Goal: Information Seeking & Learning: Learn about a topic

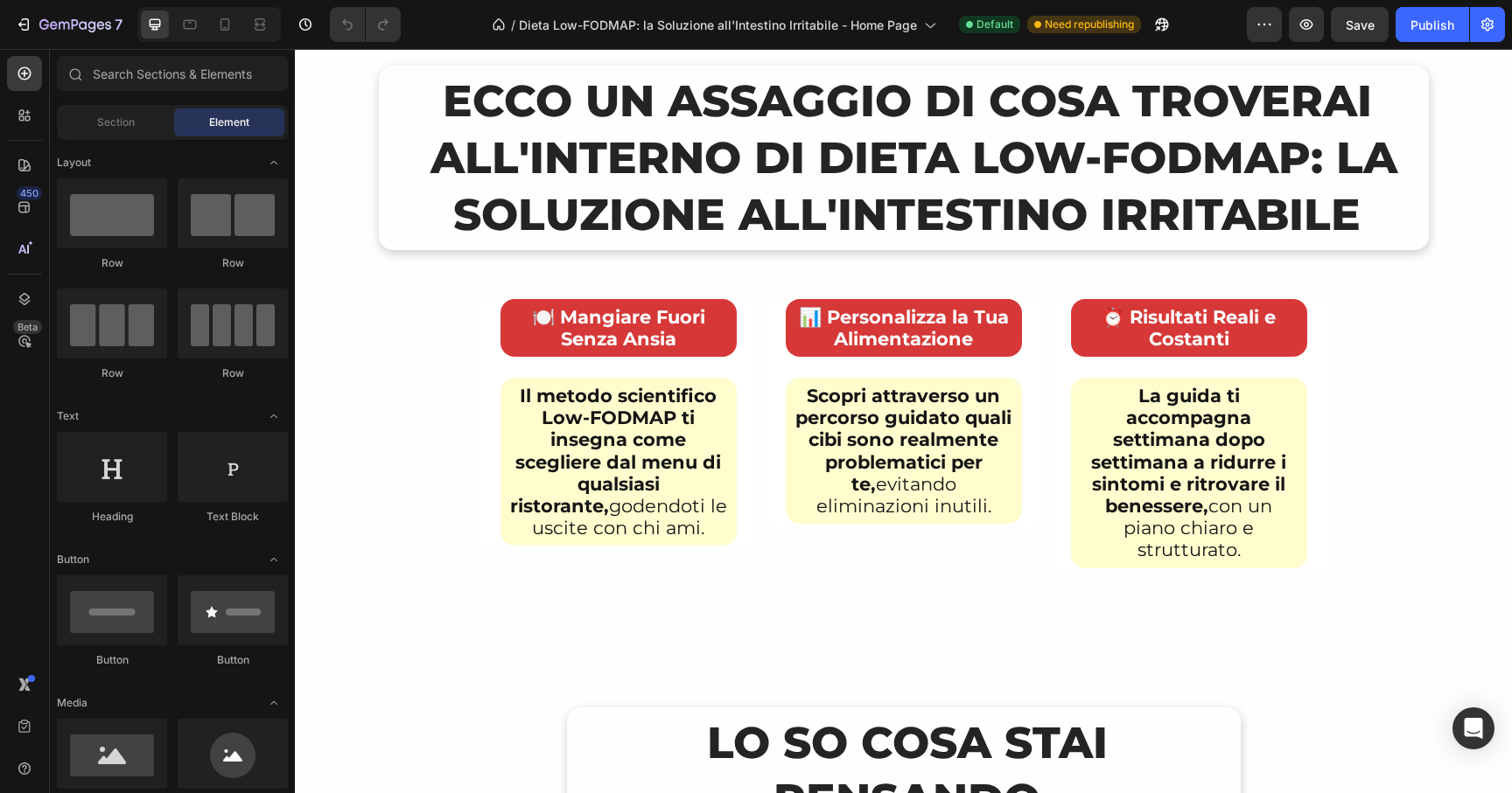
scroll to position [8170, 0]
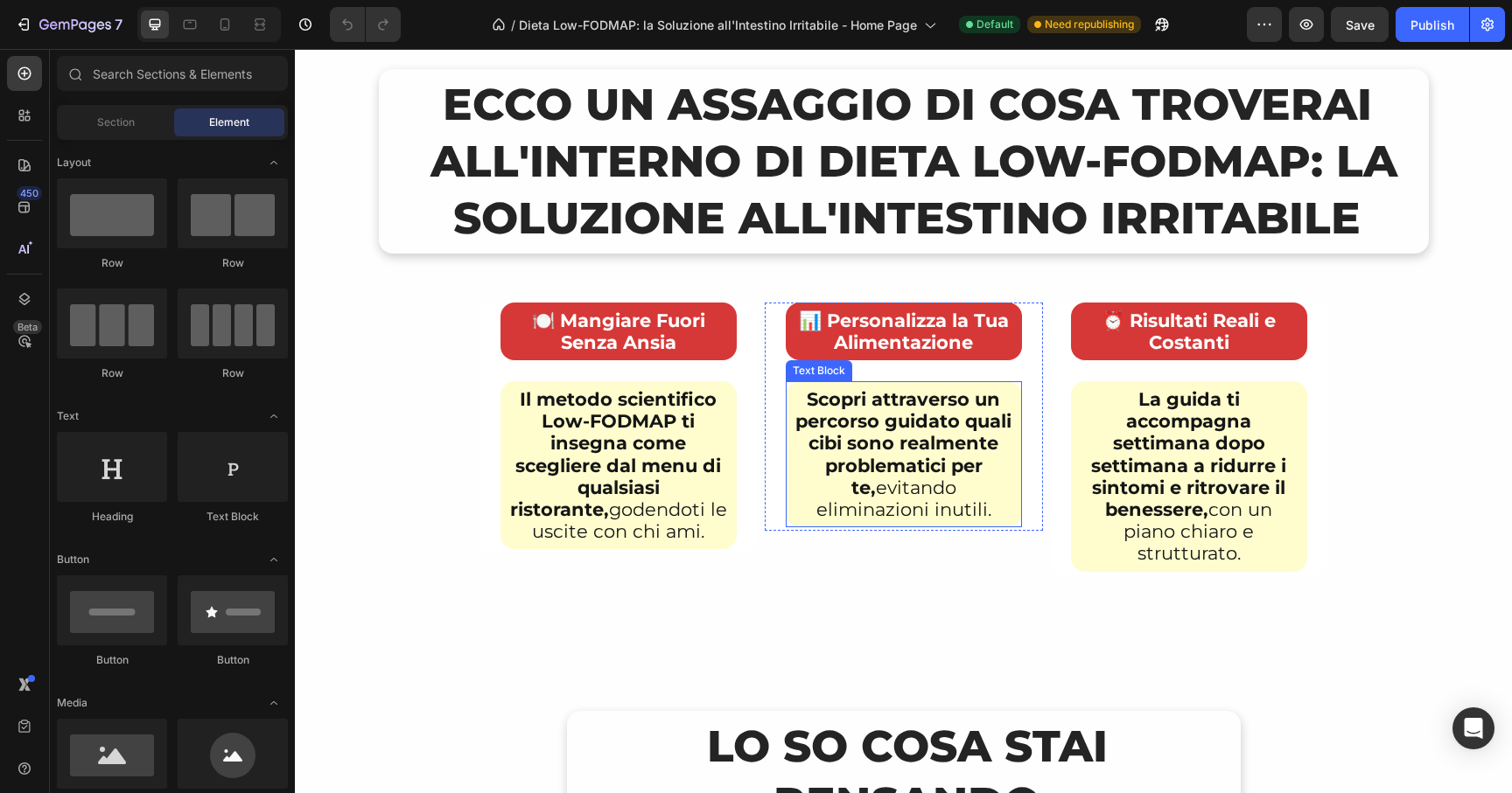
click at [909, 460] on strong "Scopri attraverso un percorso guidato quali cibi sono realmente problematici pe…" at bounding box center [903, 443] width 216 height 110
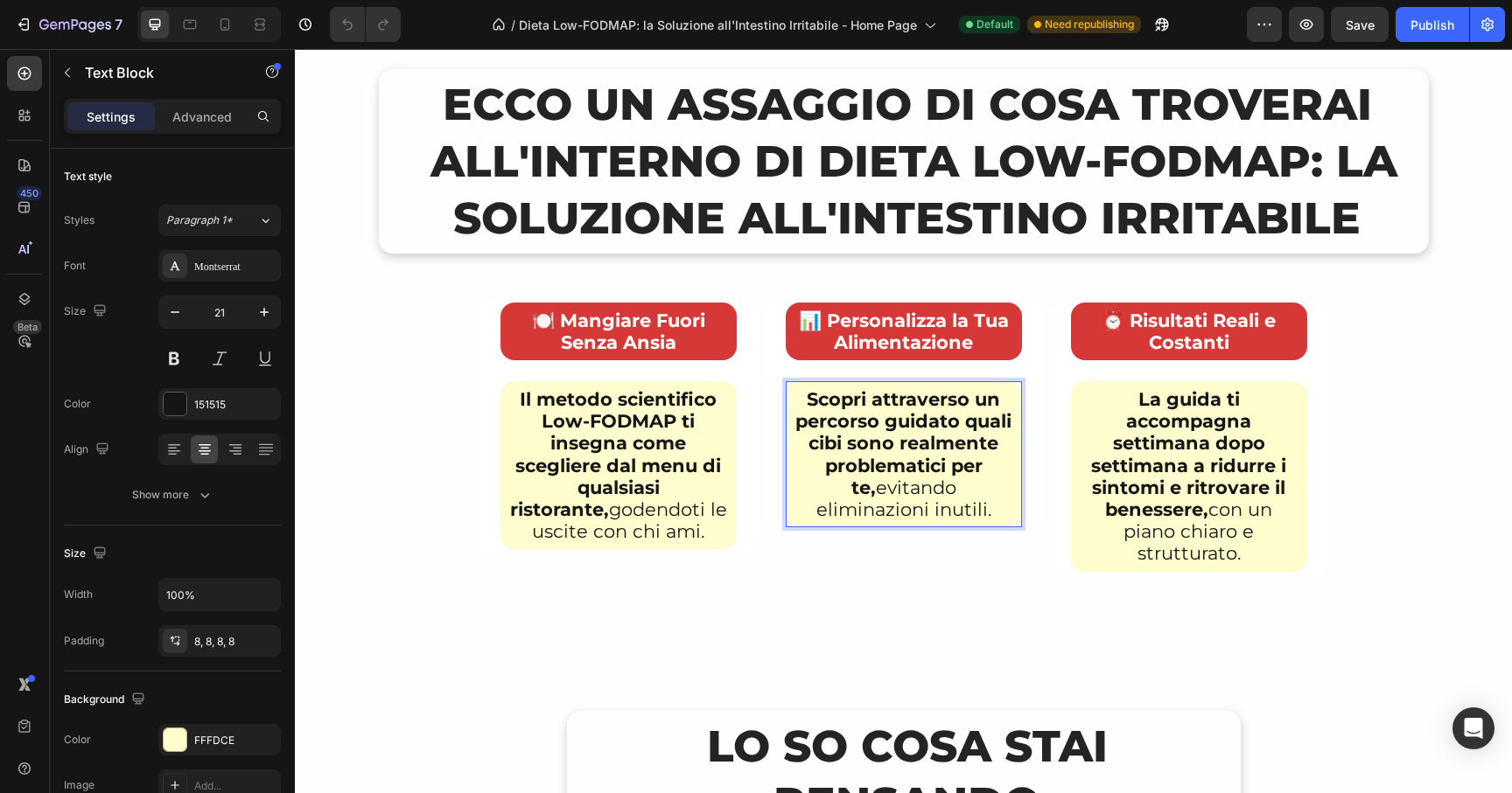
click at [981, 453] on strong "Scopri attraverso un percorso guidato quali cibi sono realmente problematici pe…" at bounding box center [903, 443] width 216 height 110
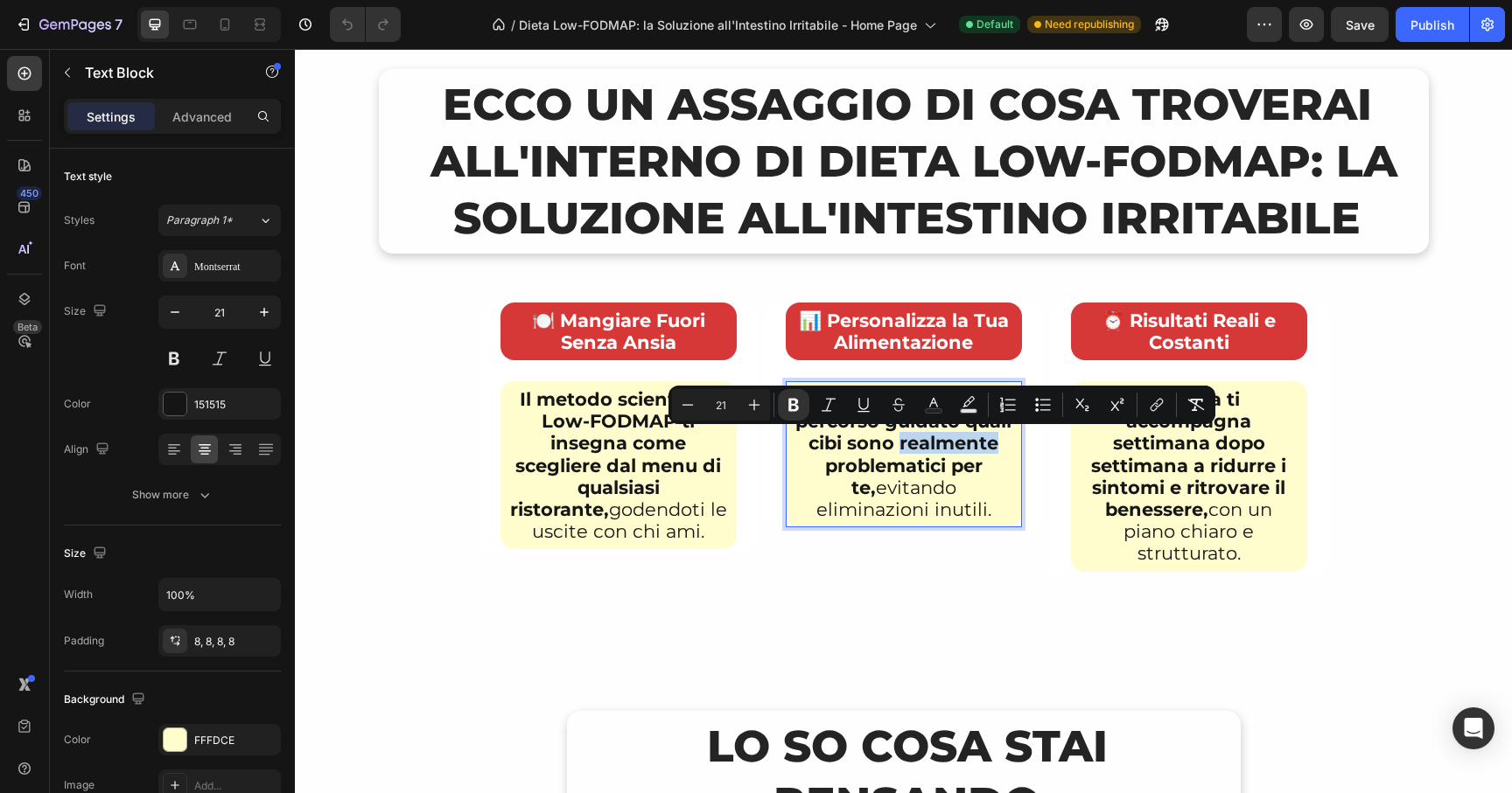
drag, startPoint x: 991, startPoint y: 444, endPoint x: 896, endPoint y: 449, distance: 95.1
click at [896, 449] on strong "Scopri attraverso un percorso guidato quali cibi sono realmente problematici pe…" at bounding box center [903, 443] width 216 height 110
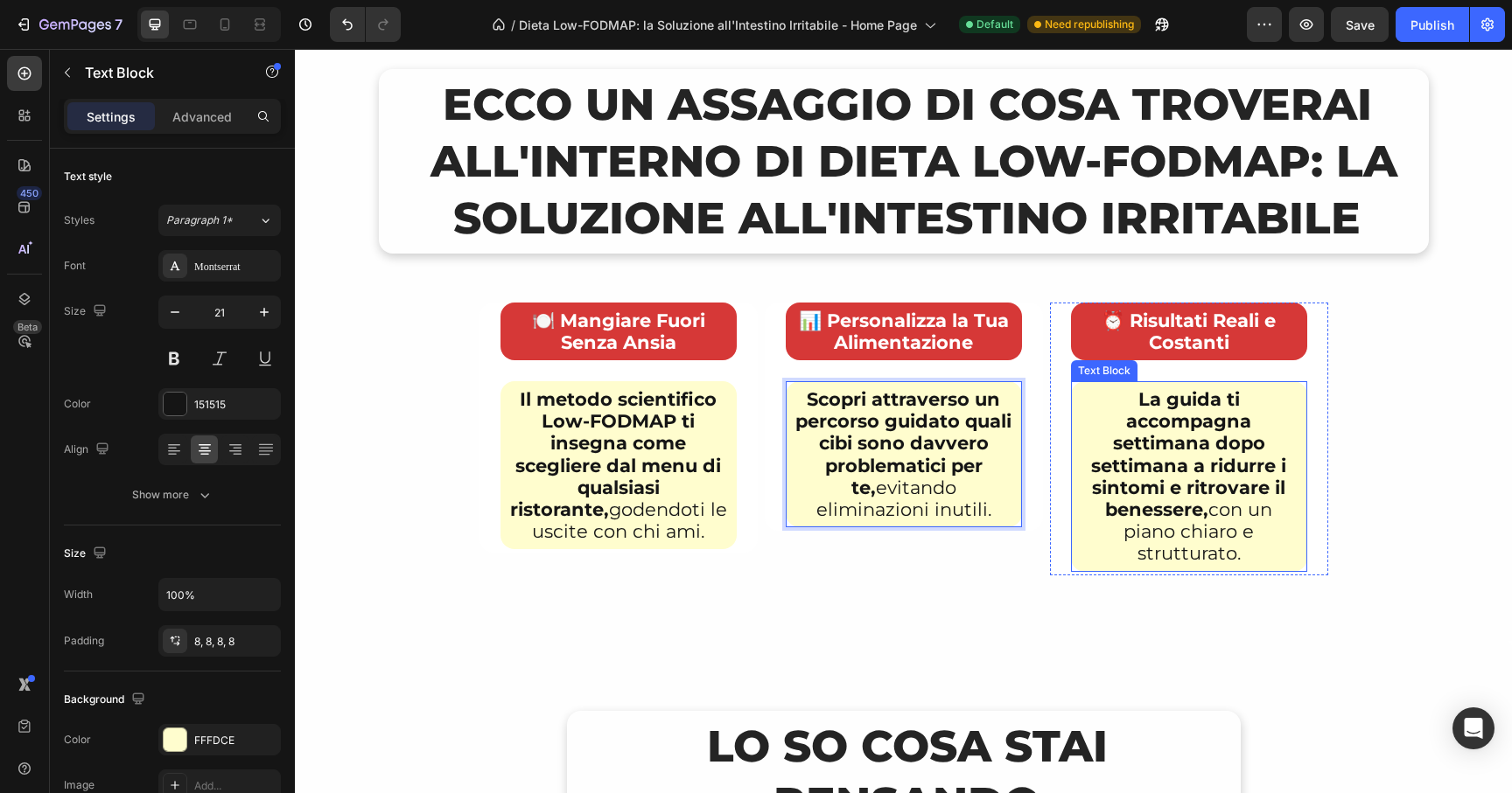
click at [1181, 496] on strong "La guida ti accompagna settimana dopo settimana a ridurre i sintomi e ritrovare…" at bounding box center [1188, 454] width 196 height 132
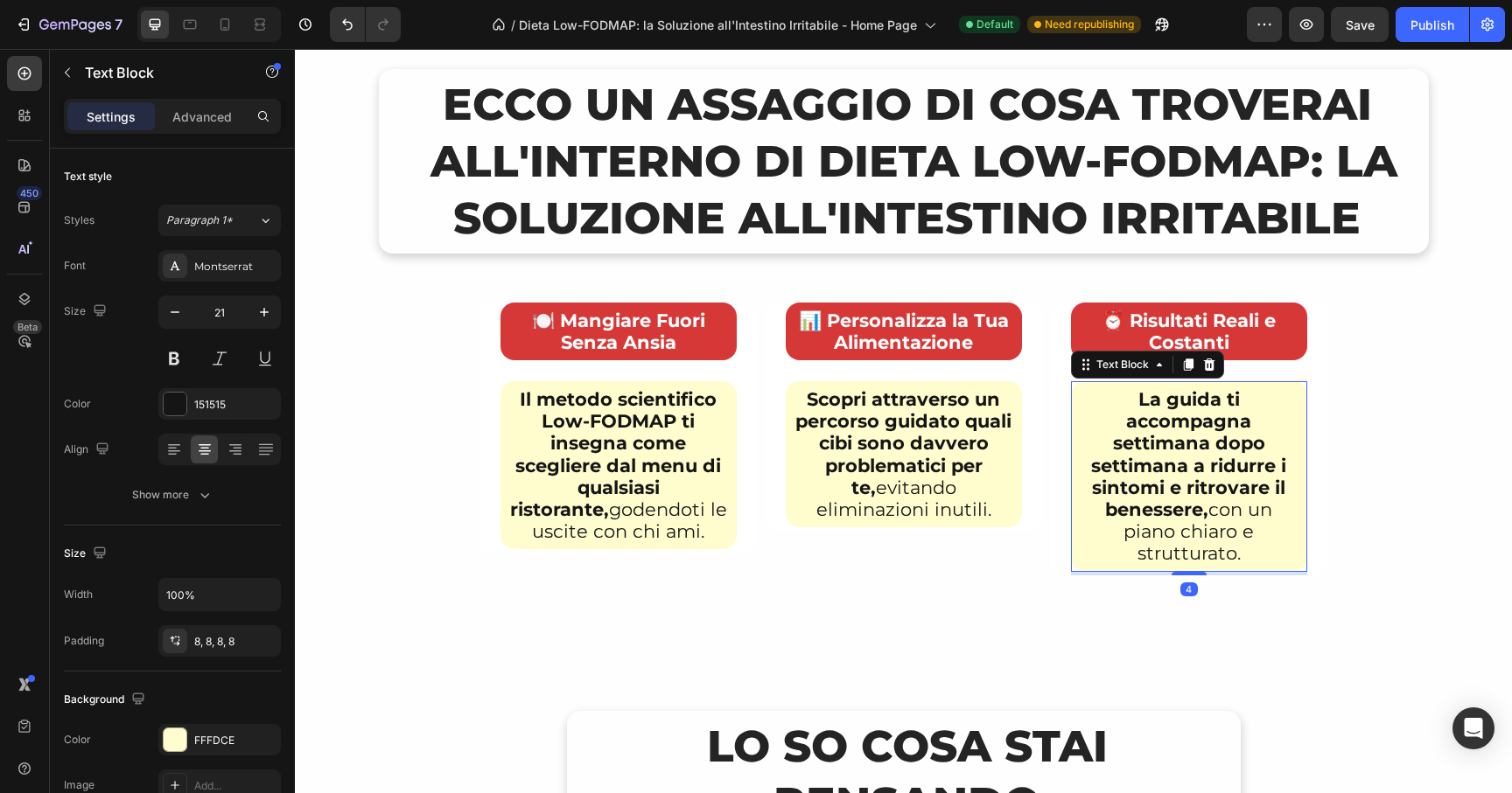
click at [1232, 443] on strong "La guida ti accompagna settimana dopo settimana a ridurre i sintomi e ritrovare…" at bounding box center [1188, 454] width 196 height 132
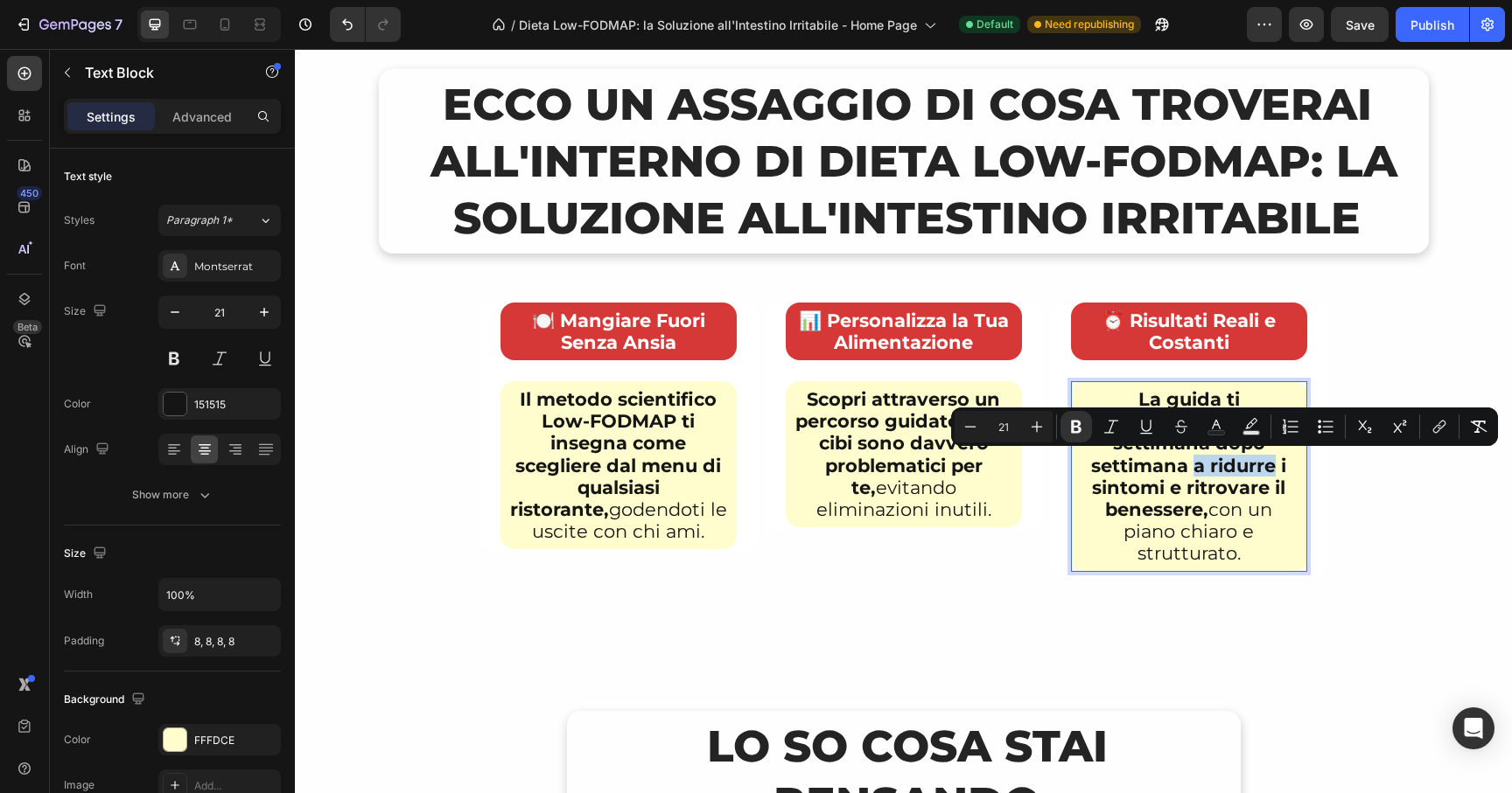
drag, startPoint x: 1188, startPoint y: 465, endPoint x: 1265, endPoint y: 471, distance: 77.2
click at [1265, 471] on strong "La guida ti accompagna settimana dopo settimana a ridurre i sintomi e ritrovare…" at bounding box center [1188, 454] width 196 height 132
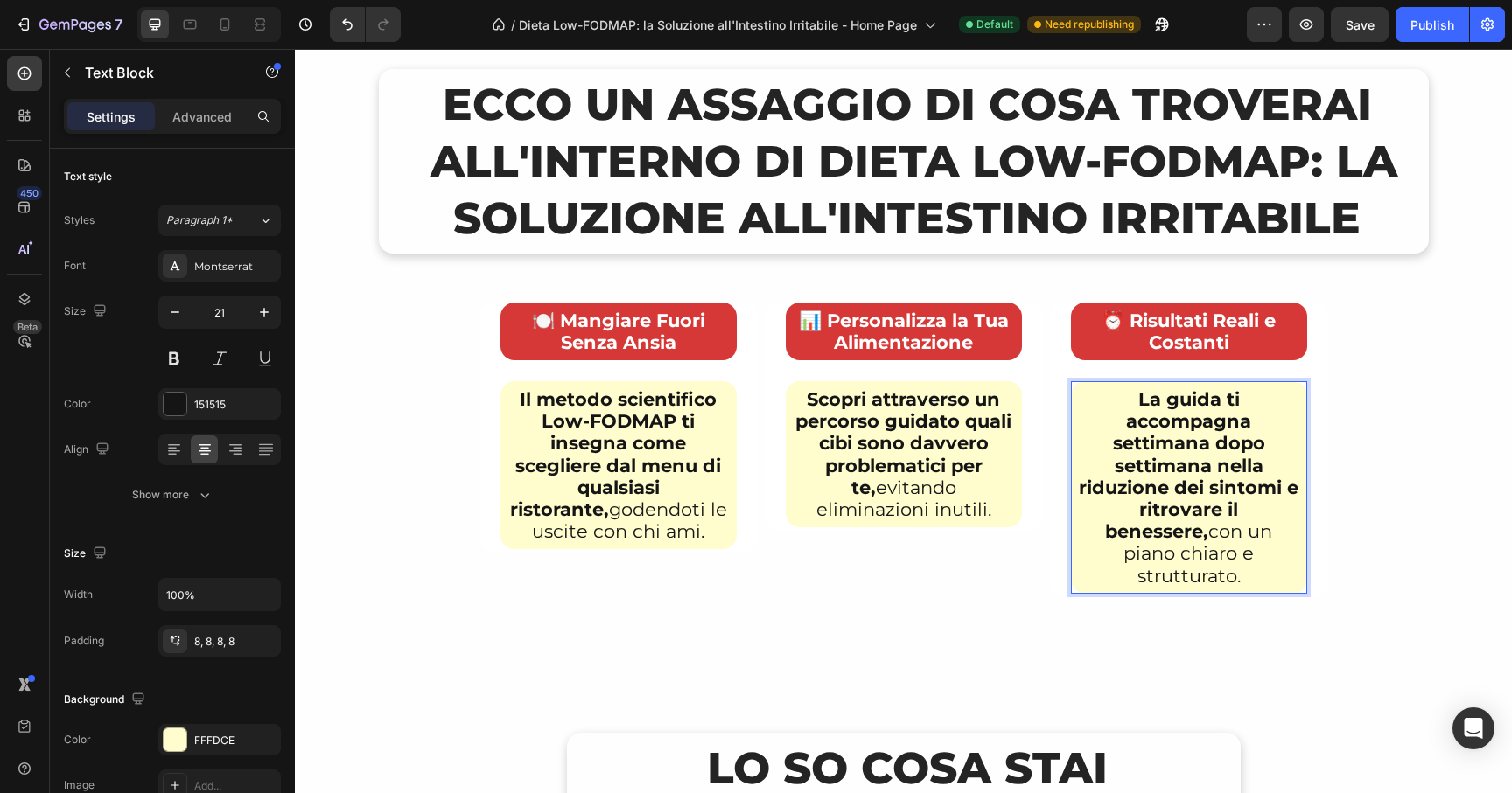
click at [1287, 492] on strong "La guida ti accompagna settimana dopo settimana nella riduzione dei sintomi e r…" at bounding box center [1188, 465] width 220 height 154
click at [1202, 532] on p "La guida ti accompagna settimana dopo settimana nella riduzione dei sintomi, ai…" at bounding box center [1189, 487] width 223 height 198
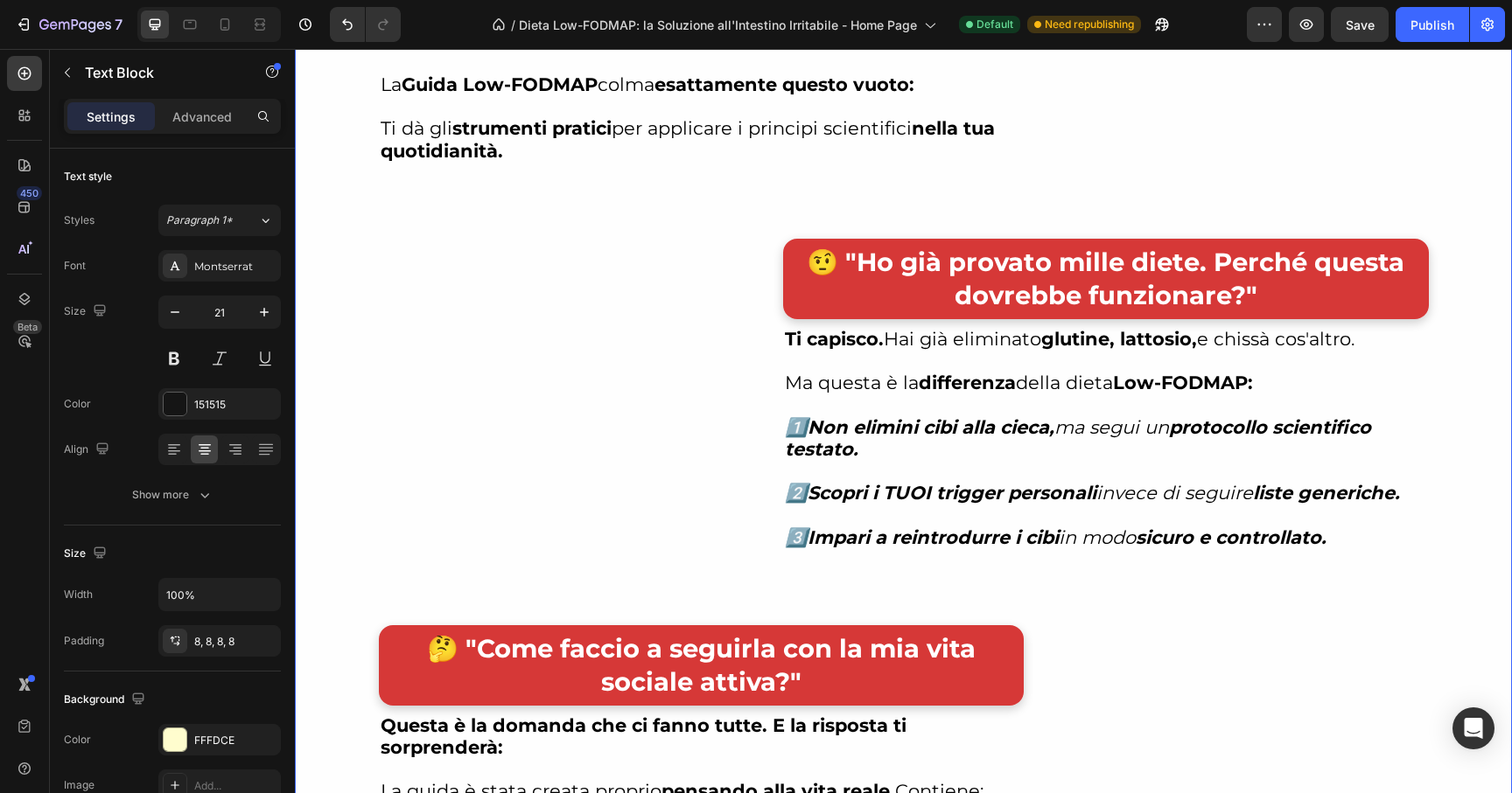
scroll to position [9302, 0]
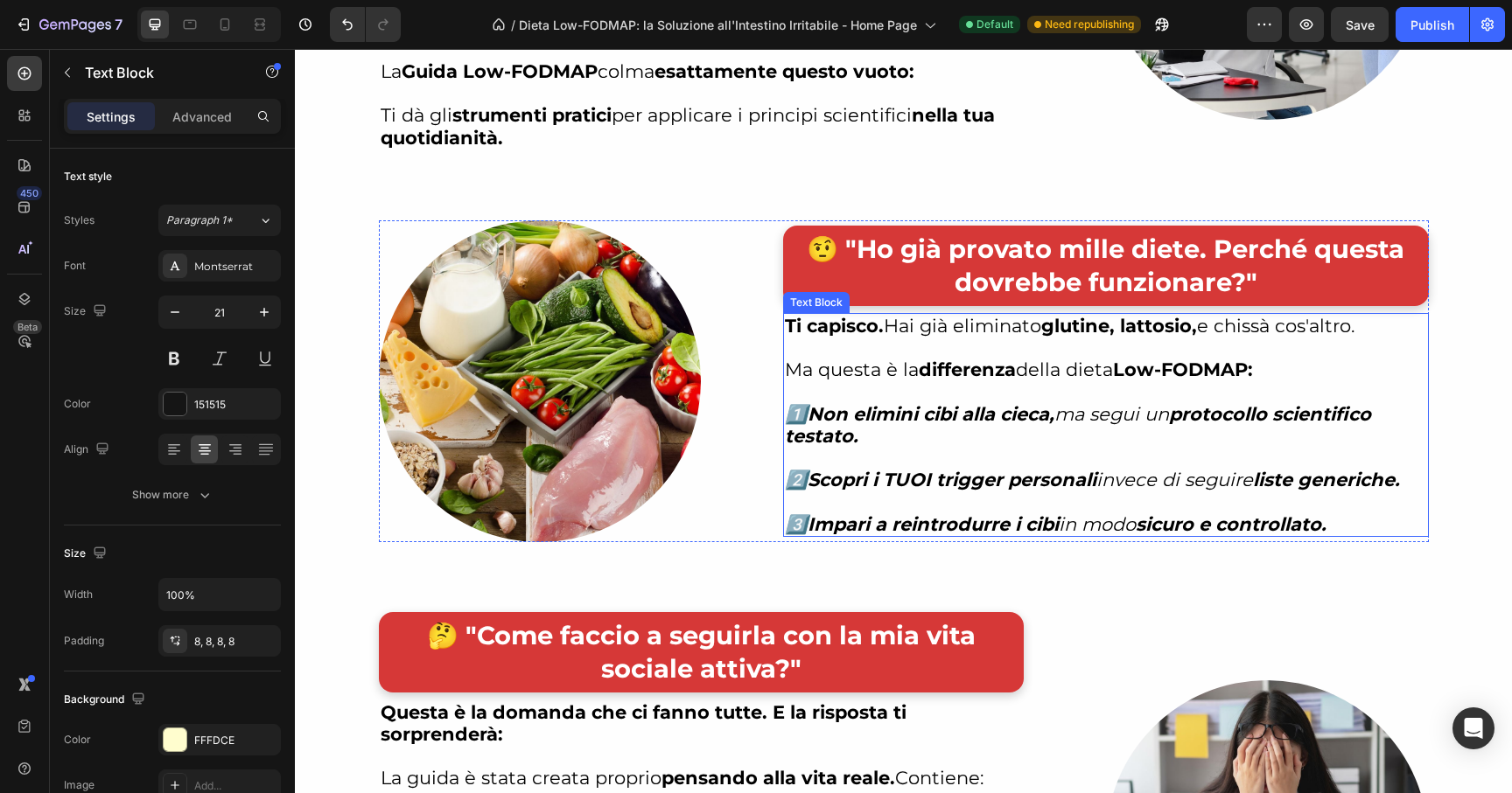
click at [859, 334] on strong "Ti capisco." at bounding box center [835, 325] width 99 height 22
click at [872, 359] on p "Ma questa è la differenza della dieta Low-FODMAP:" at bounding box center [1105, 368] width 641 height 22
click at [875, 367] on p "Ma questa è la differenza della dieta Low-FODMAP:" at bounding box center [1105, 368] width 641 height 22
drag, startPoint x: 872, startPoint y: 374, endPoint x: 831, endPoint y: 369, distance: 41.3
click at [831, 369] on p "Ma questa è la differenza della dieta Low-FODMAP:" at bounding box center [1105, 368] width 641 height 22
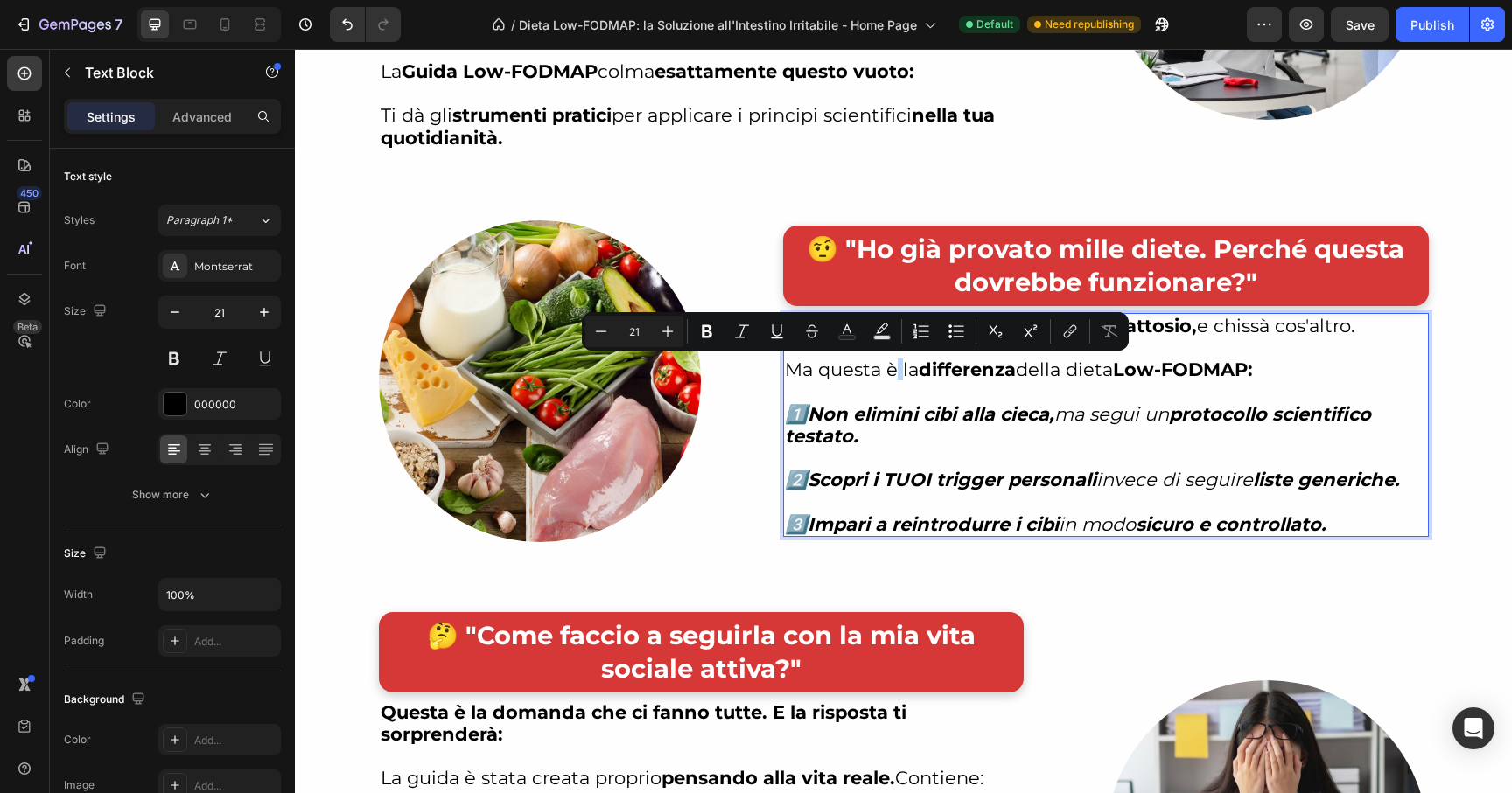
click at [893, 368] on p "Ma questa è la differenza della dieta Low-FODMAP:" at bounding box center [1105, 368] width 641 height 22
drag, startPoint x: 875, startPoint y: 371, endPoint x: 811, endPoint y: 364, distance: 64.4
click at [811, 364] on p "Ma questa è la differenza della dieta Low-FODMAP:" at bounding box center [1105, 368] width 641 height 22
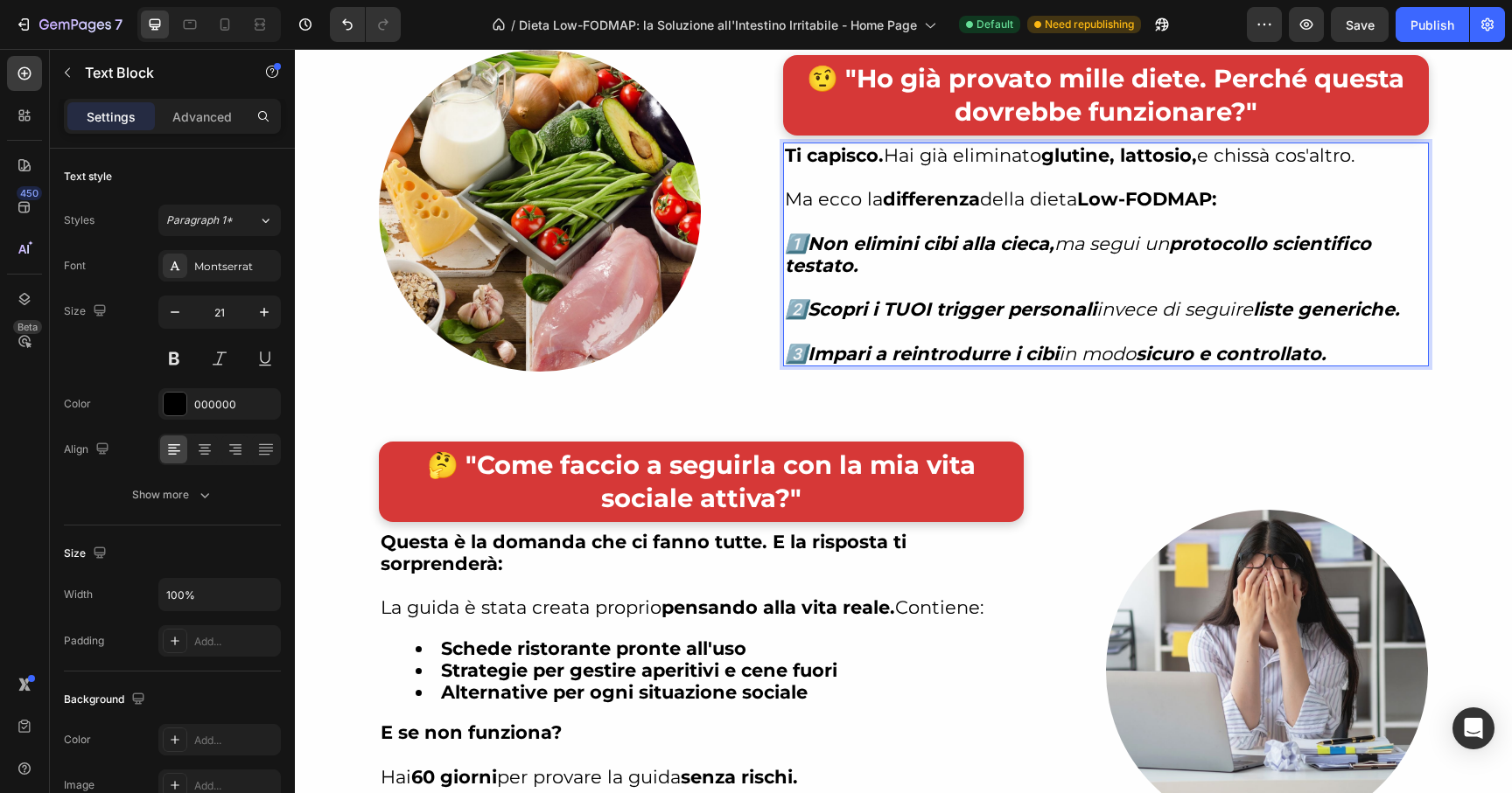
scroll to position [9480, 0]
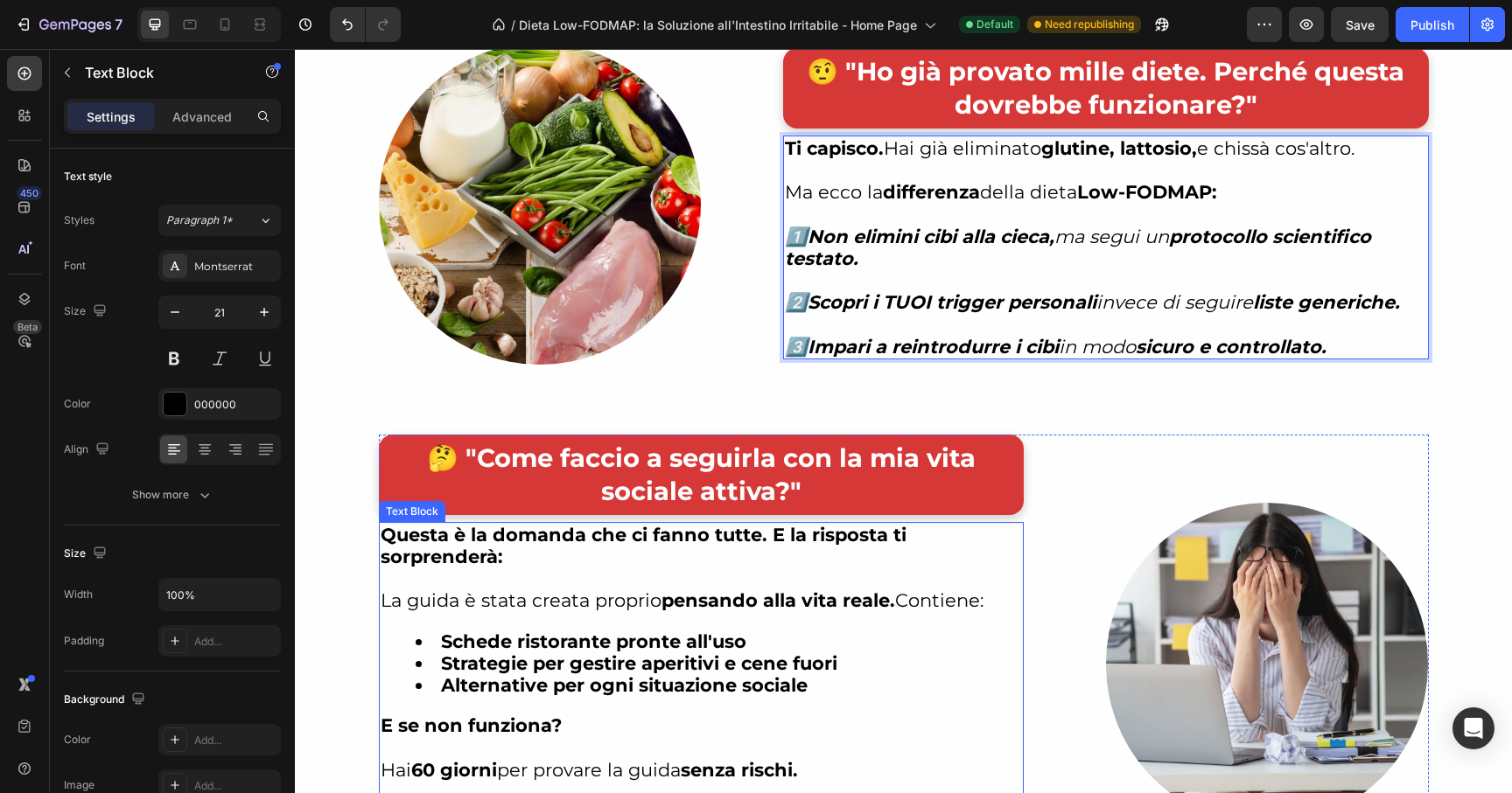
click at [770, 540] on strong "Questa è la domanda che ci fanno tutte. E la risposta ti sorprenderà:" at bounding box center [644, 545] width 526 height 44
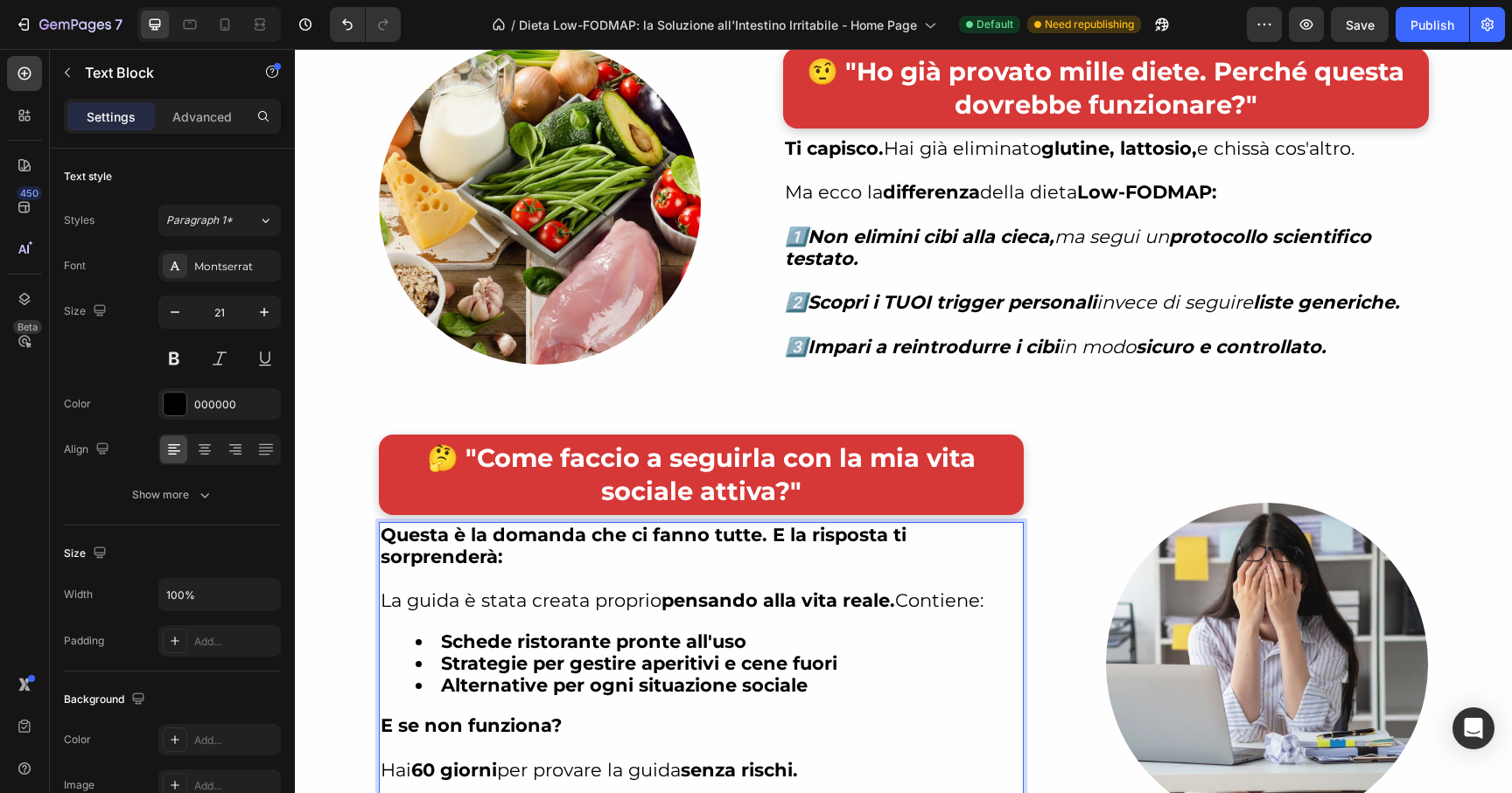
click at [762, 540] on strong "Questa è la domanda che ci fanno tutte. E la risposta ti sorprenderà:" at bounding box center [644, 545] width 526 height 44
click at [754, 539] on strong "Questa è la domanda che ci fanno tutte. E la risposta ti sorprenderà:" at bounding box center [644, 545] width 526 height 44
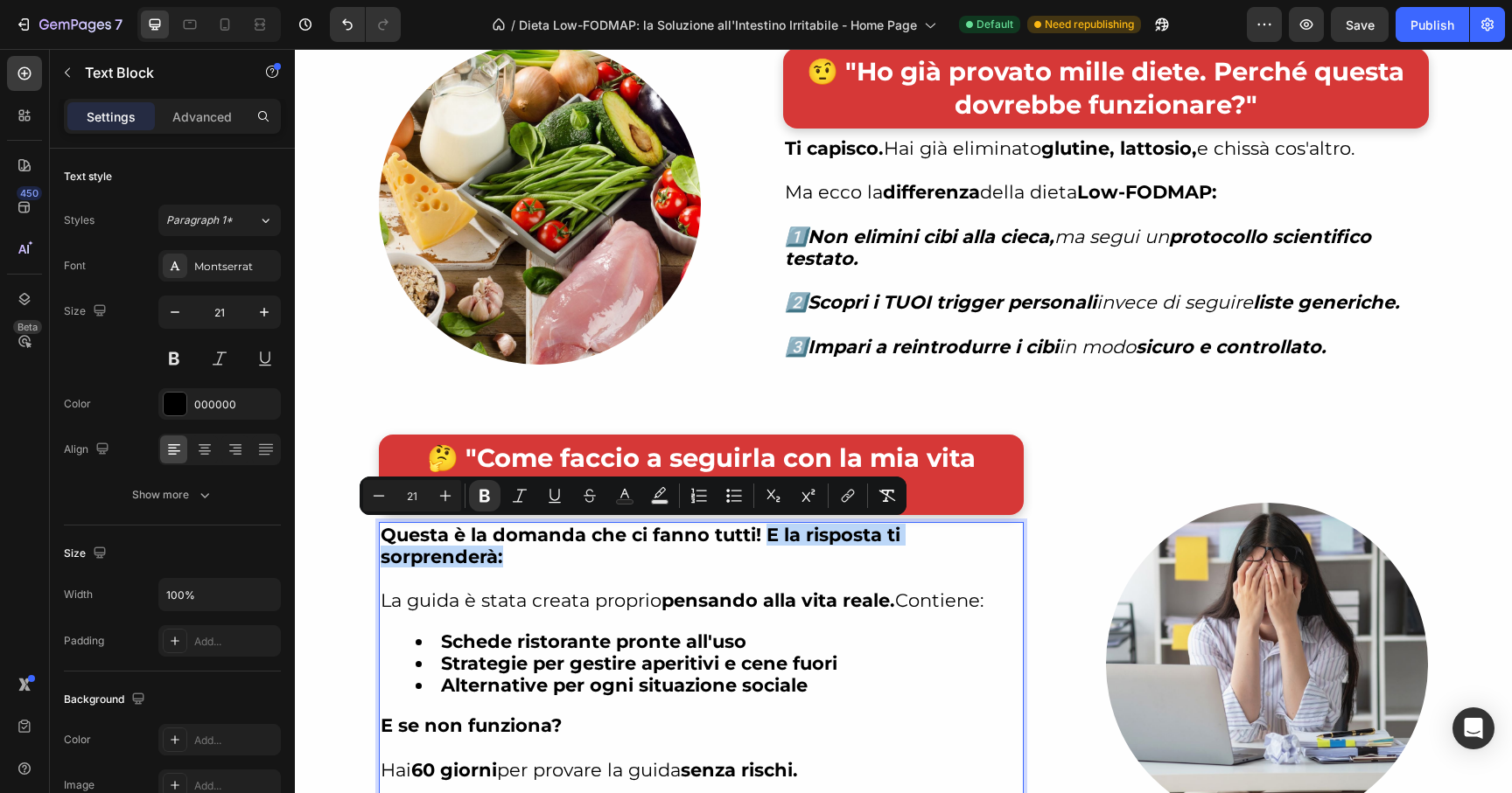
drag, startPoint x: 736, startPoint y: 555, endPoint x: 762, endPoint y: 537, distance: 31.6
click at [762, 537] on p "Questa è la domanda che ci fanno tutti! E la risposta ti sorprenderà:" at bounding box center [701, 545] width 641 height 44
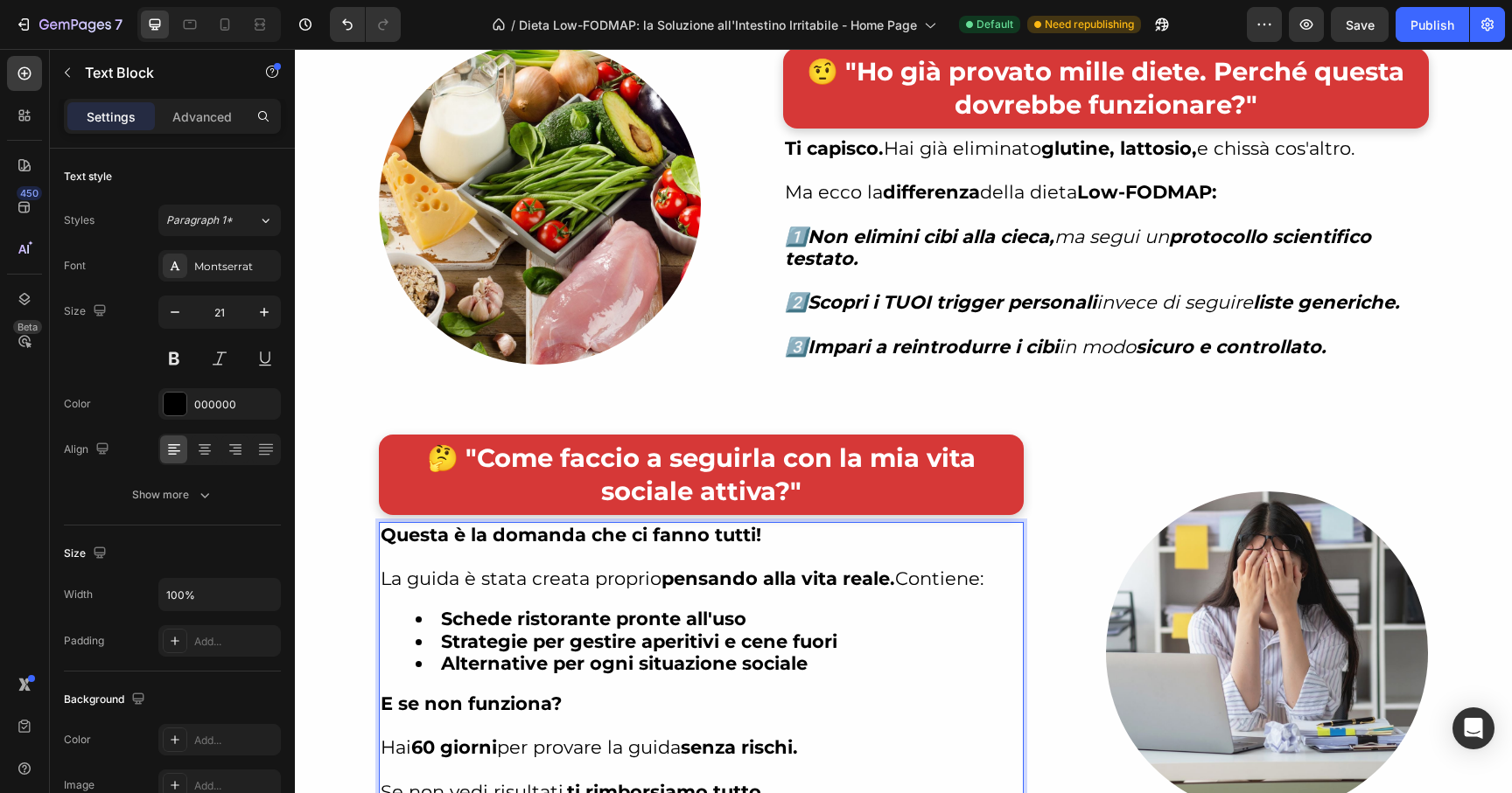
click at [381, 584] on p "La guida è stata creata proprio pensando alla vita reale. Contiene:" at bounding box center [701, 578] width 641 height 22
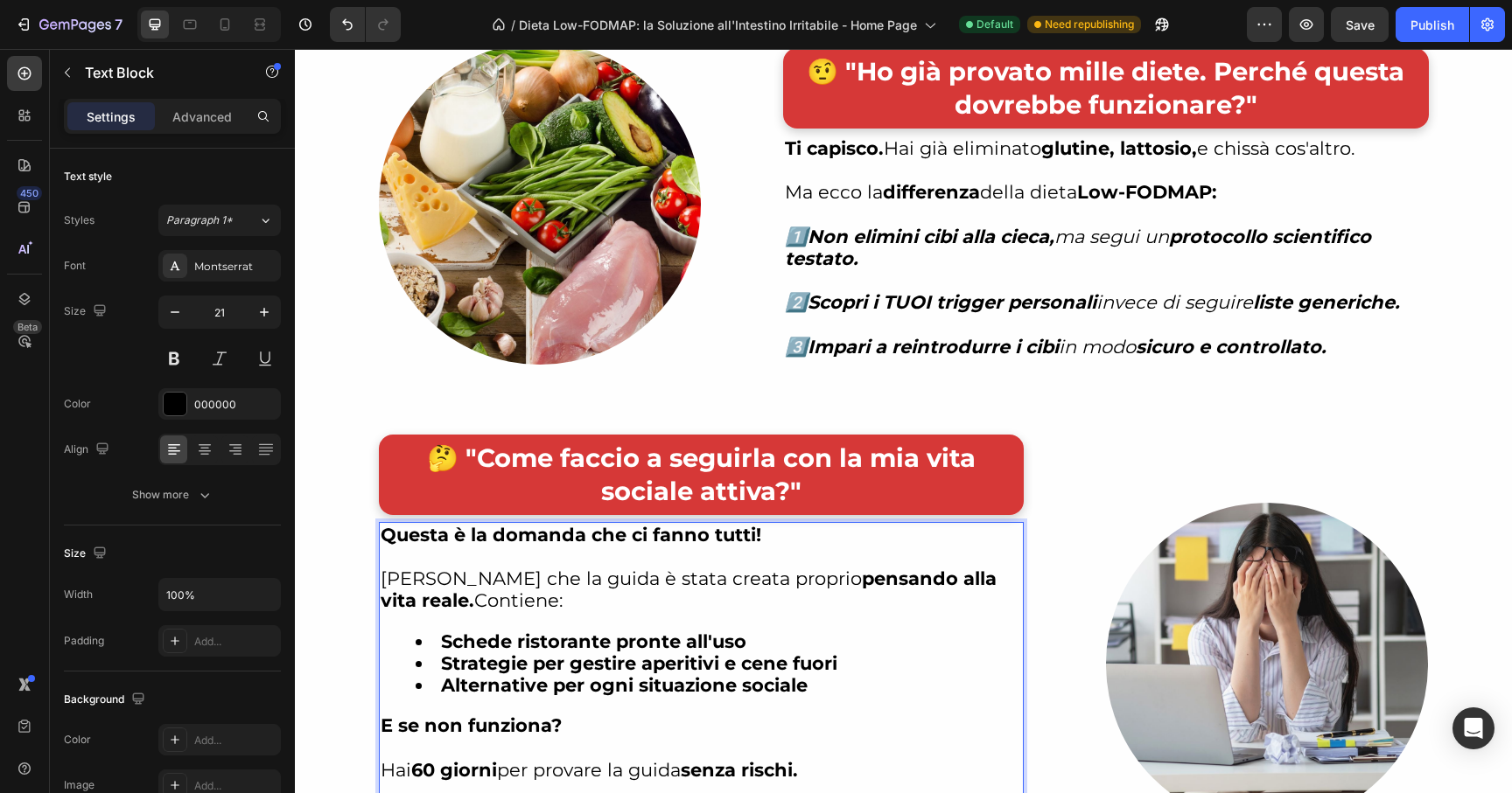
click at [623, 574] on p "[PERSON_NAME] che la guida è stata creata proprio pensando alla vita reale. Con…" at bounding box center [701, 589] width 641 height 44
drag, startPoint x: 605, startPoint y: 582, endPoint x: 736, endPoint y: 581, distance: 131.0
click at [736, 581] on p "[PERSON_NAME] che la guida è stata creata proprio pensando alla vita reale. Con…" at bounding box center [701, 589] width 641 height 44
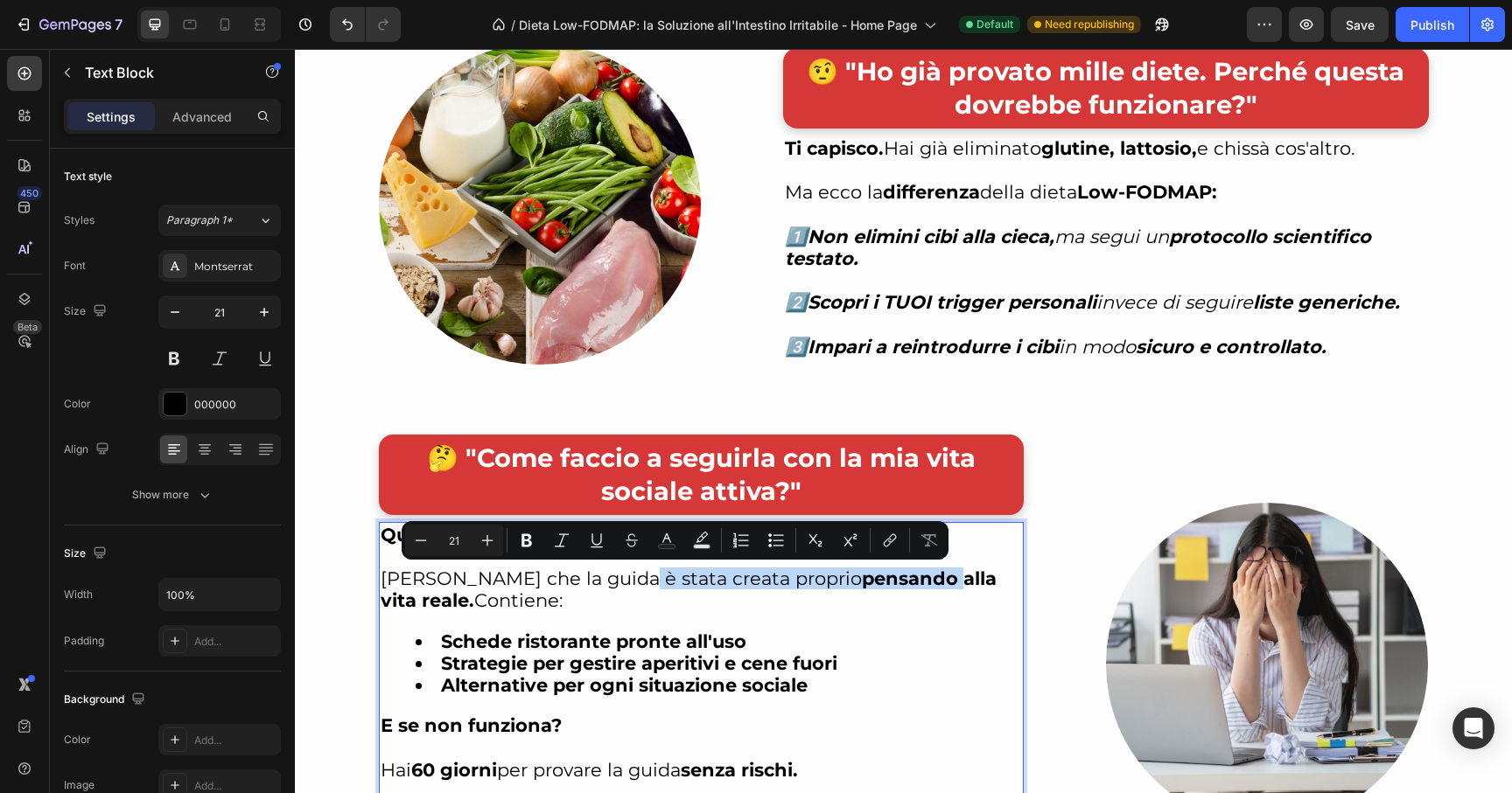
click at [850, 577] on strong "pensando alla vita reale." at bounding box center [689, 589] width 616 height 44
click at [879, 580] on strong "pensando alla vita reale." at bounding box center [689, 589] width 616 height 44
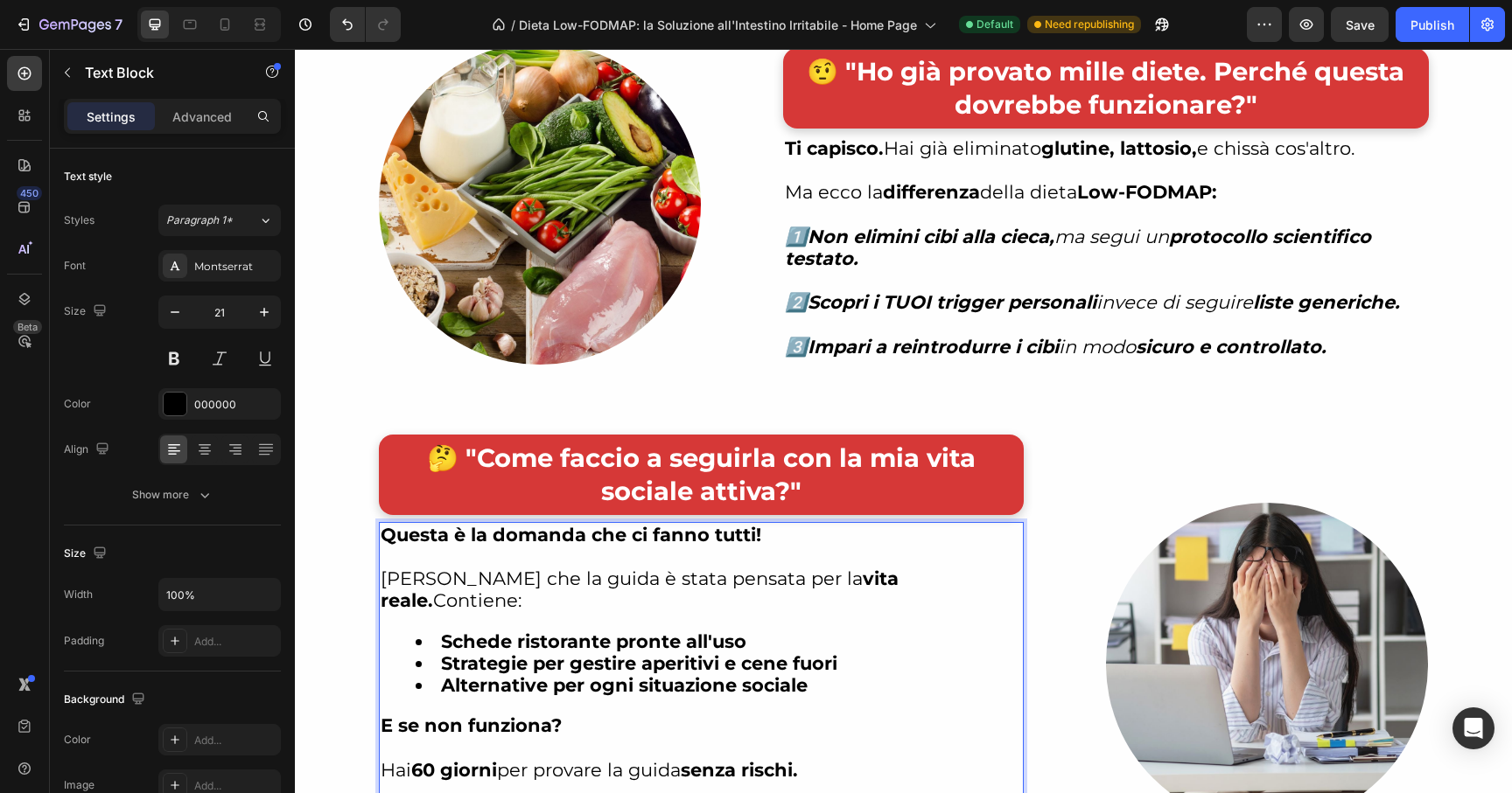
click at [857, 582] on p "[PERSON_NAME] che la guida è stata pensata per la vita reale. Contiene:" at bounding box center [701, 589] width 641 height 44
click at [847, 578] on strong "vita reale e c" at bounding box center [674, 589] width 587 height 44
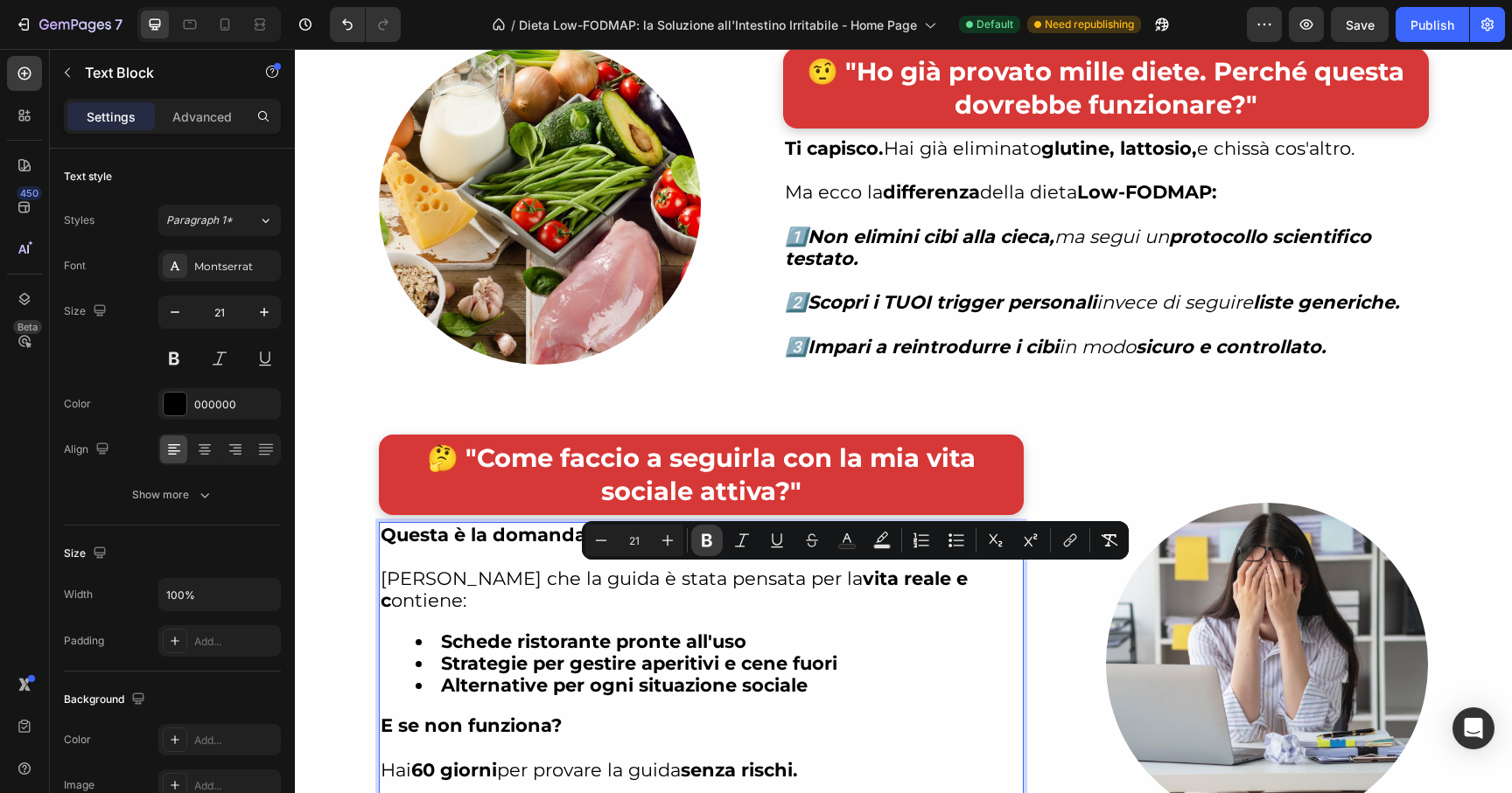
click at [698, 544] on icon "Editor contextual toolbar" at bounding box center [706, 541] width 18 height 18
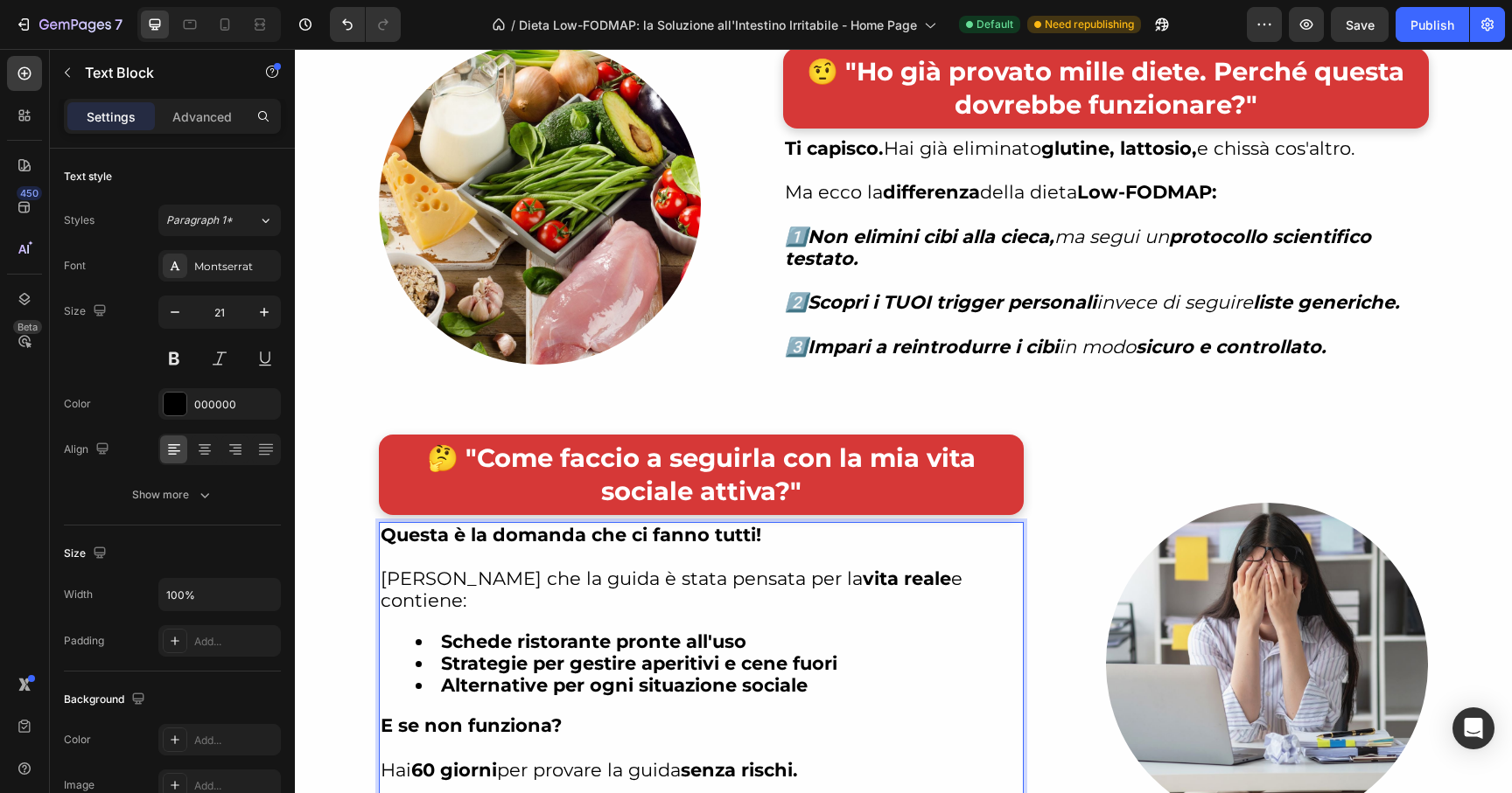
click at [761, 653] on strong "Strategie per gestire aperitivi e cene fuori" at bounding box center [639, 663] width 397 height 22
drag, startPoint x: 698, startPoint y: 621, endPoint x: 400, endPoint y: 607, distance: 298.3
click at [400, 630] on ul "Schede ristorante pronte all'uso Strategie per gestire aperitivi e cene fuori A…" at bounding box center [701, 663] width 641 height 66
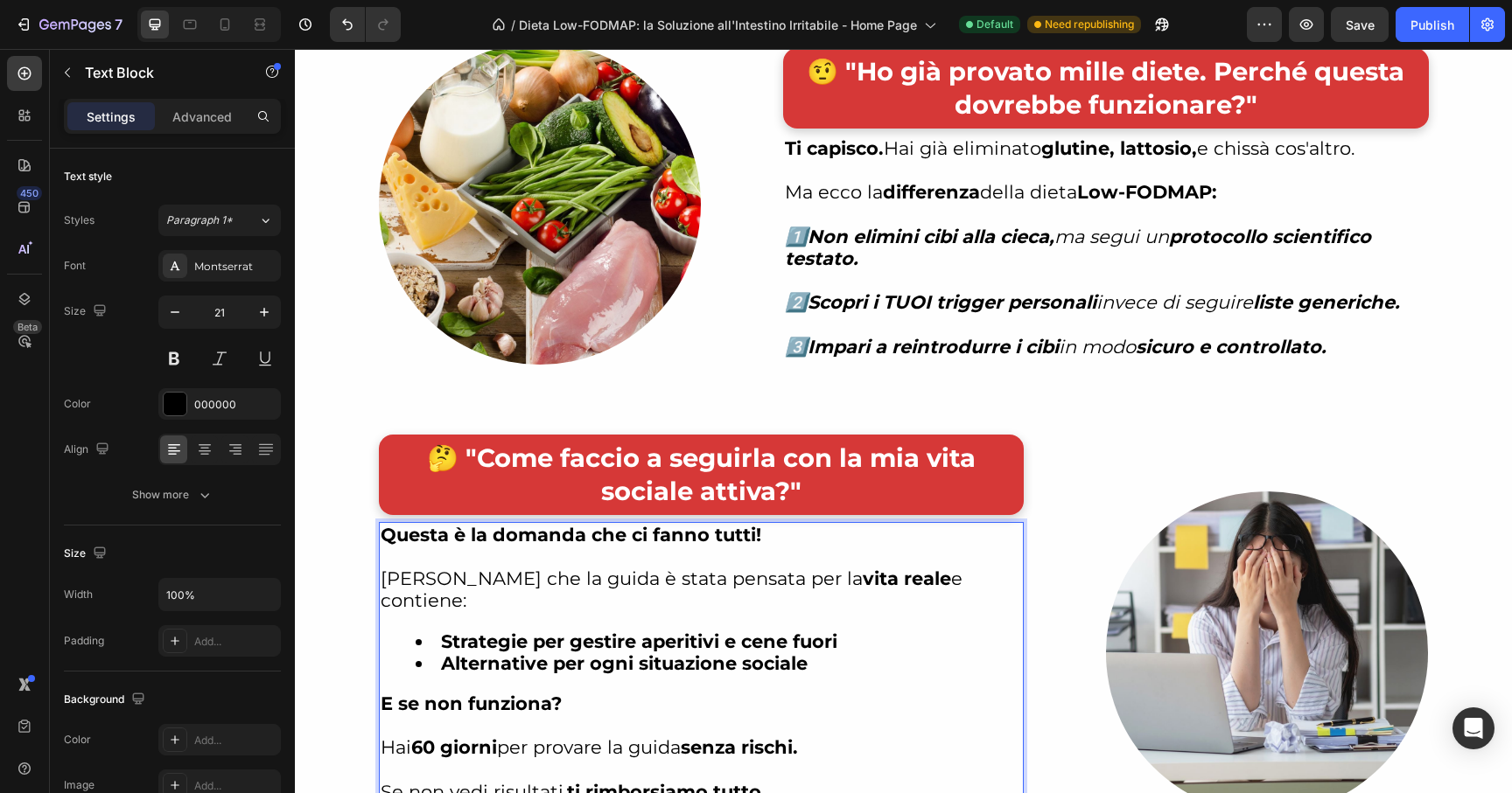
click at [829, 653] on li "Alternative per ogni situazione sociale" at bounding box center [719, 663] width 606 height 22
click at [821, 630] on strong "Strategie per gestire aperitivi e cene fuori" at bounding box center [639, 641] width 397 height 22
drag, startPoint x: 842, startPoint y: 623, endPoint x: 638, endPoint y: 623, distance: 204.0
click at [638, 630] on li "Strategie per gestire aperitivi e cene fuori" at bounding box center [719, 641] width 606 height 22
type input "21"
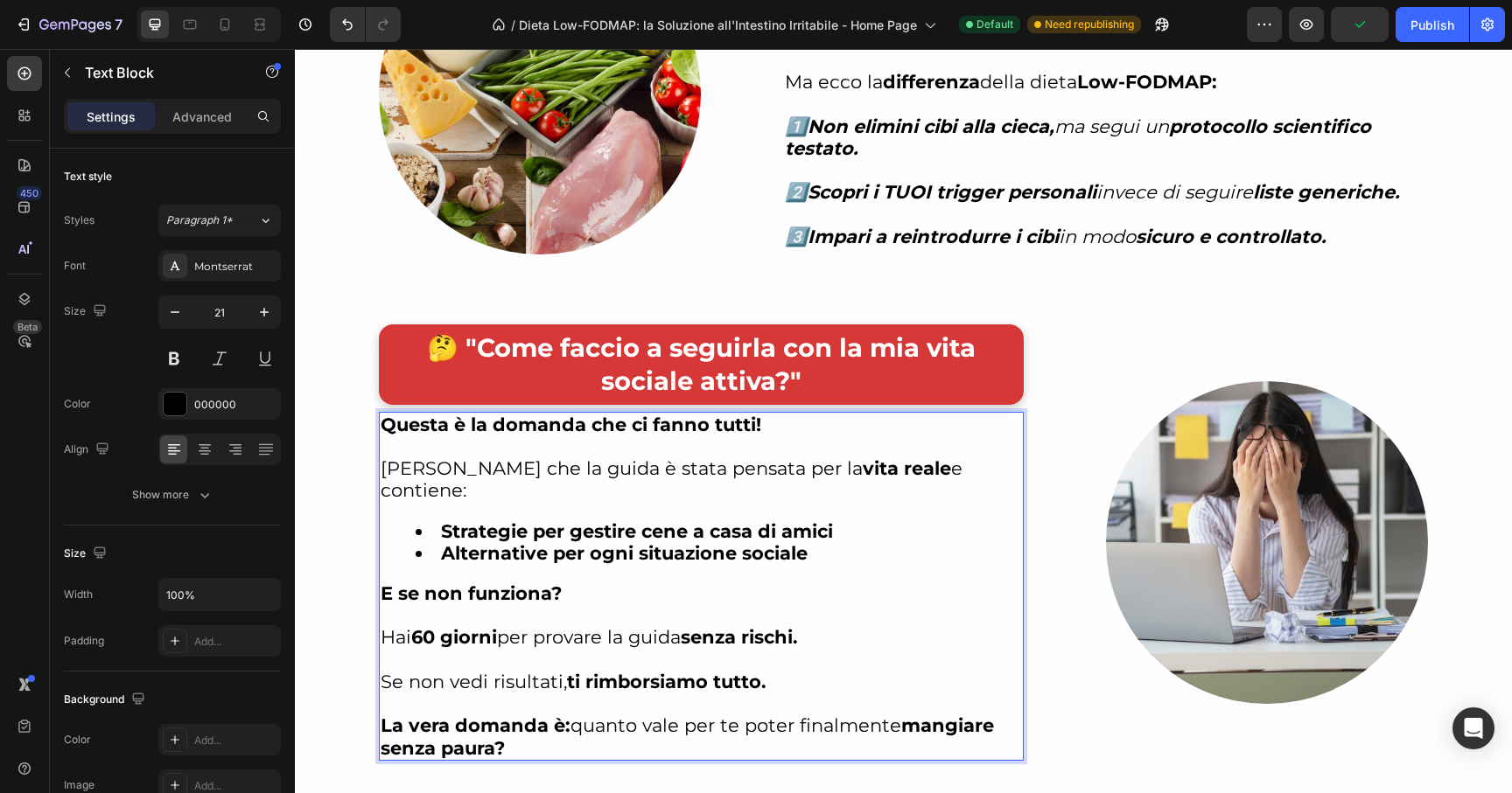
scroll to position [9607, 0]
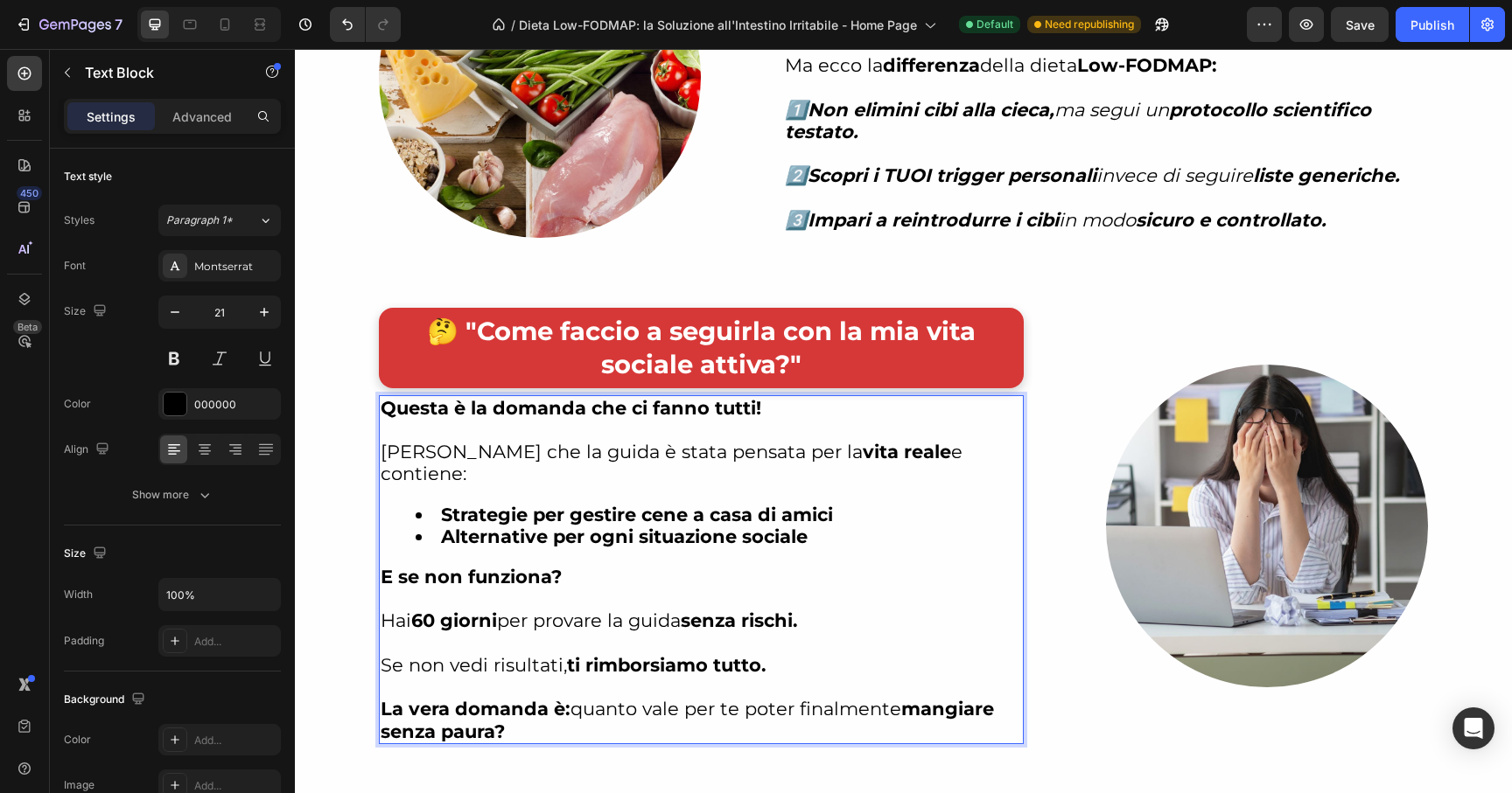
click at [545, 649] on p "Se non vedi risultati, ti rimborsiamo tutto." at bounding box center [701, 654] width 641 height 44
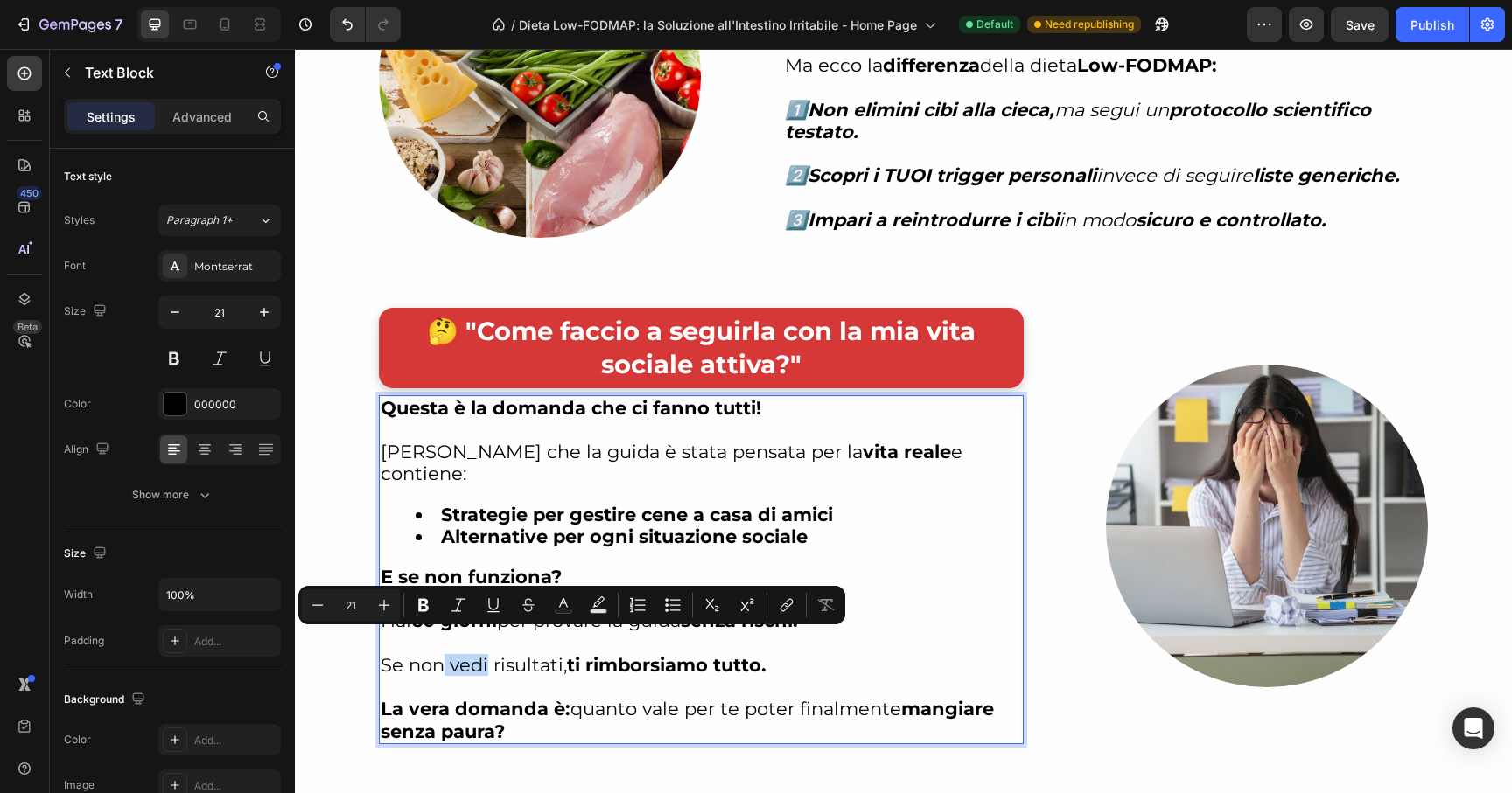
drag, startPoint x: 482, startPoint y: 648, endPoint x: 438, endPoint y: 643, distance: 44.3
click at [438, 643] on p "Se non vedi risultati, ti rimborsiamo tutto." at bounding box center [701, 654] width 641 height 44
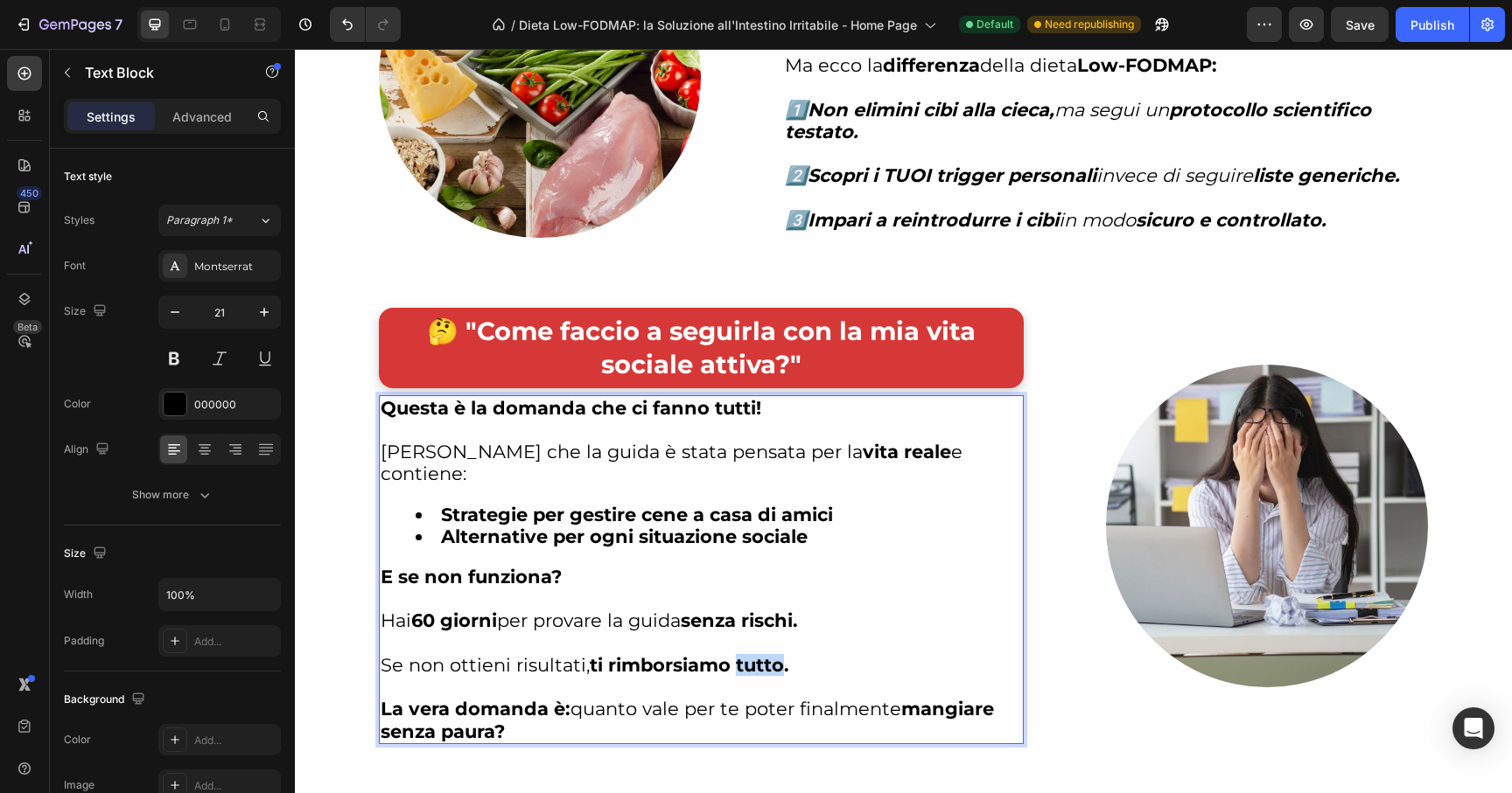
drag, startPoint x: 775, startPoint y: 652, endPoint x: 733, endPoint y: 651, distance: 42.0
click at [733, 654] on strong "ti rimborsiamo tutto." at bounding box center [689, 664] width 199 height 22
click at [573, 698] on p "La vera domanda è: quanto vale per te poter finalmente mangiare senza paura?" at bounding box center [701, 719] width 641 height 44
click at [570, 698] on p "La vera domanda è: quanto vale per te poter finalmente mangiare senza paura?" at bounding box center [701, 719] width 641 height 44
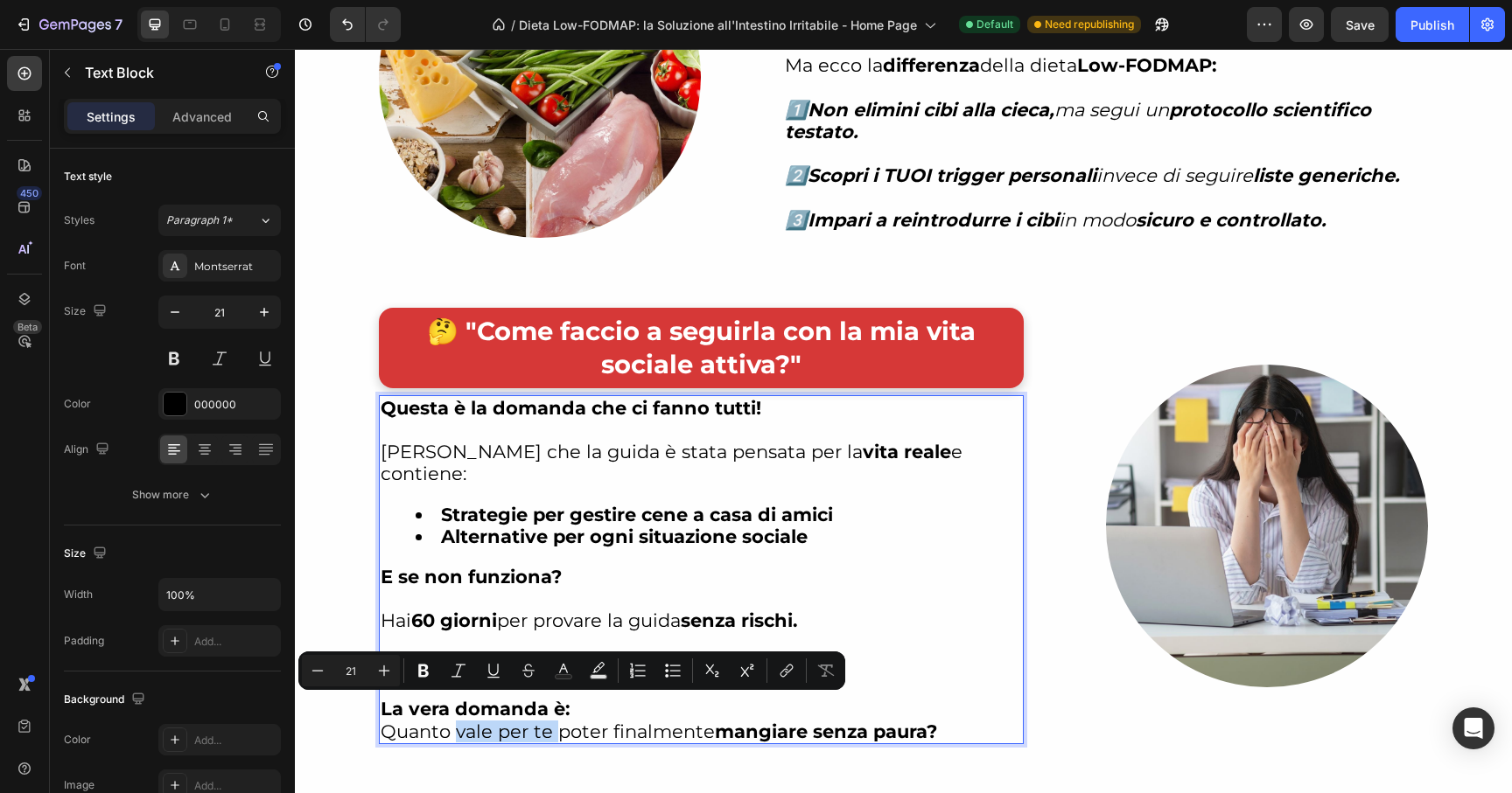
drag, startPoint x: 447, startPoint y: 709, endPoint x: 554, endPoint y: 715, distance: 107.2
click at [554, 721] on p "Quanto vale per te poter finalmente mangiare senza paura?" at bounding box center [701, 731] width 641 height 22
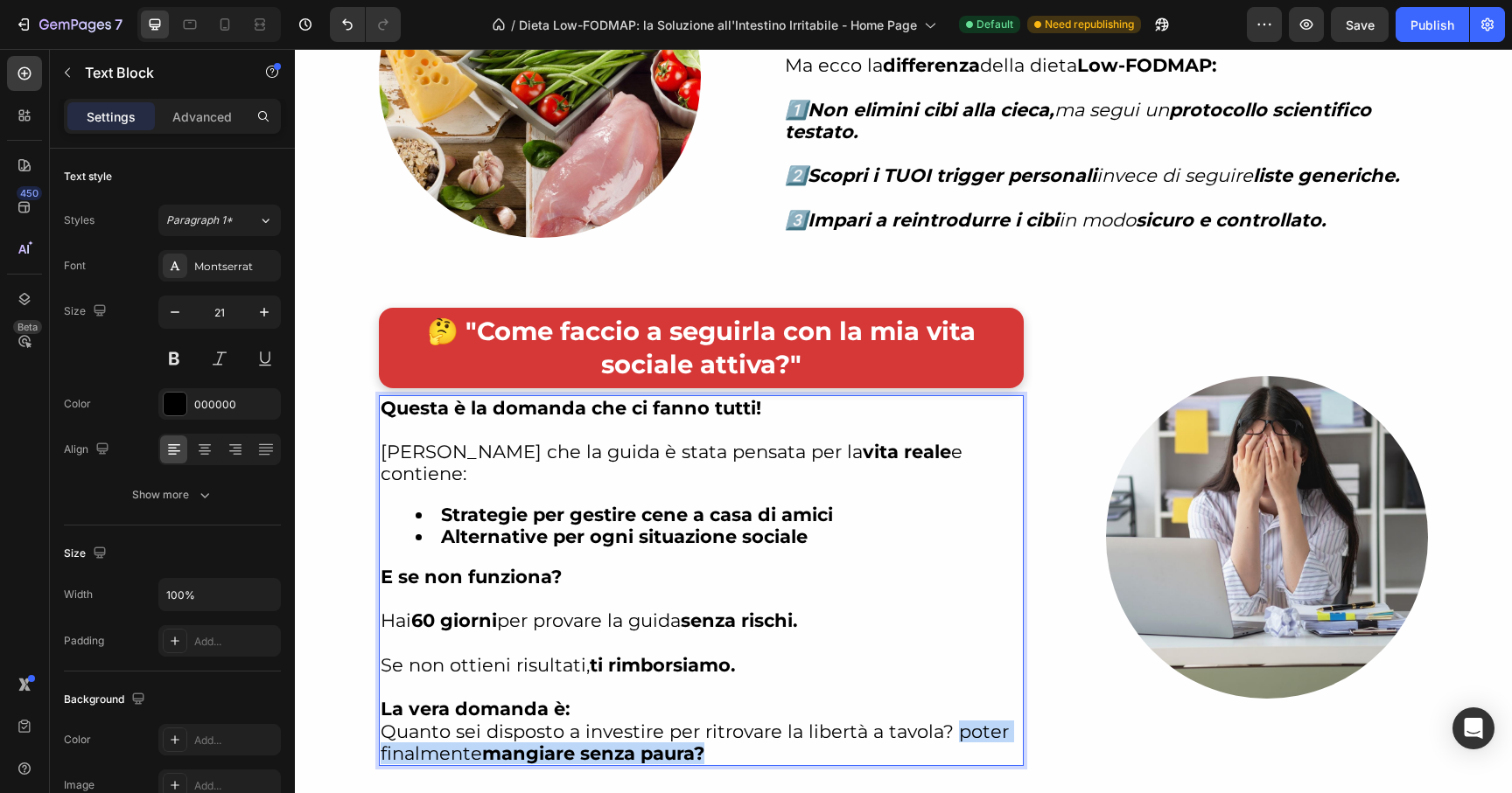
click at [751, 731] on p "Quanto sei disposto a investire per ritrovare la libertà a tavola? poter finalm…" at bounding box center [701, 743] width 641 height 44
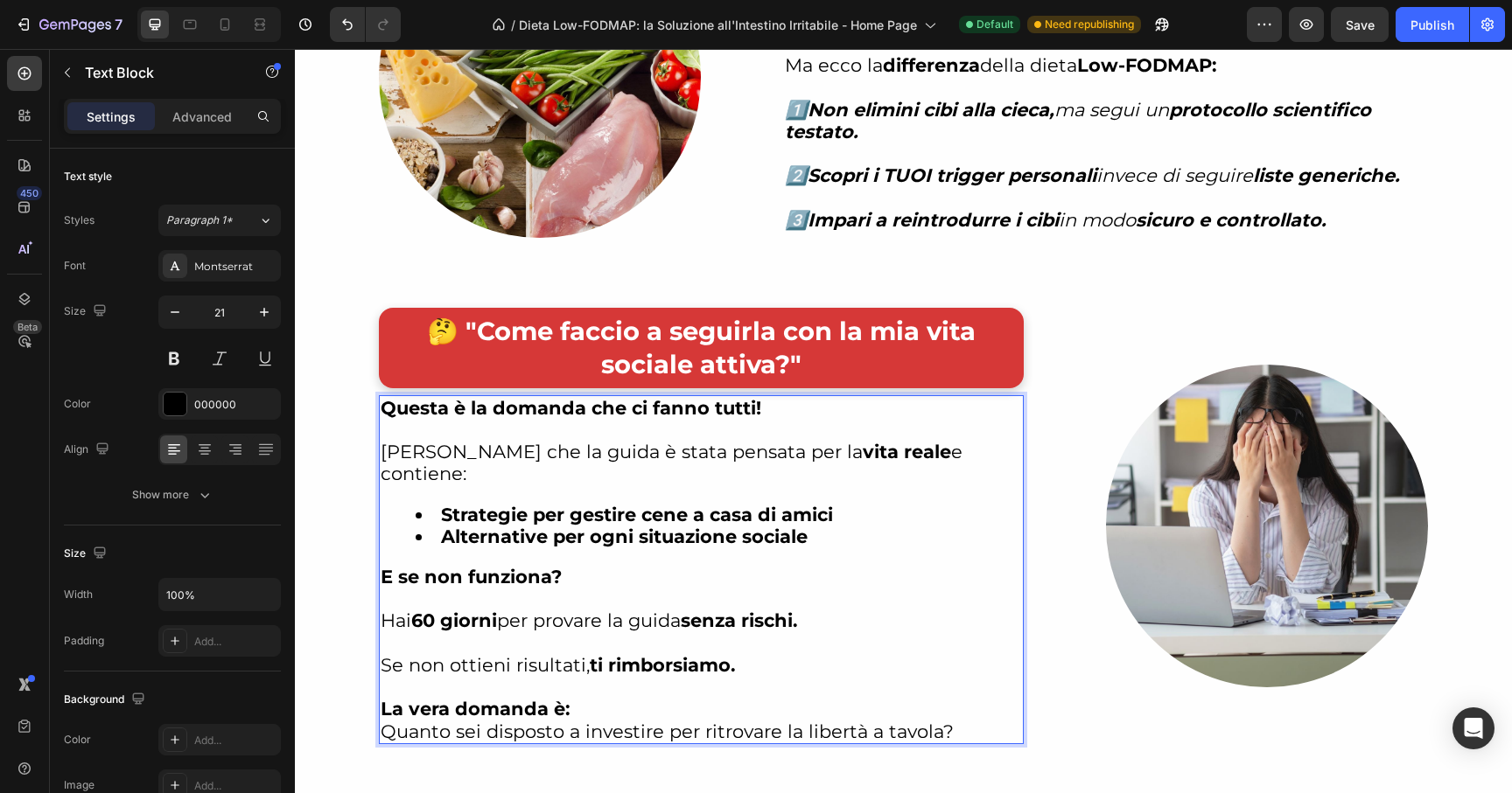
scroll to position [9900, 0]
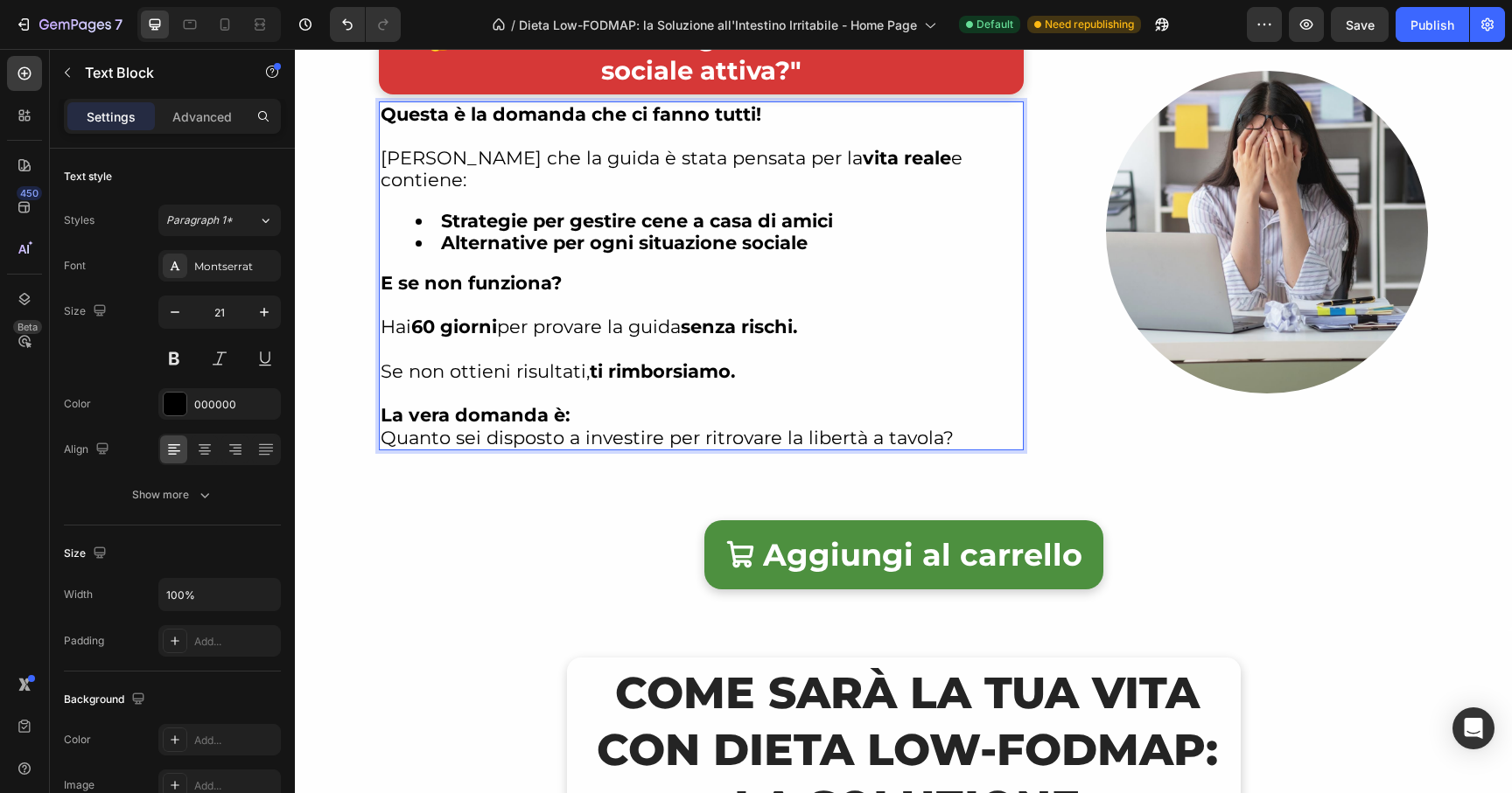
click at [727, 426] on p "Quanto sei disposto a investire per ritrovare la libertà a tavola?" at bounding box center [701, 437] width 641 height 22
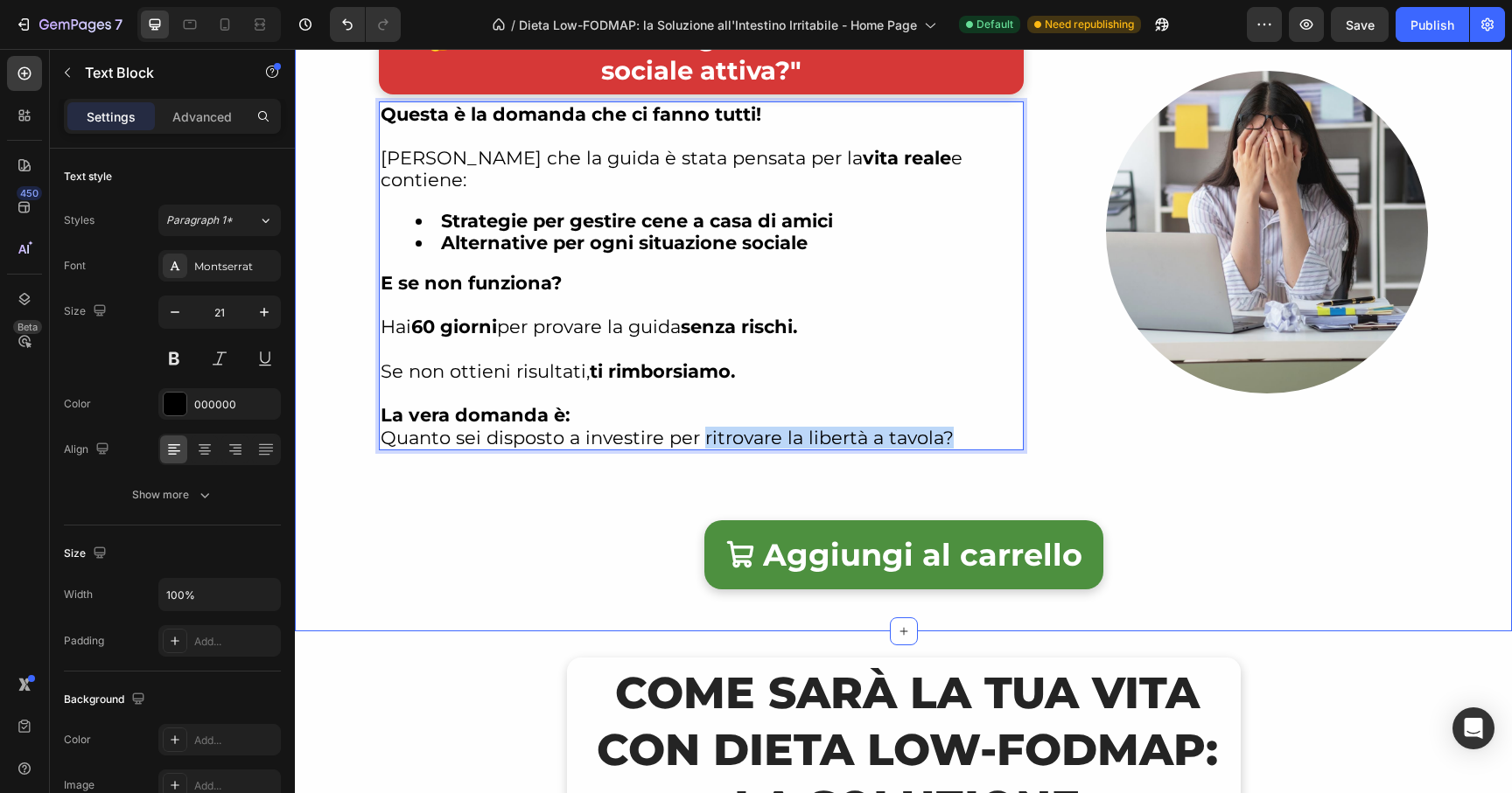
drag, startPoint x: 694, startPoint y: 413, endPoint x: 1015, endPoint y: 431, distance: 321.5
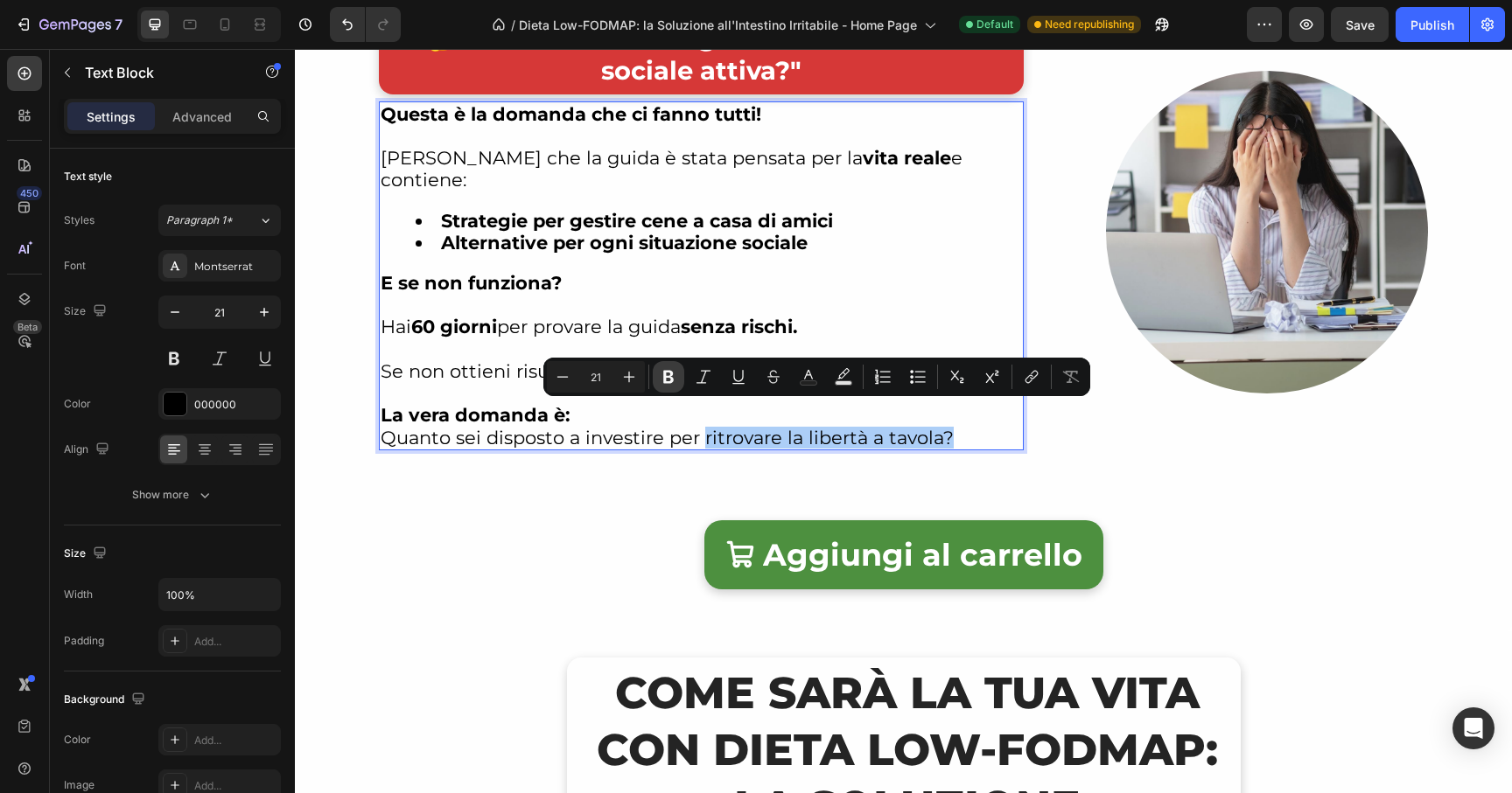
click at [670, 373] on icon "Editor contextual toolbar" at bounding box center [668, 377] width 10 height 13
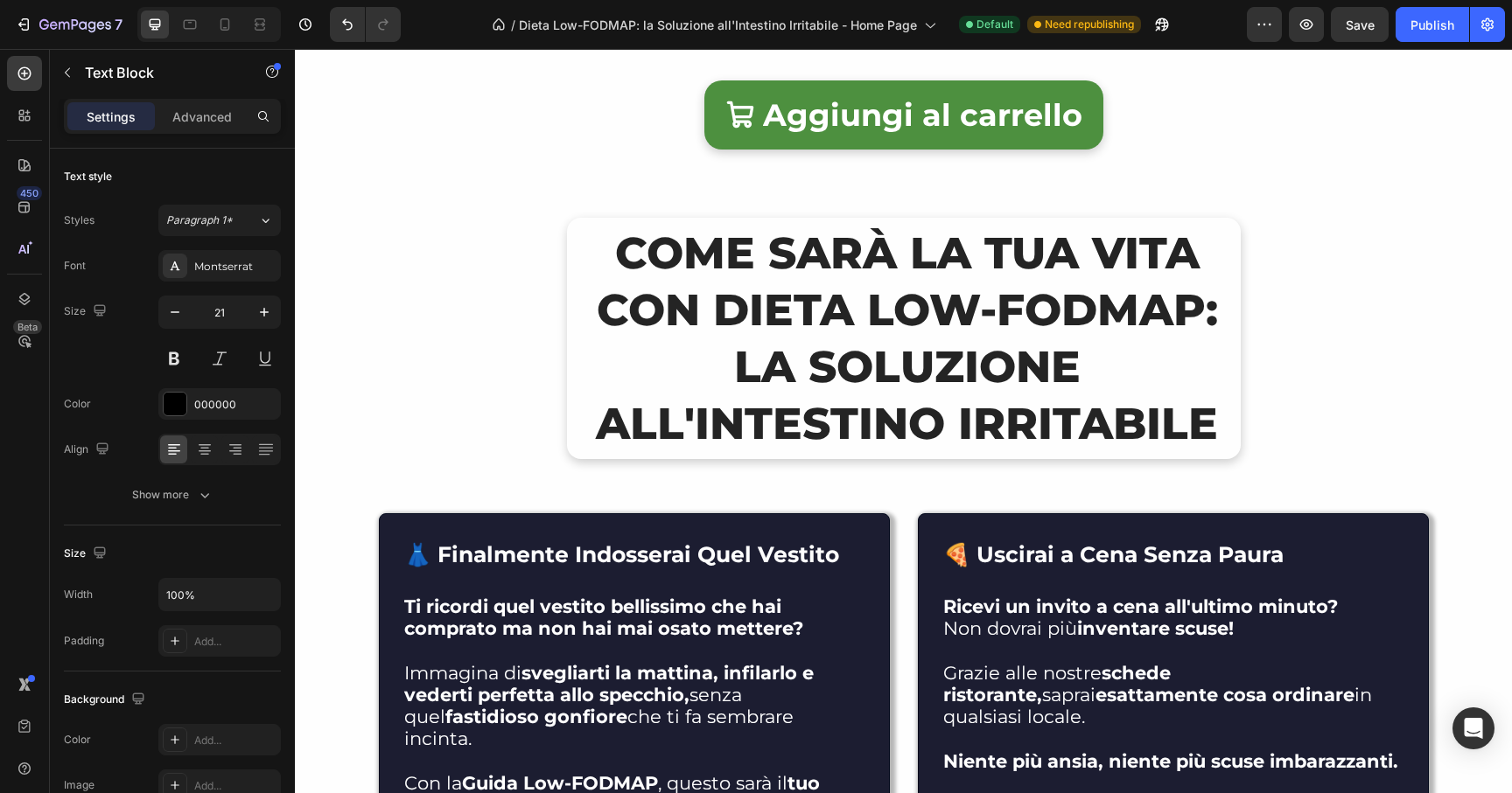
scroll to position [10347, 0]
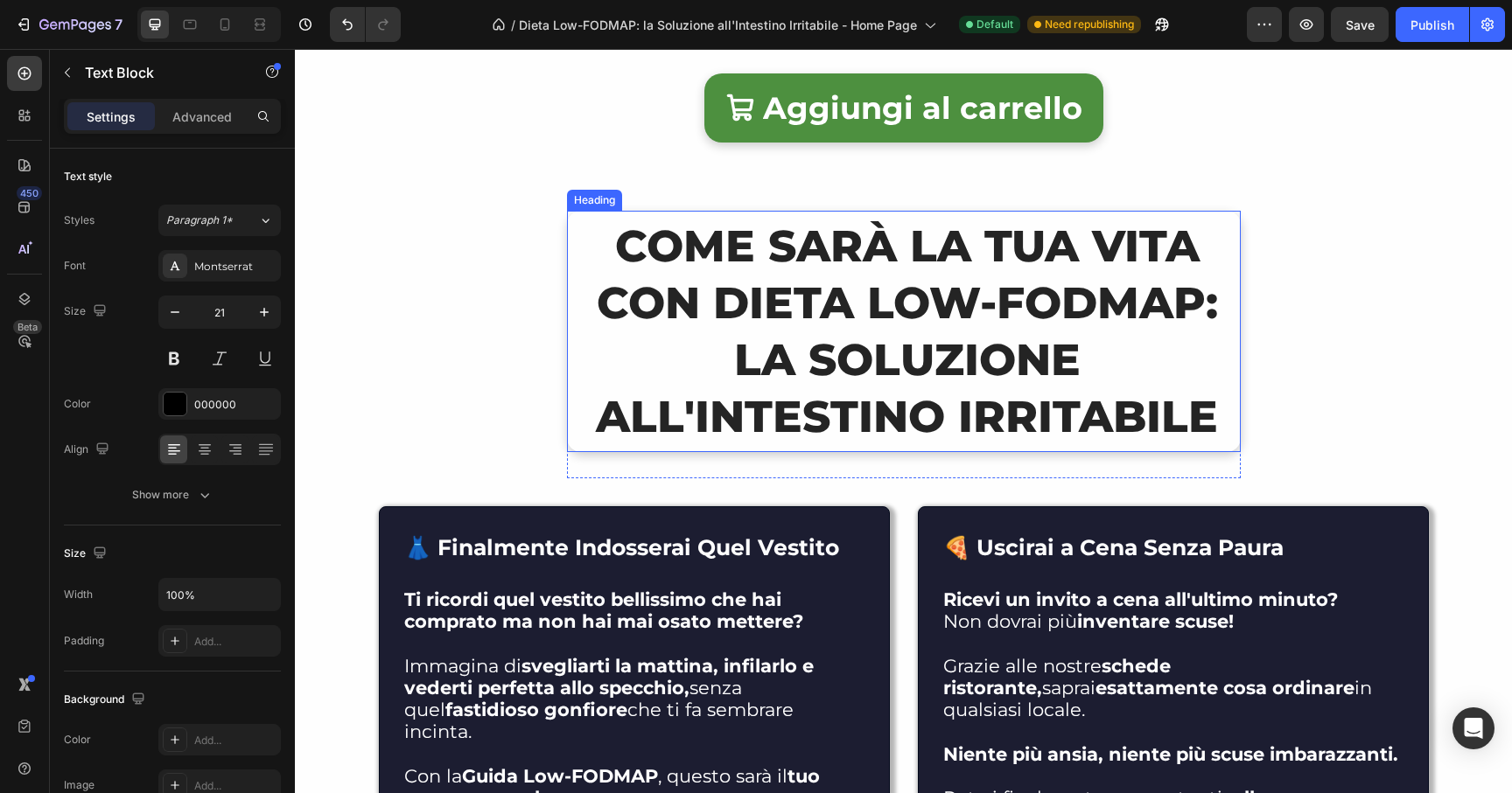
click at [781, 329] on h2 "COME SARÀ LA TUA VITA CON Dieta Low-FODMAP: la Soluzione all'Intestino Irritabi…" at bounding box center [907, 331] width 667 height 241
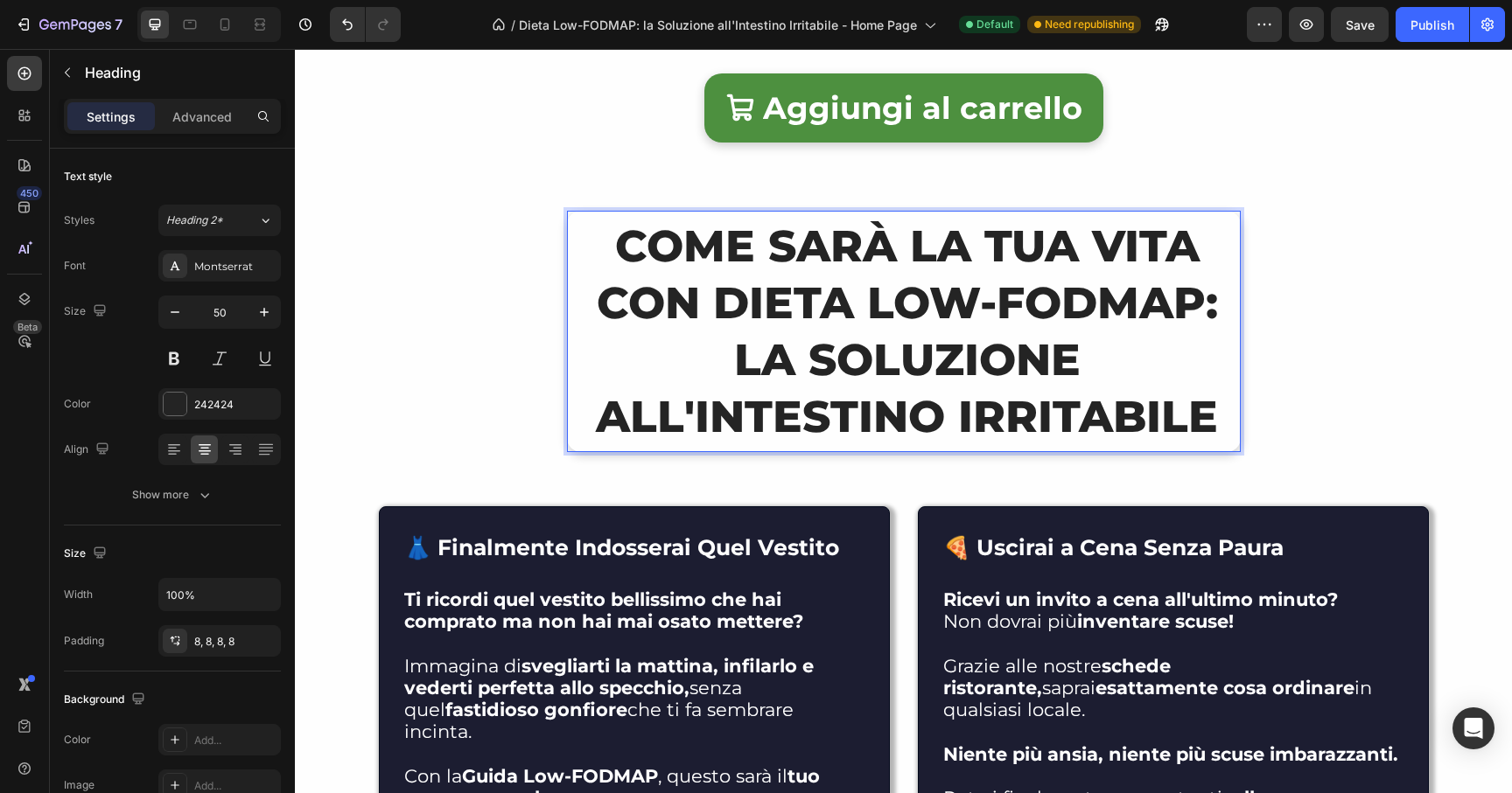
click at [618, 238] on h2 "COME SARÀ LA TUA VITA CON Dieta Low-FODMAP: la Soluzione all'Intestino Irritabi…" at bounding box center [907, 331] width 667 height 241
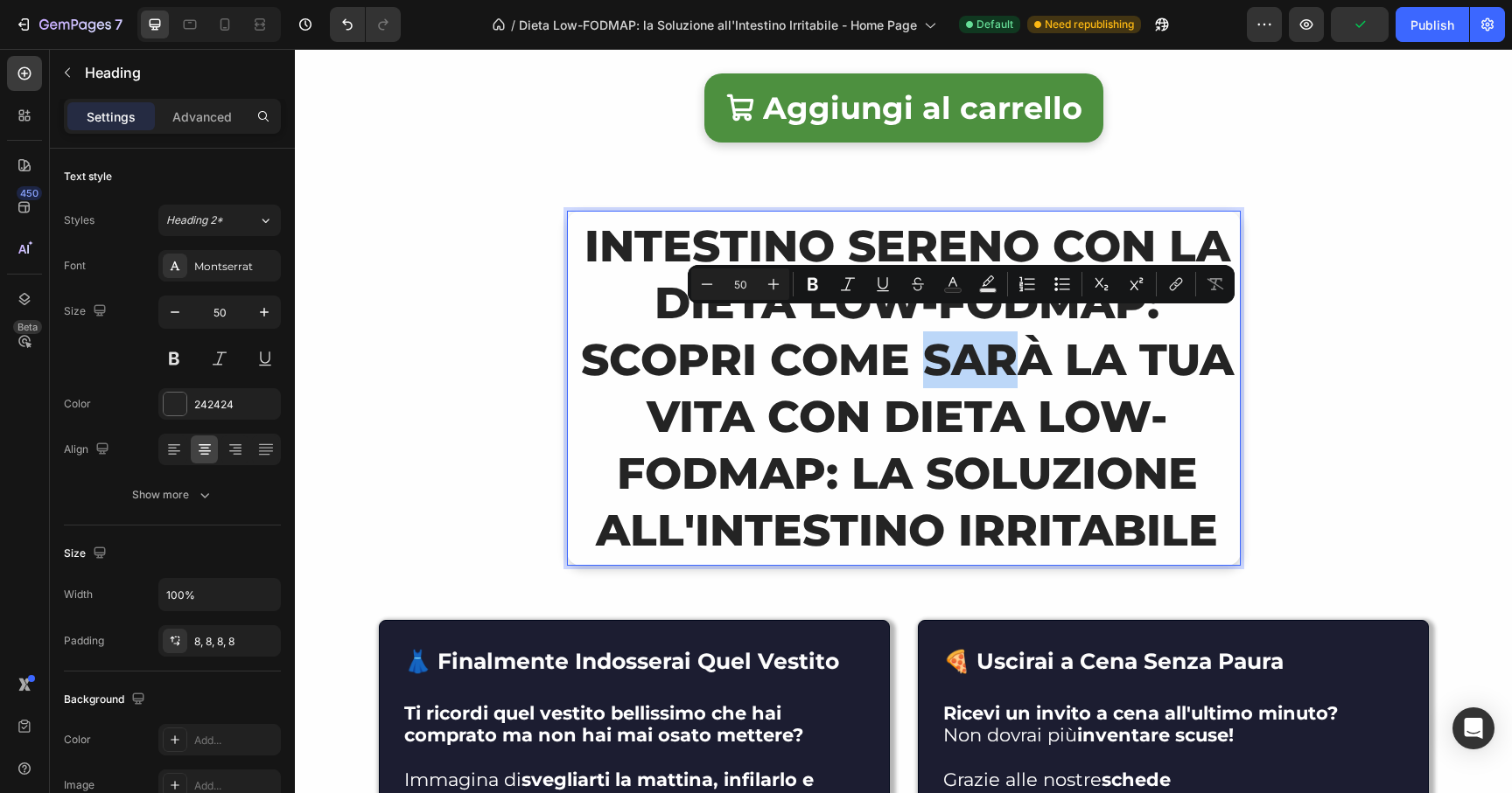
drag, startPoint x: 915, startPoint y: 344, endPoint x: 1019, endPoint y: 346, distance: 104.0
click at [1021, 346] on p "INTESTINO SERENO CON La dieta low-fodmap: scopri COME SARÀ LA TUA VITA CON Diet…" at bounding box center [908, 388] width 653 height 341
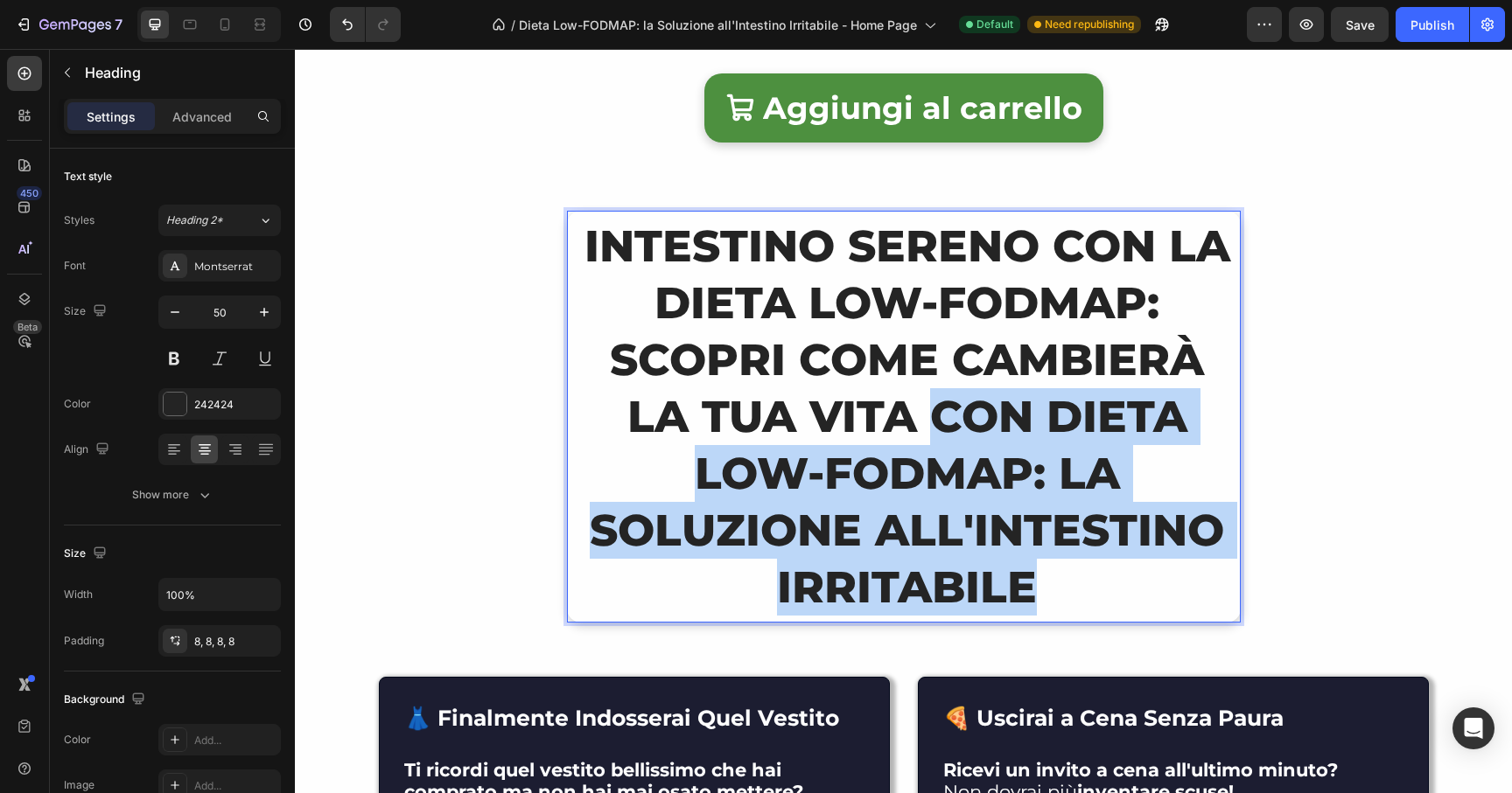
drag, startPoint x: 929, startPoint y: 385, endPoint x: 1185, endPoint y: 630, distance: 354.3
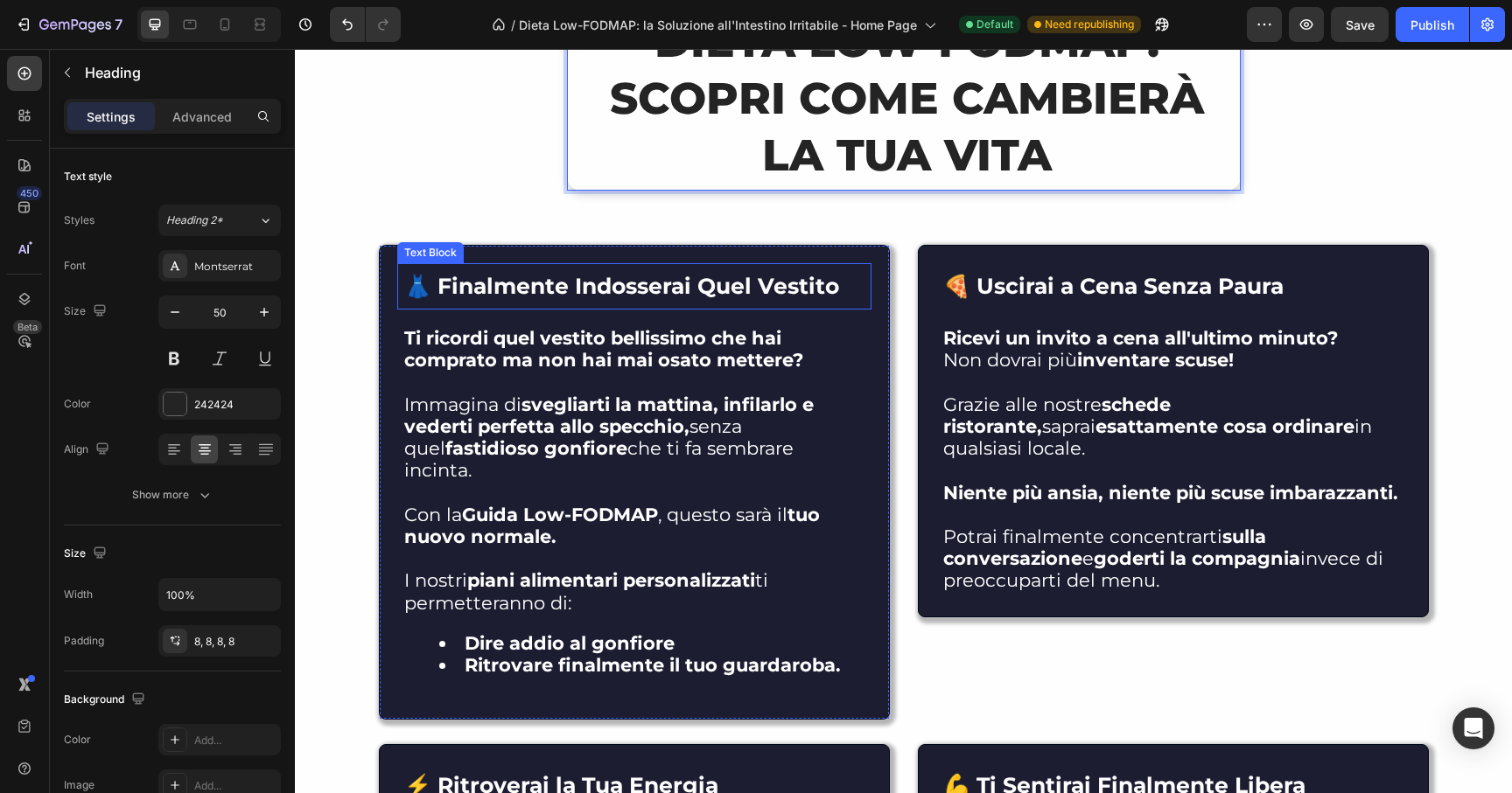
scroll to position [10611, 0]
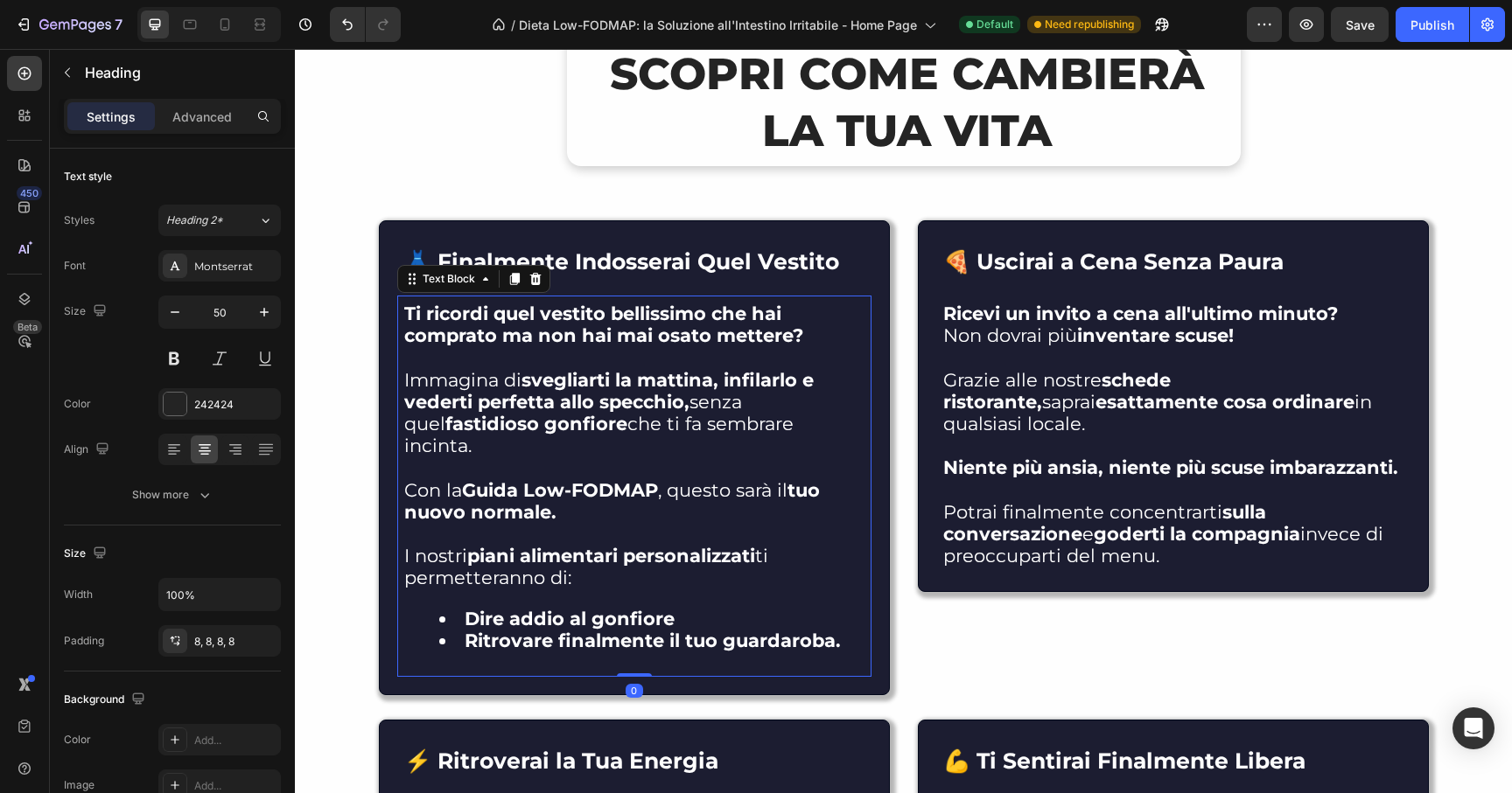
click at [658, 401] on strong "svegliarti la mattina, infilarlo e vederti perfetta allo specchio," at bounding box center [609, 391] width 410 height 44
click at [769, 425] on p "Immagina di svegliarti la mattina, infilarlo e vederti perfetta allo specchio, …" at bounding box center [634, 413] width 460 height 88
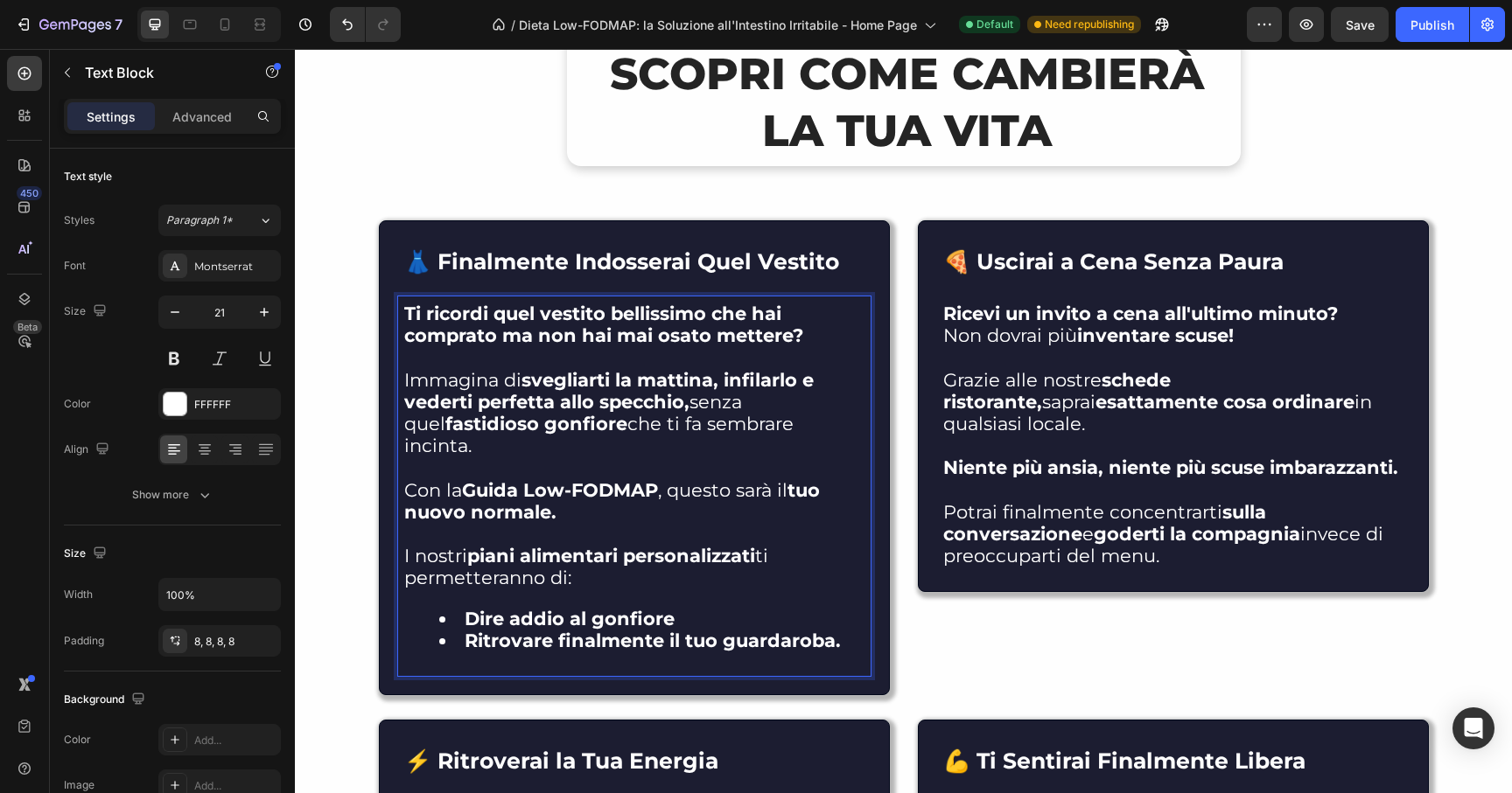
drag, startPoint x: 821, startPoint y: 429, endPoint x: 635, endPoint y: 434, distance: 186.1
click at [635, 434] on p "Immagina di svegliarti la mattina, infilarlo e vederti perfetta allo specchio, …" at bounding box center [634, 413] width 460 height 88
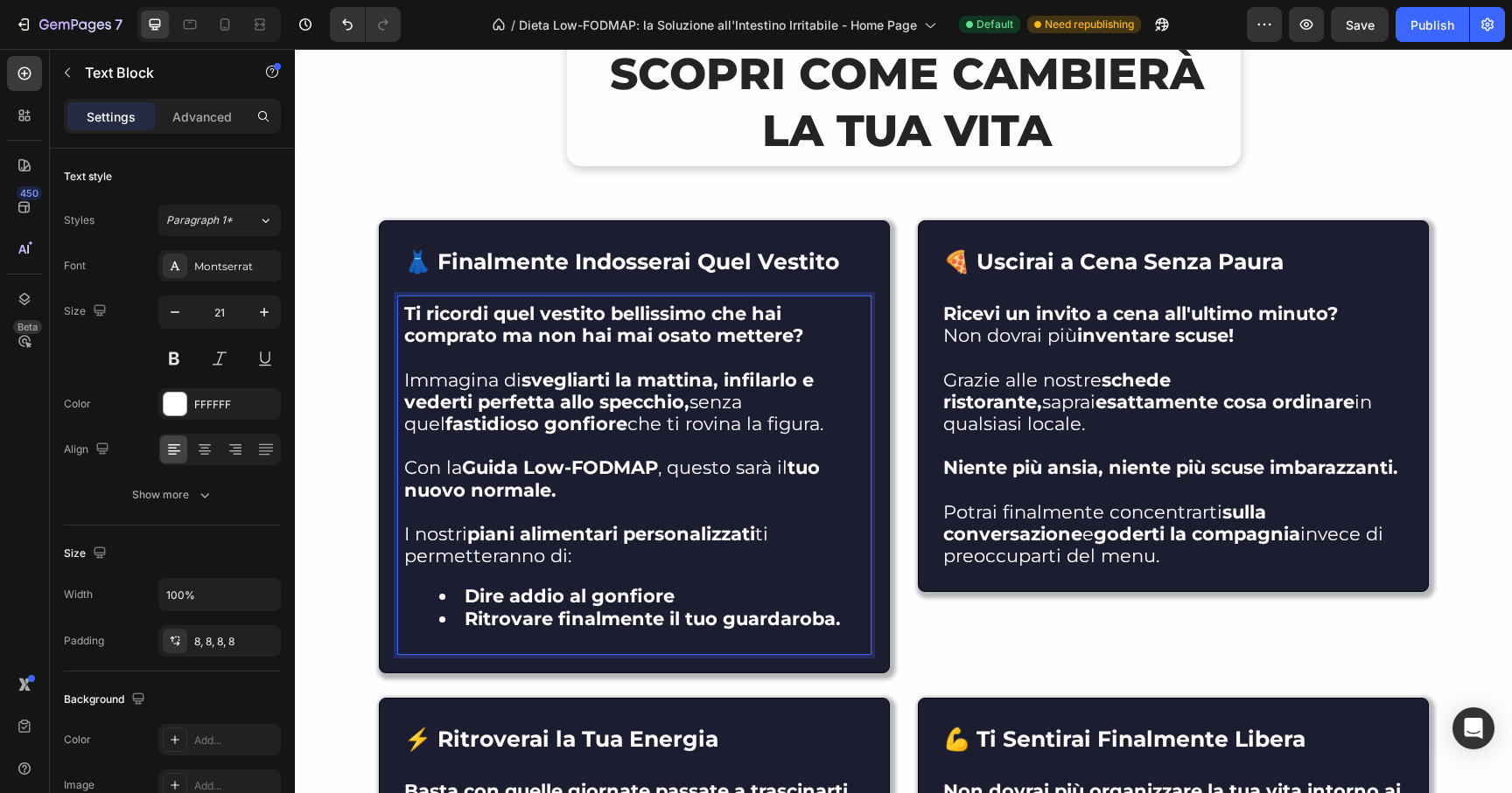
click at [724, 470] on p "Con la Guida Low-FODMAP , questo sarà il tuo nuovo normale." at bounding box center [634, 478] width 460 height 44
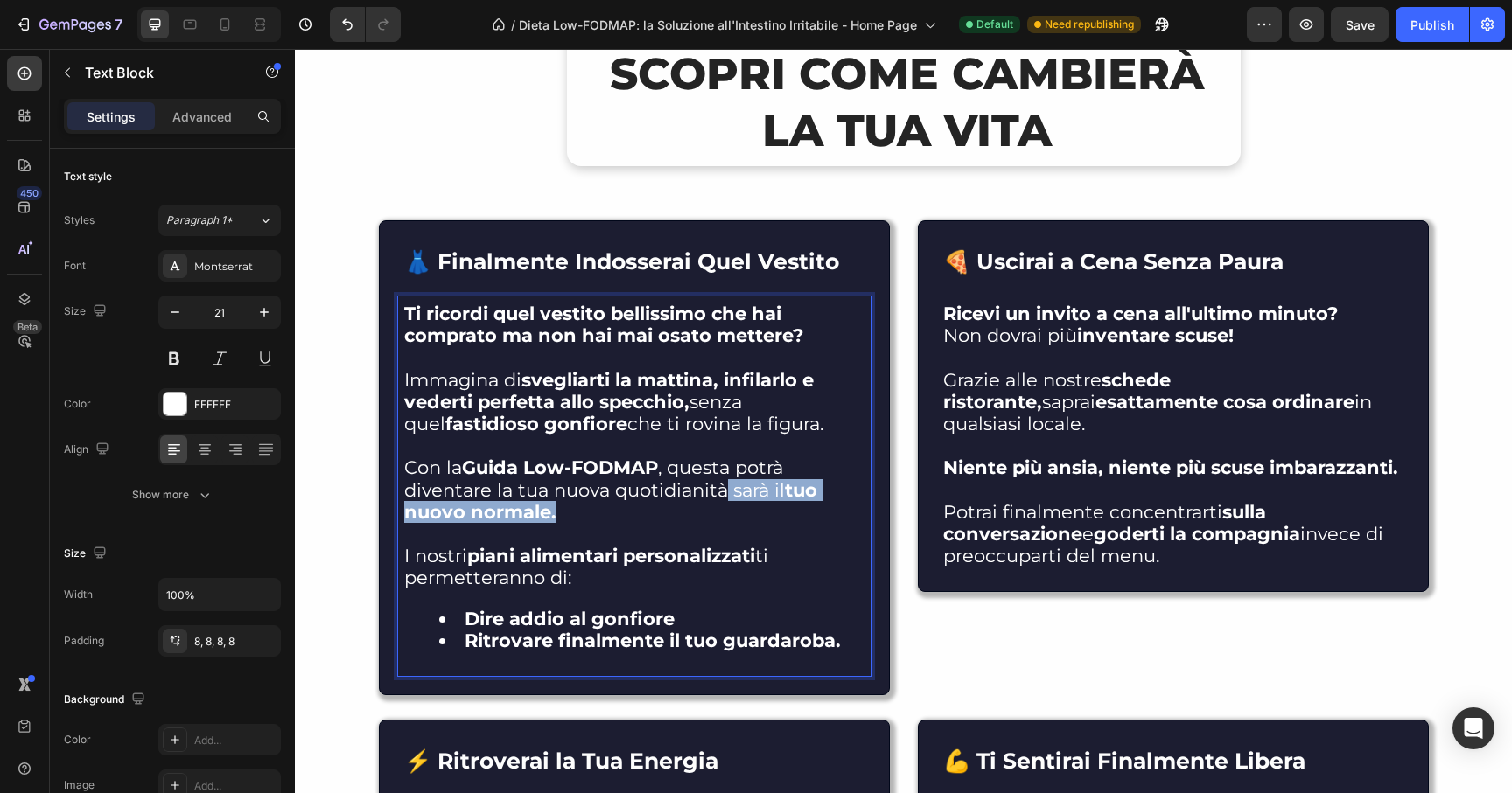
click at [765, 503] on p "Con la Guida Low-FODMAP , questa potrà diventare la tua nuova quotidianità sarà…" at bounding box center [634, 489] width 460 height 66
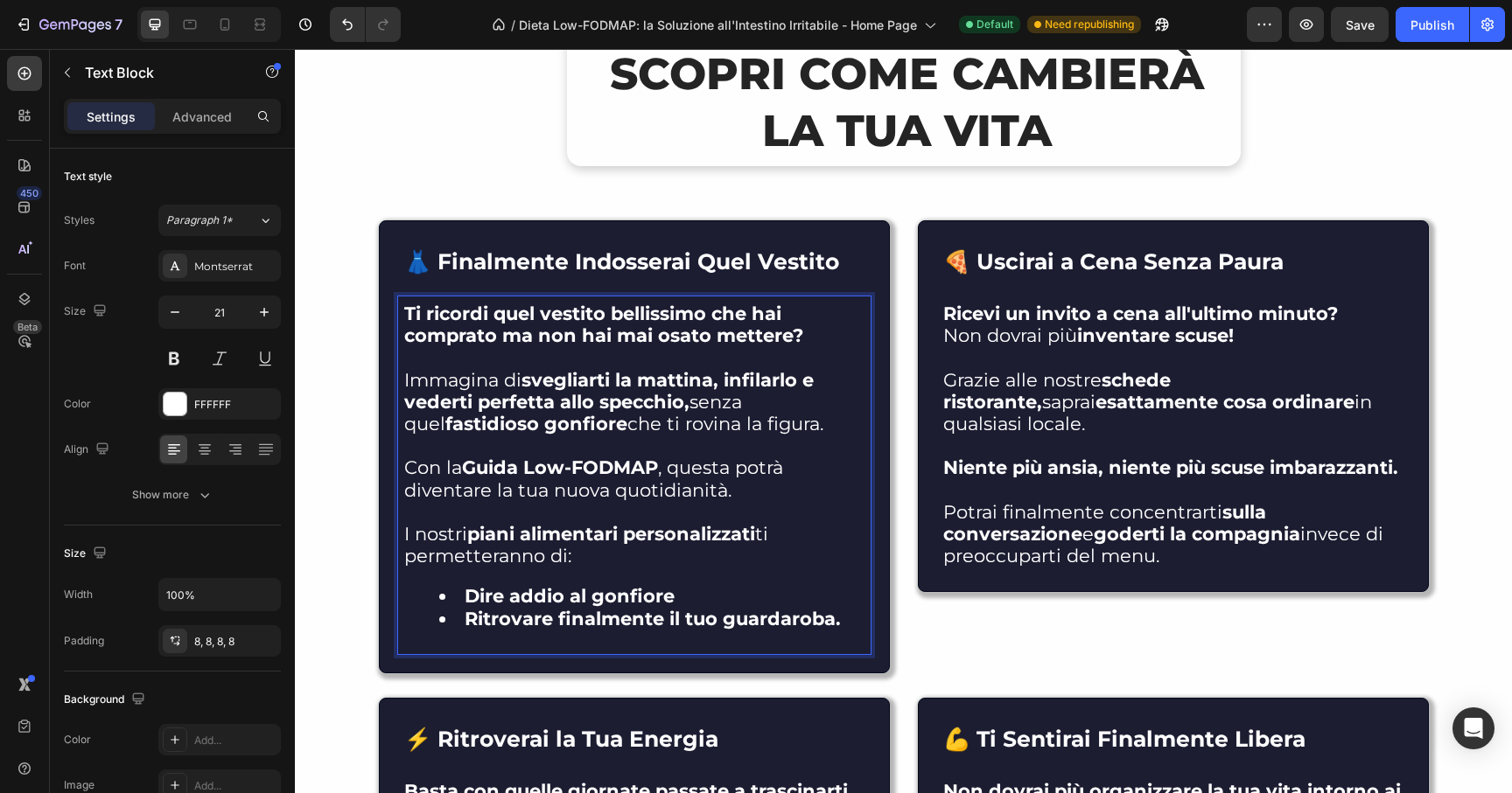
click at [407, 533] on p "I nostri piani alimentari personalizzati ti permetteranno di:" at bounding box center [634, 544] width 460 height 44
click at [465, 536] on p "Il nostri piani alimentari personalizzati ti permetteranno di:" at bounding box center [634, 544] width 460 height 44
click at [519, 542] on strong "piani alimentari personalizzati" at bounding box center [622, 533] width 288 height 22
click at [638, 534] on strong "piano alimentari personalizzati" at bounding box center [625, 533] width 295 height 22
click at [780, 535] on p "Il nostro piano alimentare personalizzati ti permetteranno di:" at bounding box center [634, 544] width 460 height 44
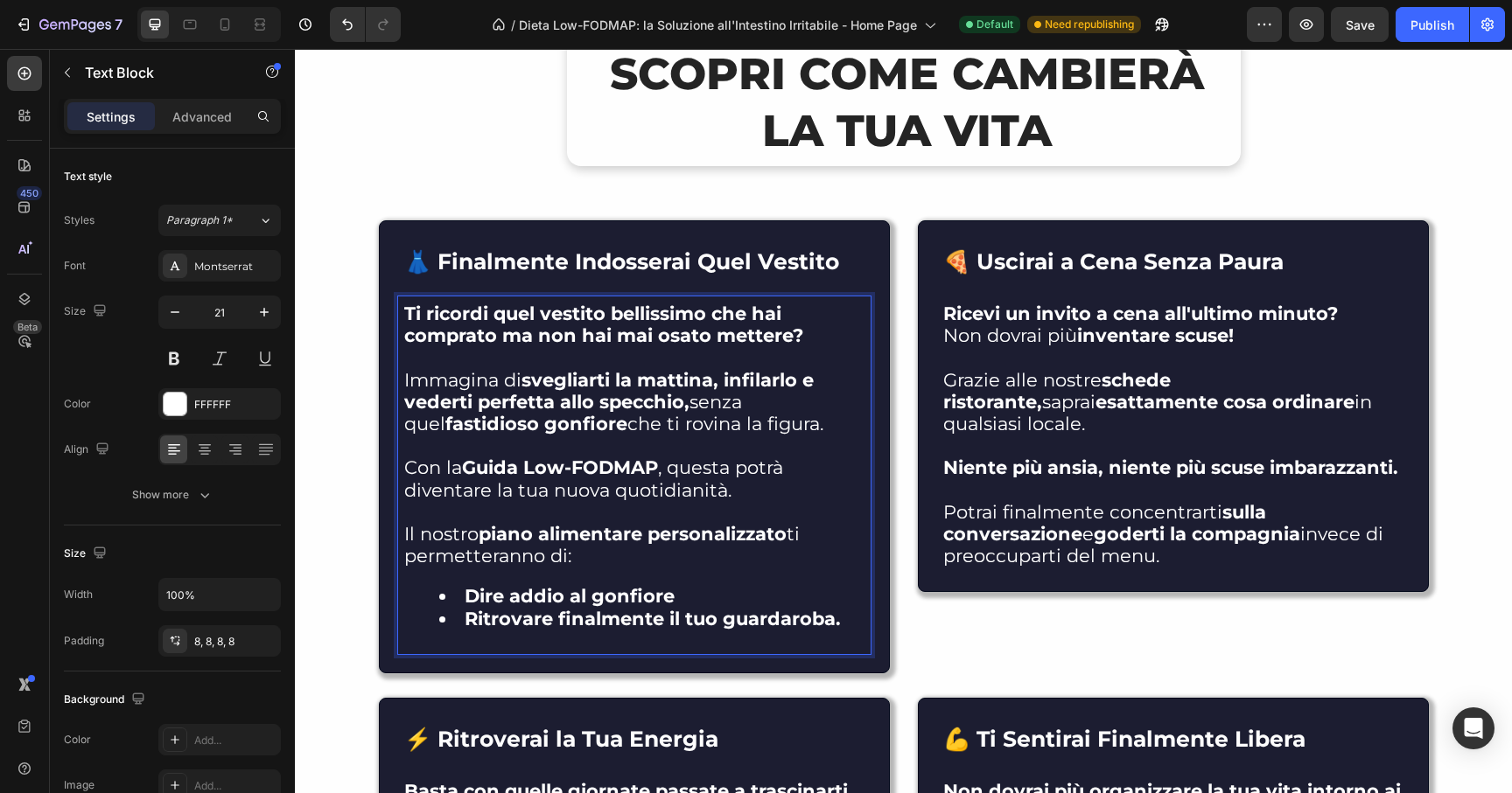
click at [538, 554] on p "Il nostro piano alimentare personalizzato ti permetteranno di:" at bounding box center [634, 544] width 460 height 44
click at [787, 626] on strong "Ritrovare finalmente il tuo guardaroba." at bounding box center [653, 618] width 376 height 22
click at [844, 627] on li "Ritrovare finalmente il tuo guardaroba." at bounding box center [651, 618] width 425 height 22
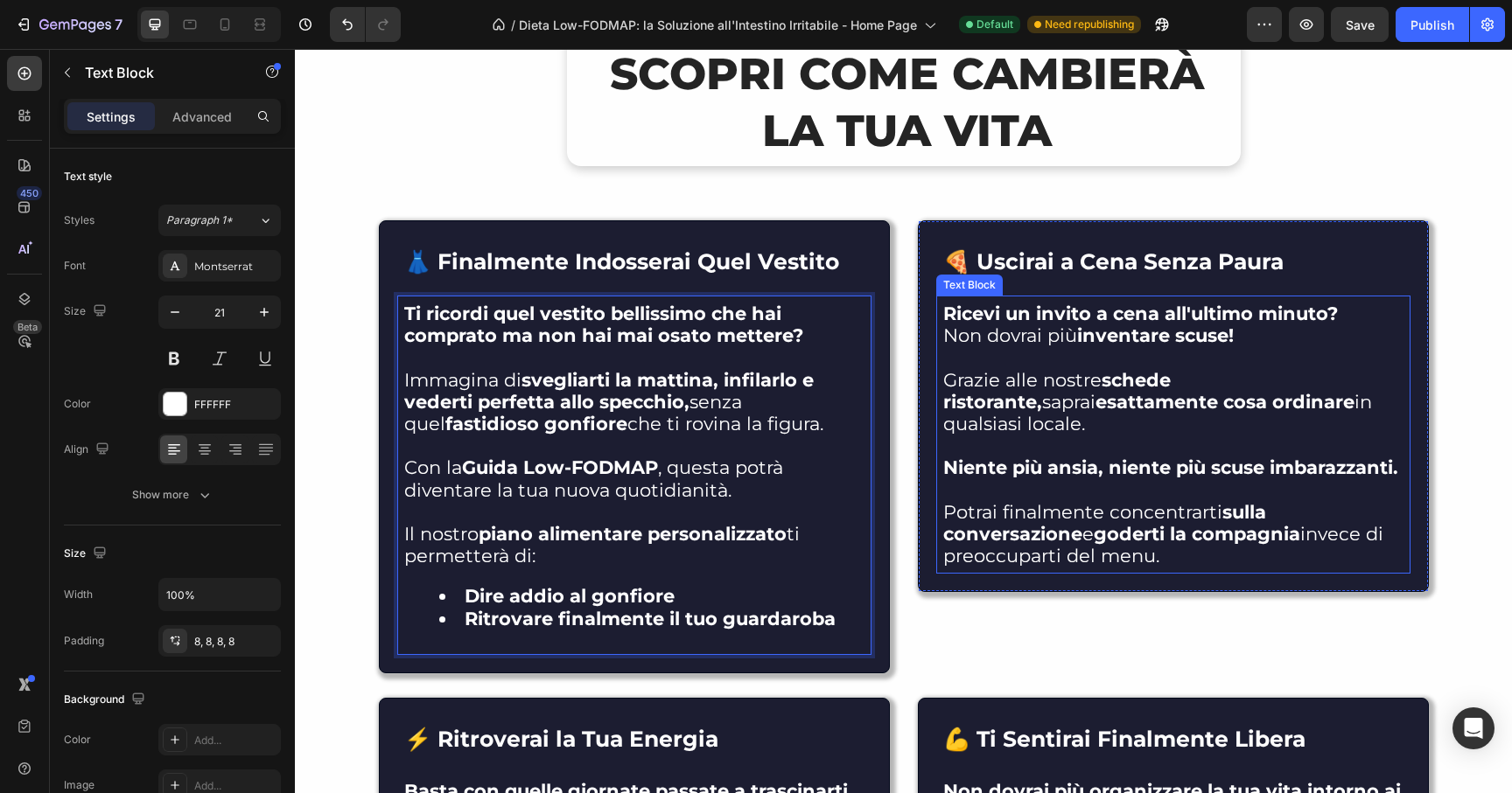
click at [1273, 387] on p "Grazie alle nostre schede ristorante, saprai esattamente cosa ordinare in quals…" at bounding box center [1173, 402] width 460 height 66
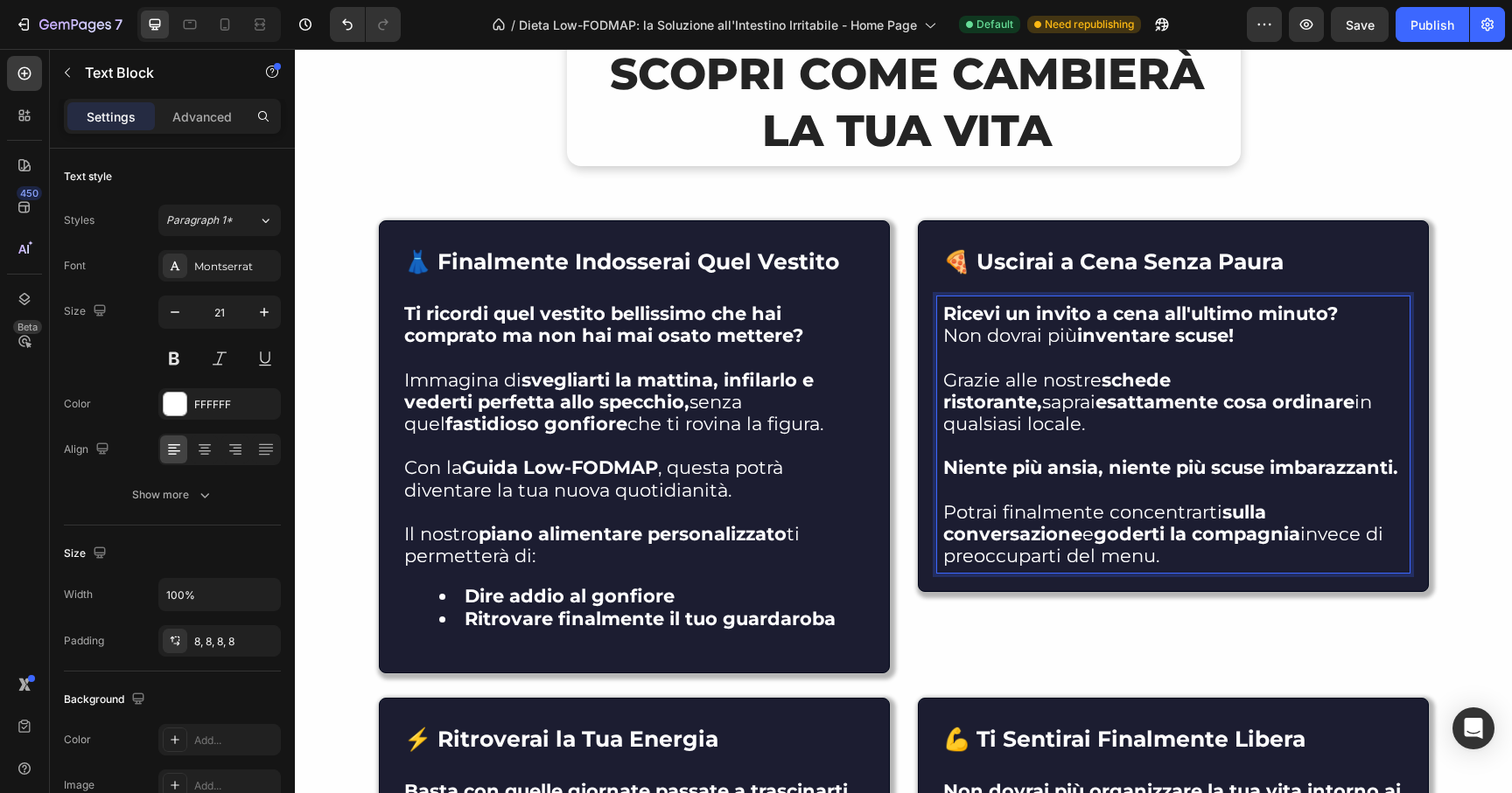
click at [1170, 385] on strong "schede ristorante," at bounding box center [1056, 391] width 227 height 44
drag, startPoint x: 1266, startPoint y: 385, endPoint x: 996, endPoint y: 383, distance: 270.0
click at [996, 383] on p "Grazie alle nostre schede ristorante, saprai esattamente cosa ordinare in quals…" at bounding box center [1173, 402] width 460 height 66
click at [1287, 385] on p "Grazie ai nostri suggerimenti su come orientarsi al ristorante , saprai esattam…" at bounding box center [1173, 402] width 460 height 66
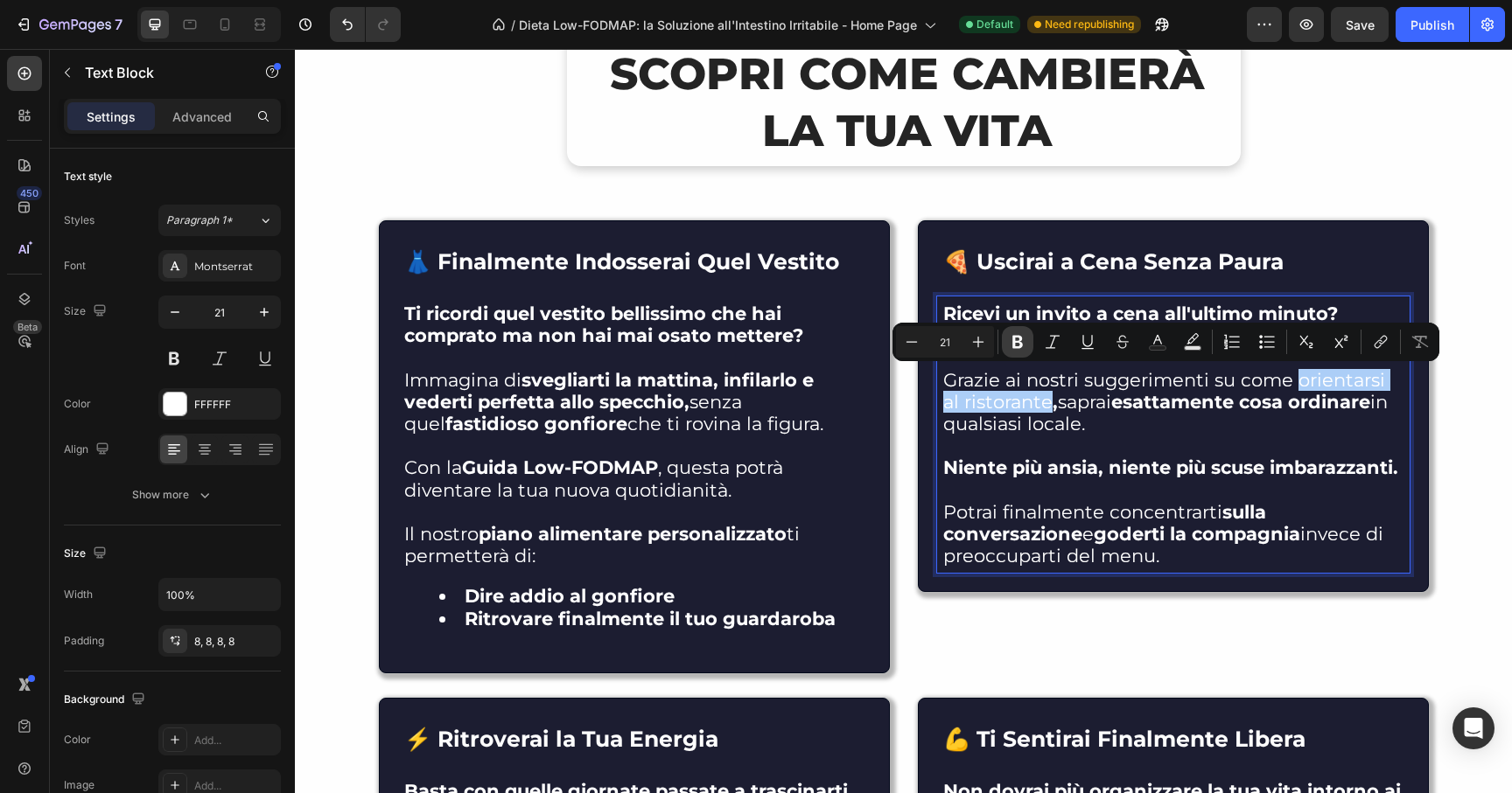
click at [1015, 346] on icon "Editor contextual toolbar" at bounding box center [1017, 342] width 10 height 13
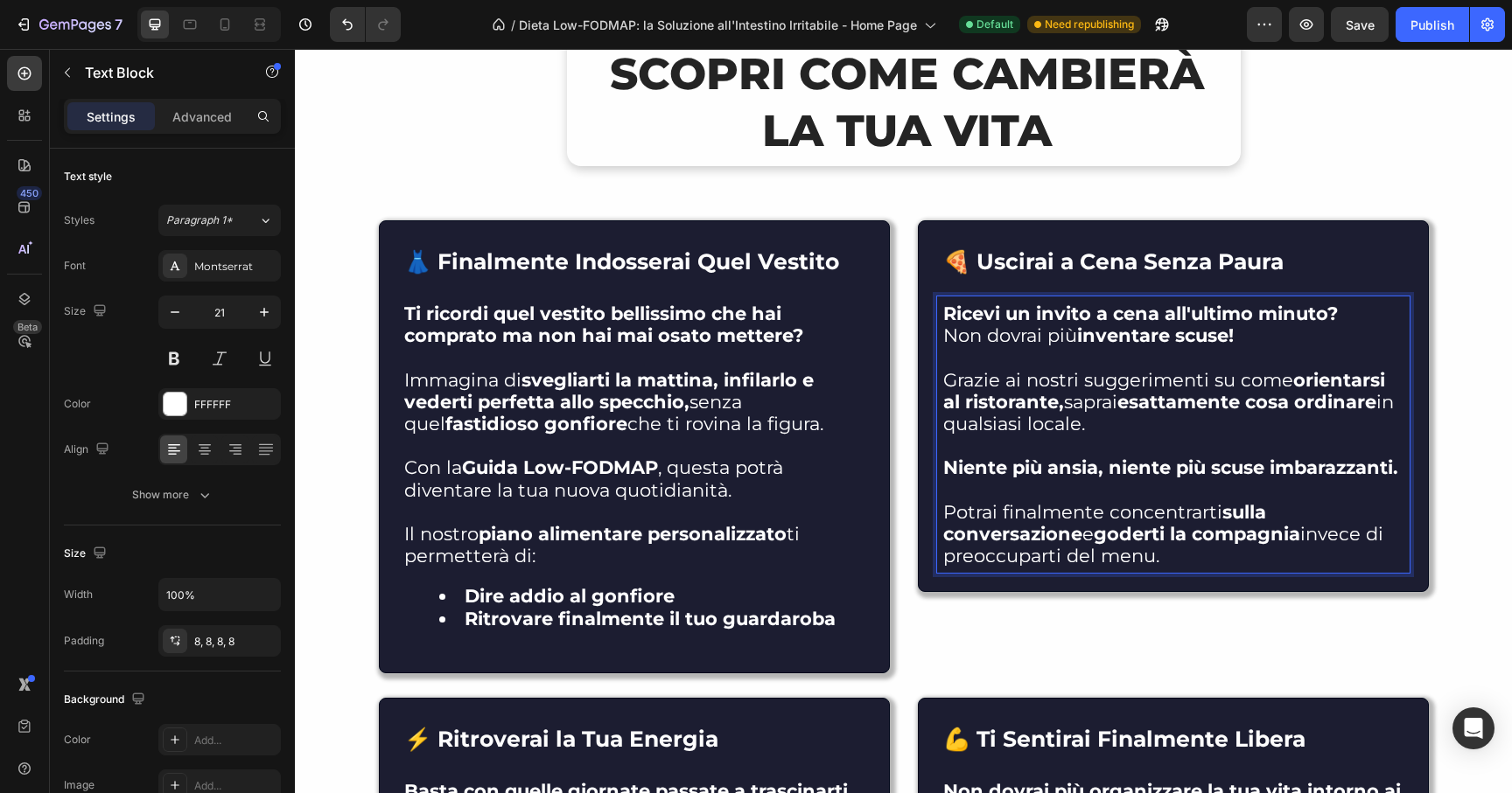
click at [1169, 424] on p "Grazie ai nostri suggerimenti su come orientarsi al ristorante, saprai esattame…" at bounding box center [1173, 402] width 460 height 66
drag, startPoint x: 1390, startPoint y: 473, endPoint x: 1204, endPoint y: 478, distance: 186.1
click at [1204, 478] on strong "Niente più ansia, niente più scuse imbarazzanti." at bounding box center [1170, 467] width 455 height 22
click at [954, 515] on p "[PERSON_NAME] finalmente concentrarti sulla conversazione e goderti la compagni…" at bounding box center [1173, 534] width 460 height 66
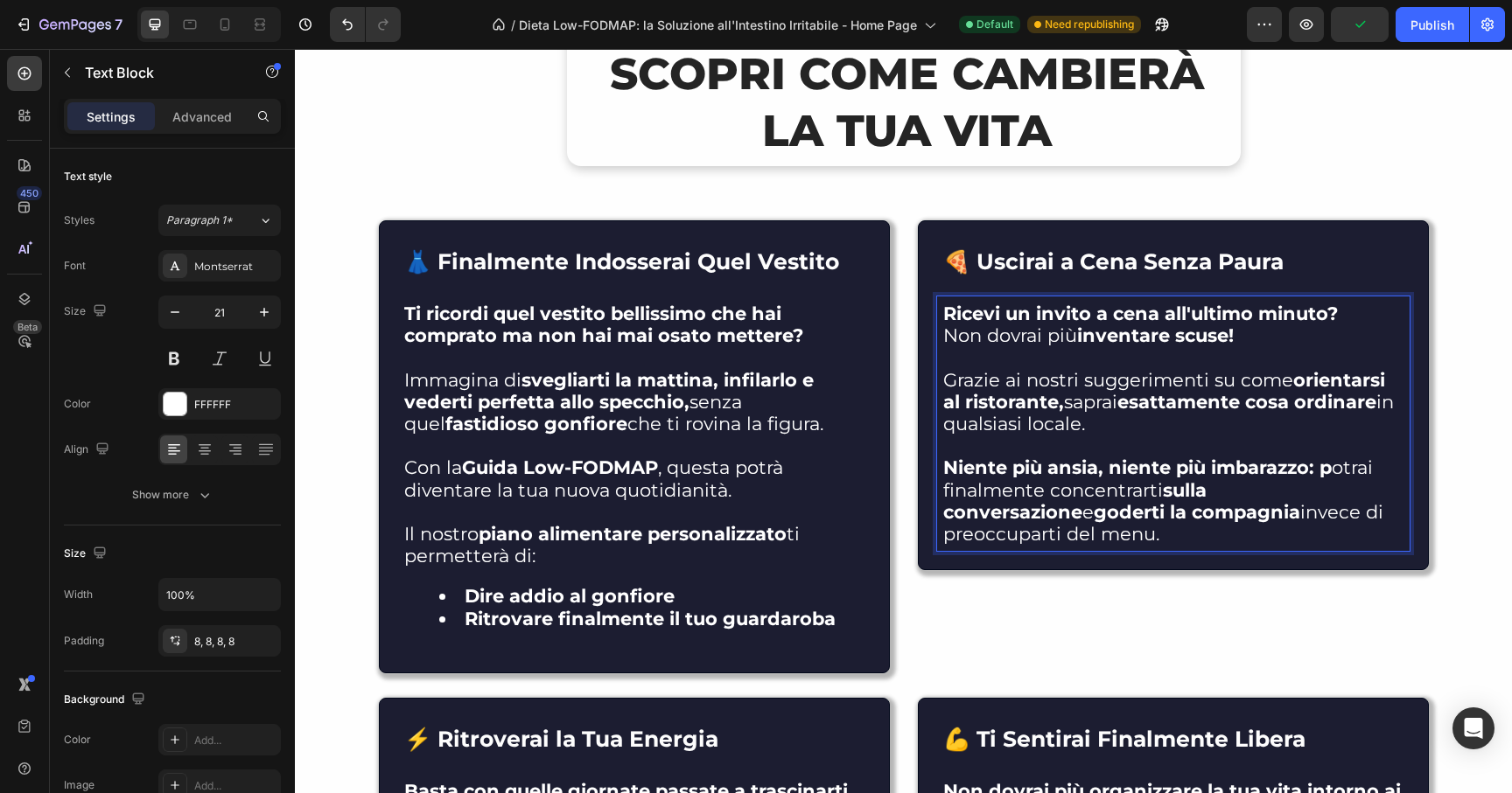
click at [1320, 476] on strong "Niente più ansia, niente più imbarazzo: p" at bounding box center [1137, 467] width 388 height 22
click at [1316, 476] on strong "Niente più ansia, niente più imbarazzo: p" at bounding box center [1137, 467] width 388 height 22
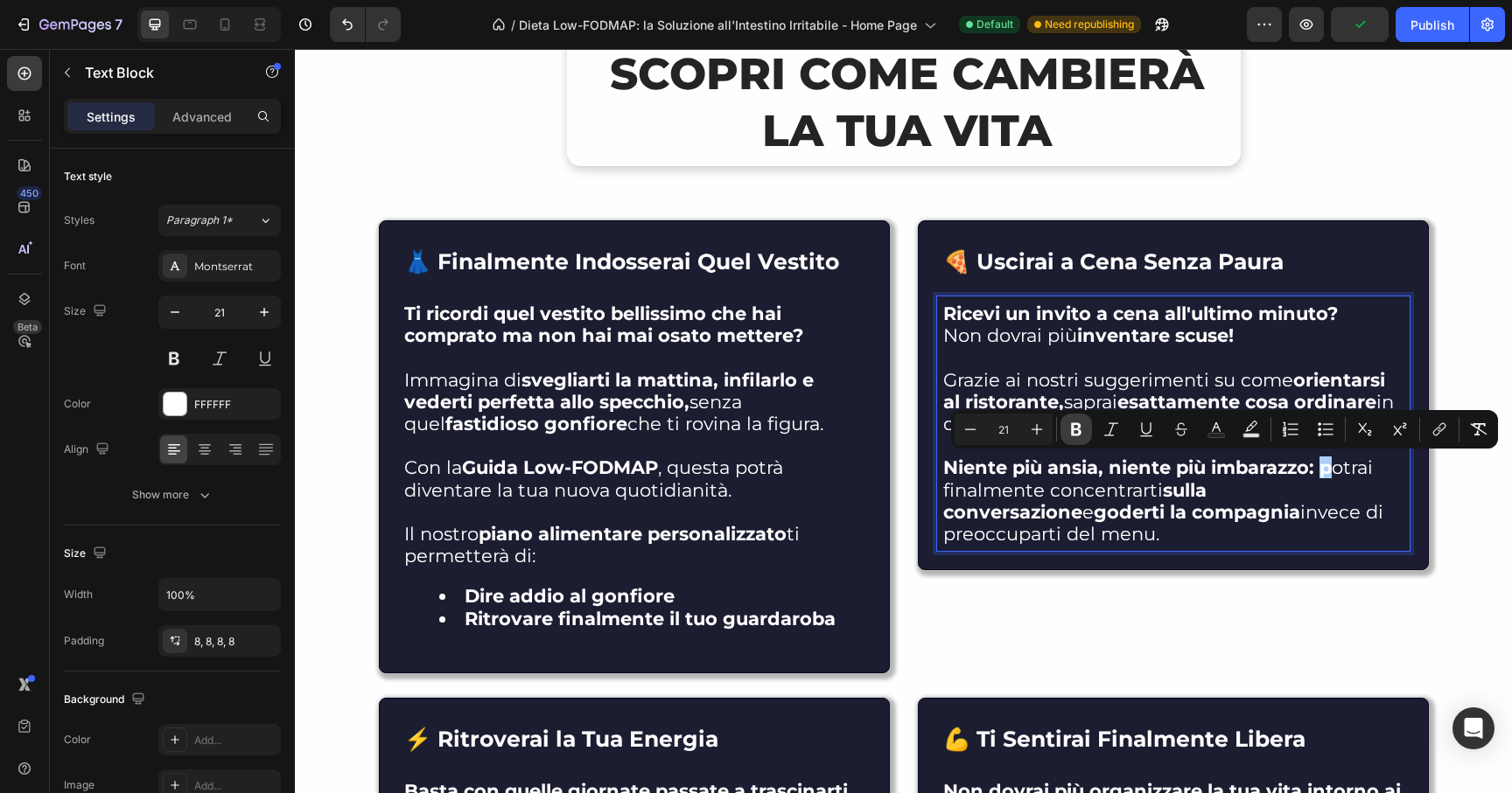
click at [1069, 433] on icon "Editor contextual toolbar" at bounding box center [1076, 429] width 18 height 18
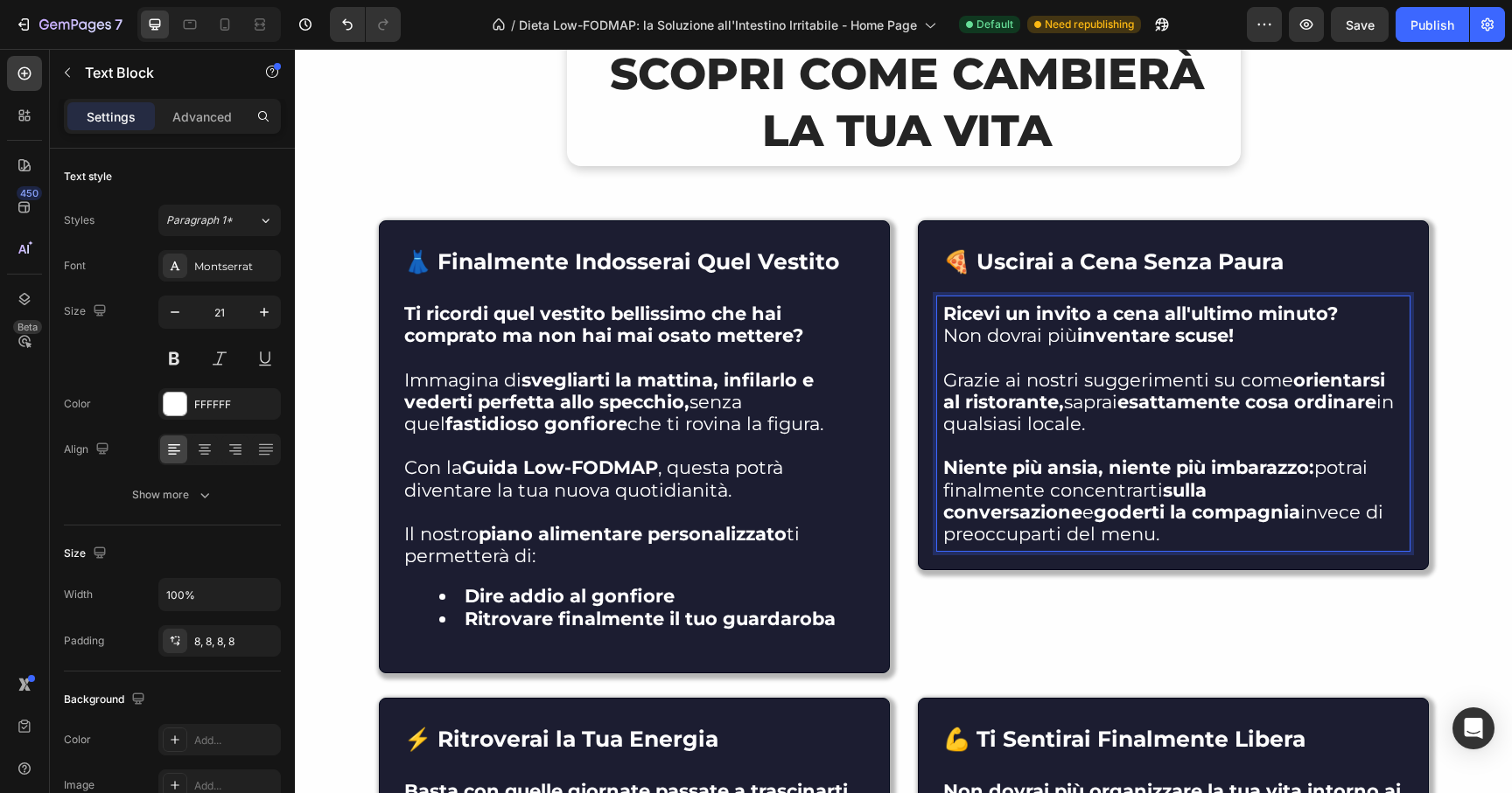
click at [1178, 543] on p "Niente più ansia, niente più imbarazzo: [PERSON_NAME] finalmente concentrarti s…" at bounding box center [1173, 500] width 460 height 88
click at [977, 540] on p "Niente più ansia, niente più imbarazzo: [PERSON_NAME] finalmente concentrarti s…" at bounding box center [1173, 500] width 460 height 88
click at [1084, 532] on p "Niente più ansia, niente più imbarazzo: [PERSON_NAME] finalmente concentrarti s…" at bounding box center [1173, 500] width 460 height 88
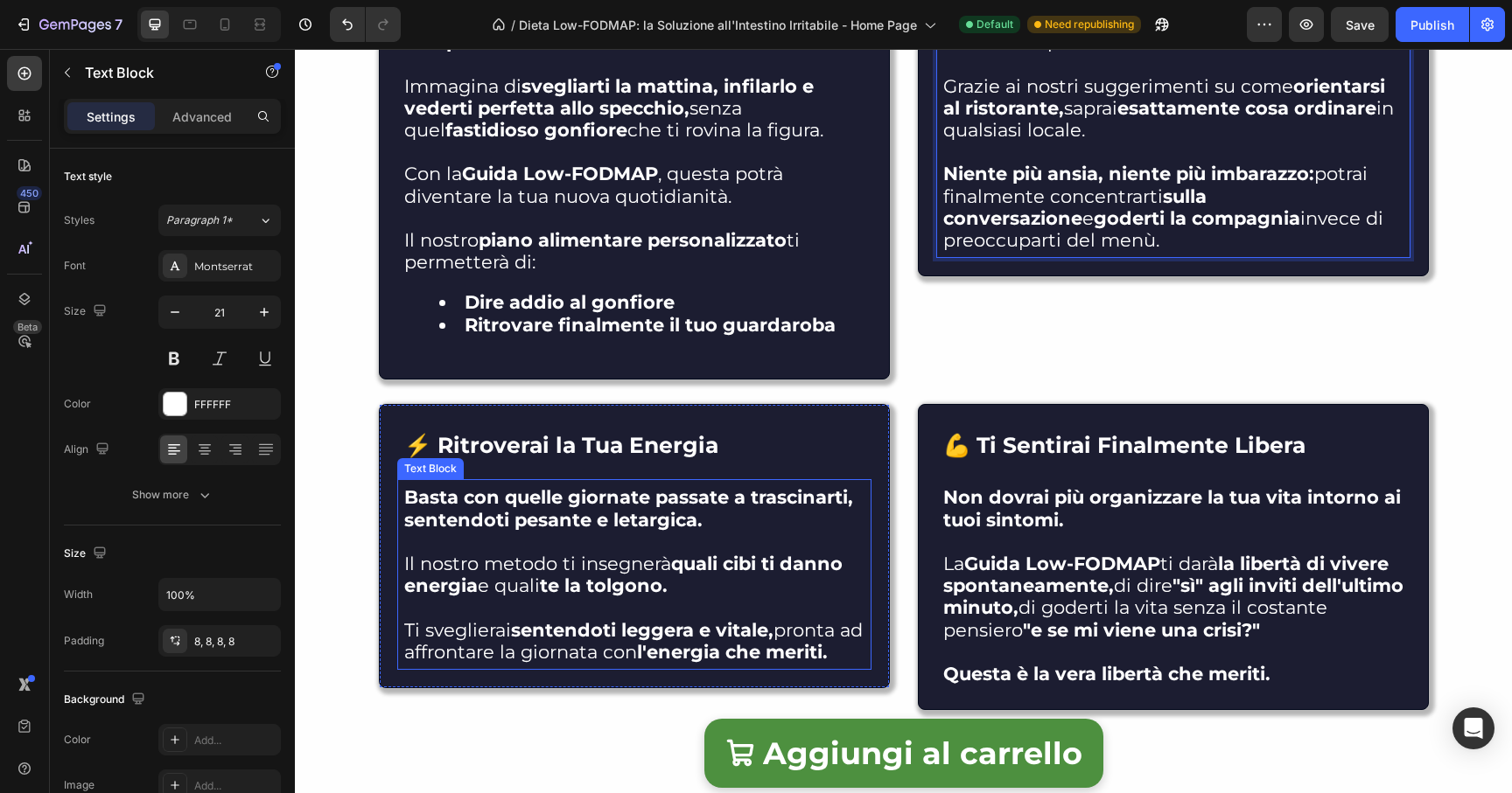
scroll to position [10907, 0]
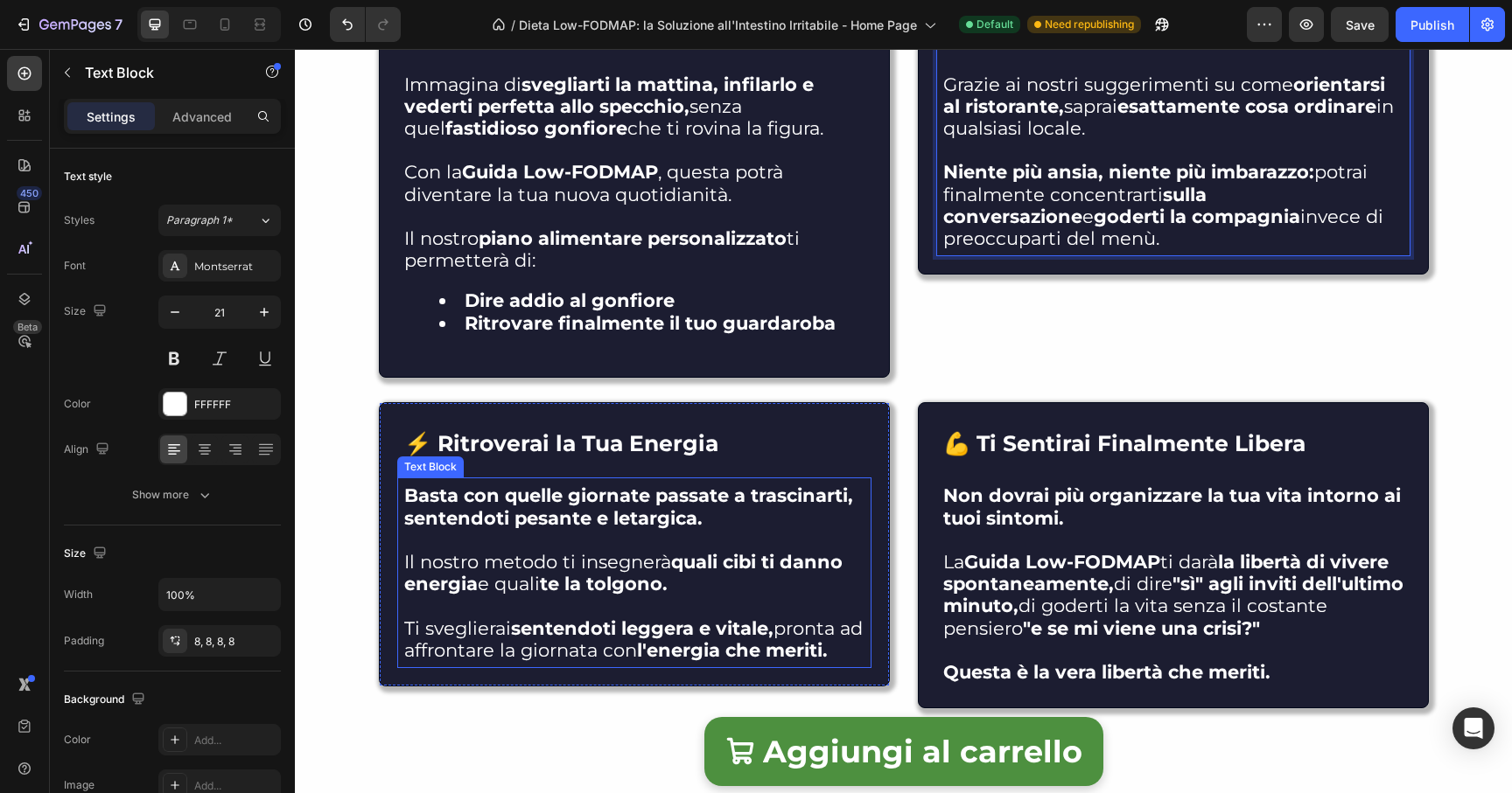
click at [516, 502] on strong "Basta con quelle giornate passate a trascinarti, sentendoti pesante e letargica." at bounding box center [629, 506] width 449 height 44
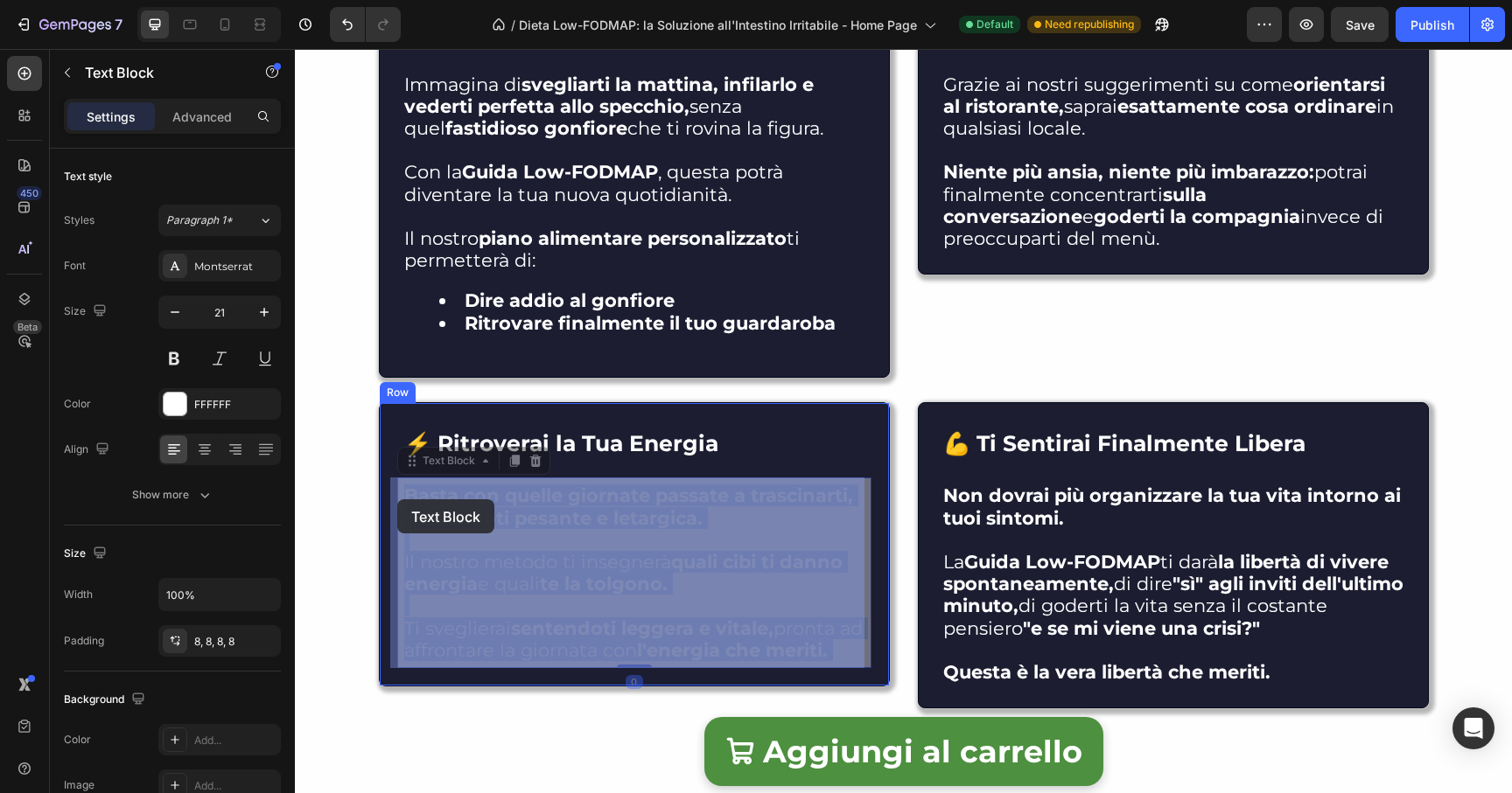
drag, startPoint x: 495, startPoint y: 497, endPoint x: 411, endPoint y: 504, distance: 84.3
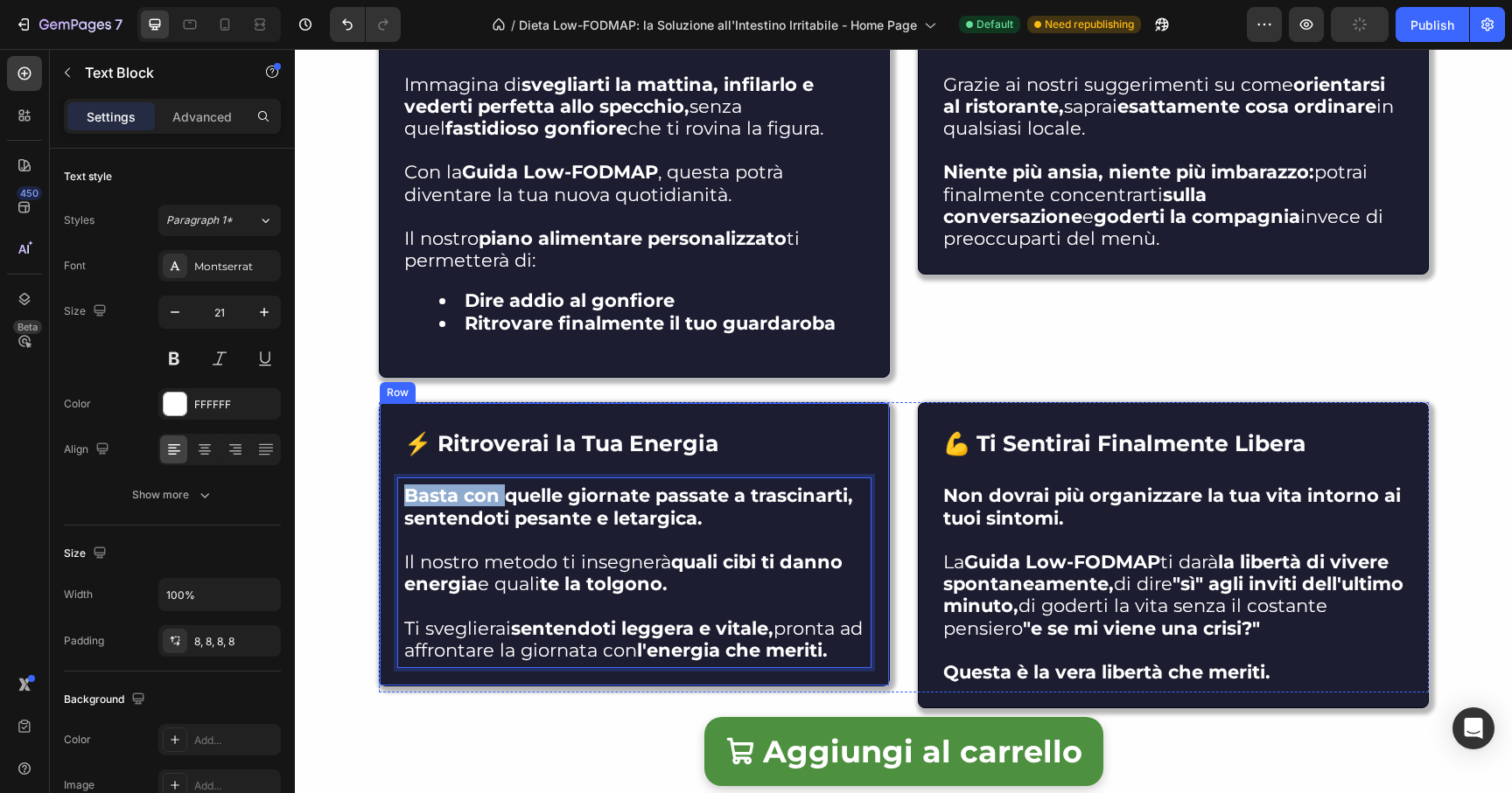
drag, startPoint x: 489, startPoint y: 499, endPoint x: 369, endPoint y: 500, distance: 120.0
click at [369, 500] on div "INTESTINO SERENO CON La dieta low-fodmap: scopri COME cambierÀ LA TUA VITA Head…" at bounding box center [903, 209] width 1217 height 1158
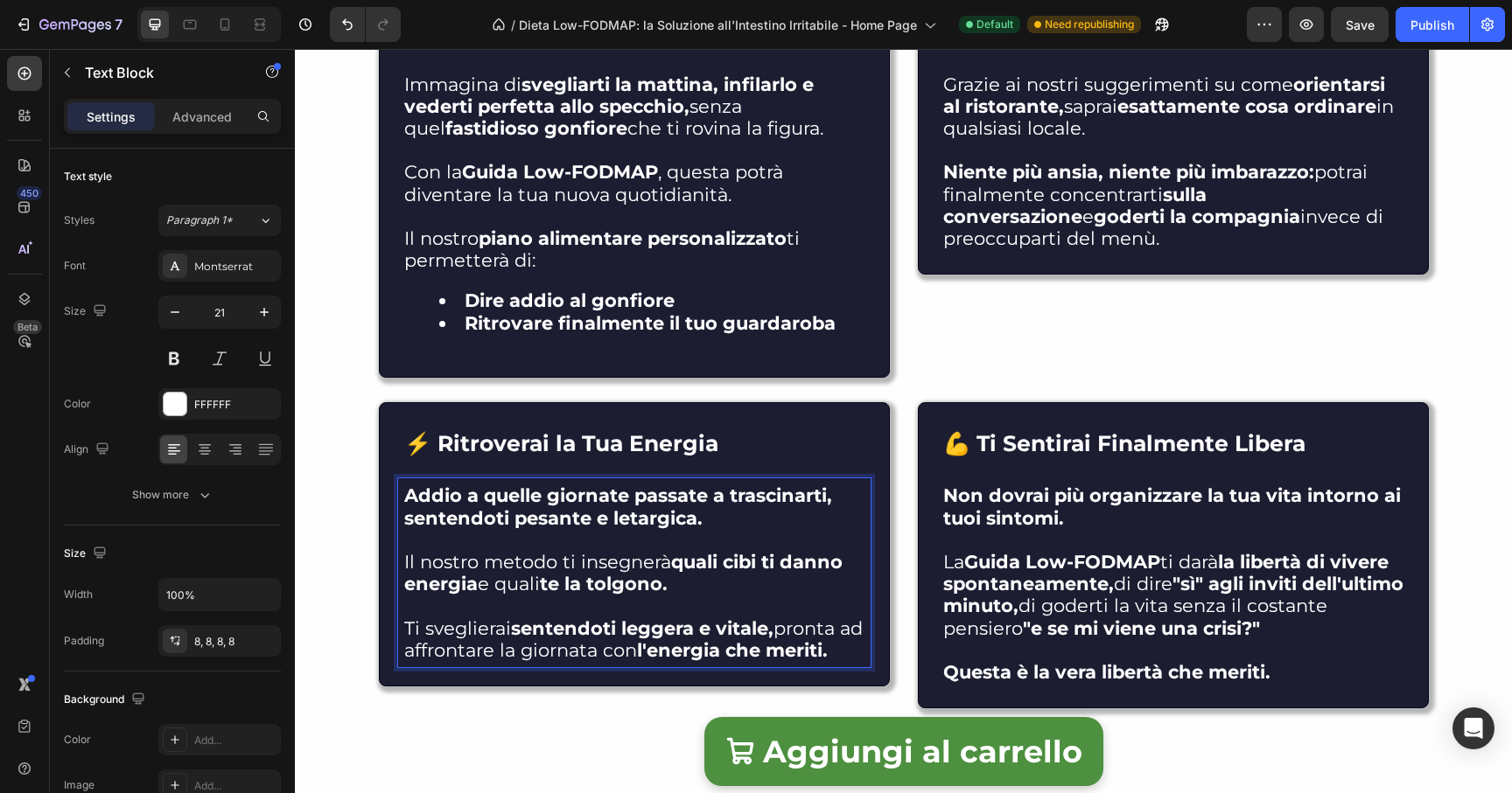
click at [740, 505] on strong "Addio a quelle giornate passate a trascinarti, sentendoti pesante e letargica." at bounding box center [618, 506] width 428 height 44
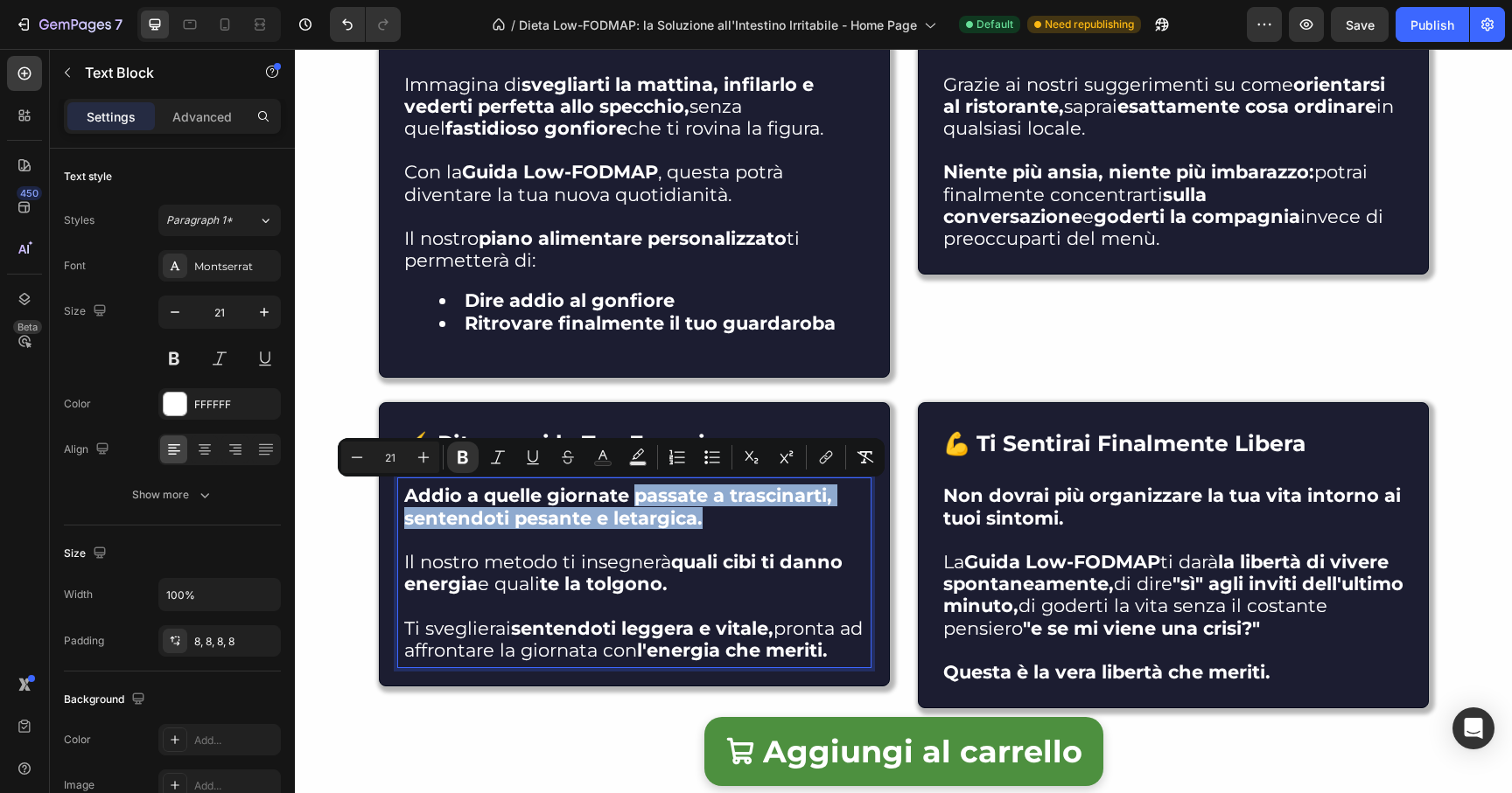
drag, startPoint x: 711, startPoint y: 512, endPoint x: 629, endPoint y: 502, distance: 82.6
click at [629, 502] on p "Addio a quelle giornate passate a trascinarti, sentendoti pesante e letargica." at bounding box center [634, 506] width 460 height 44
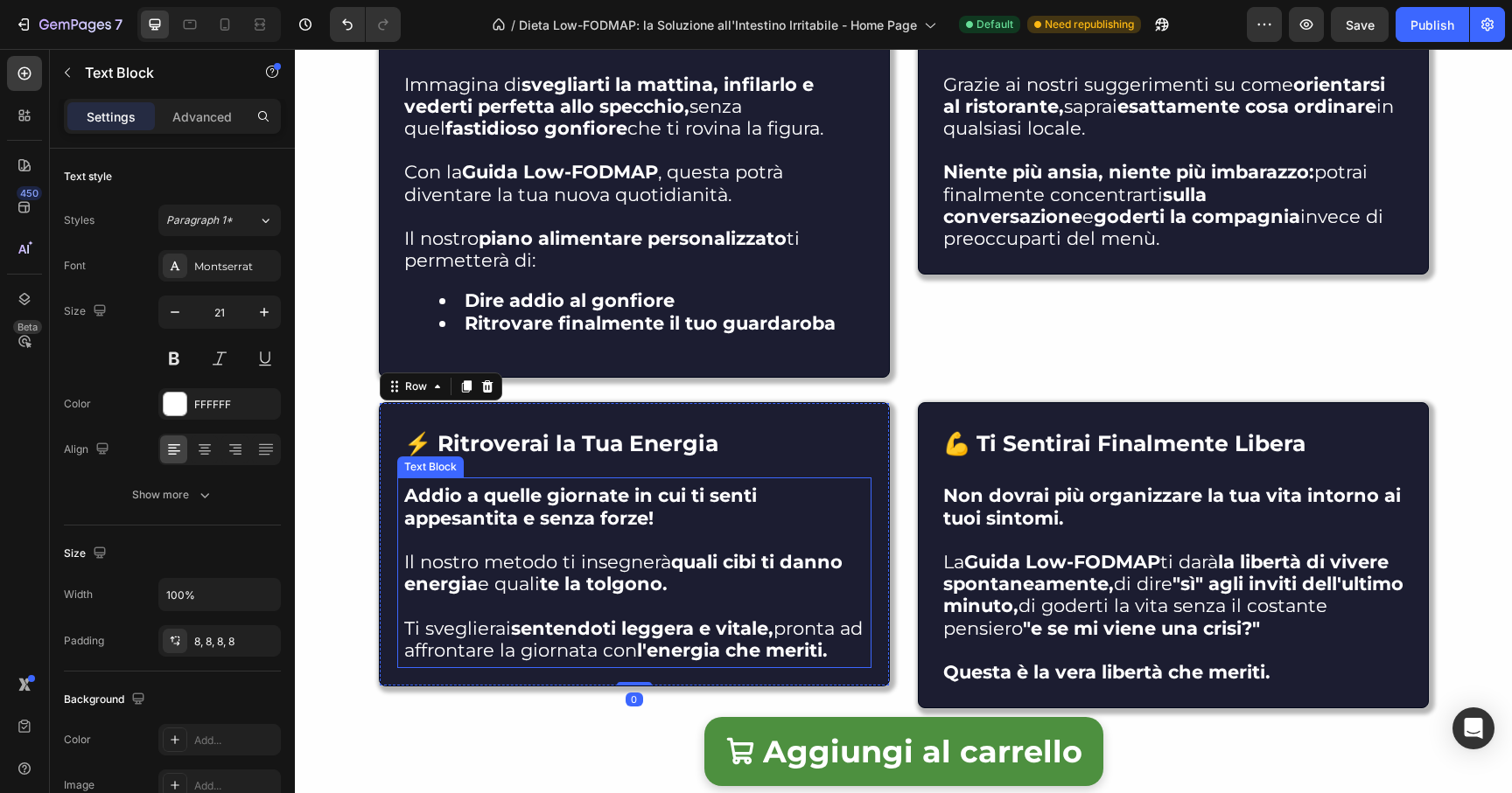
click at [394, 561] on div "⚡ Ritroverai la Tua Energia Text Block Addio a quelle giornate in cui ti senti …" at bounding box center [634, 544] width 511 height 284
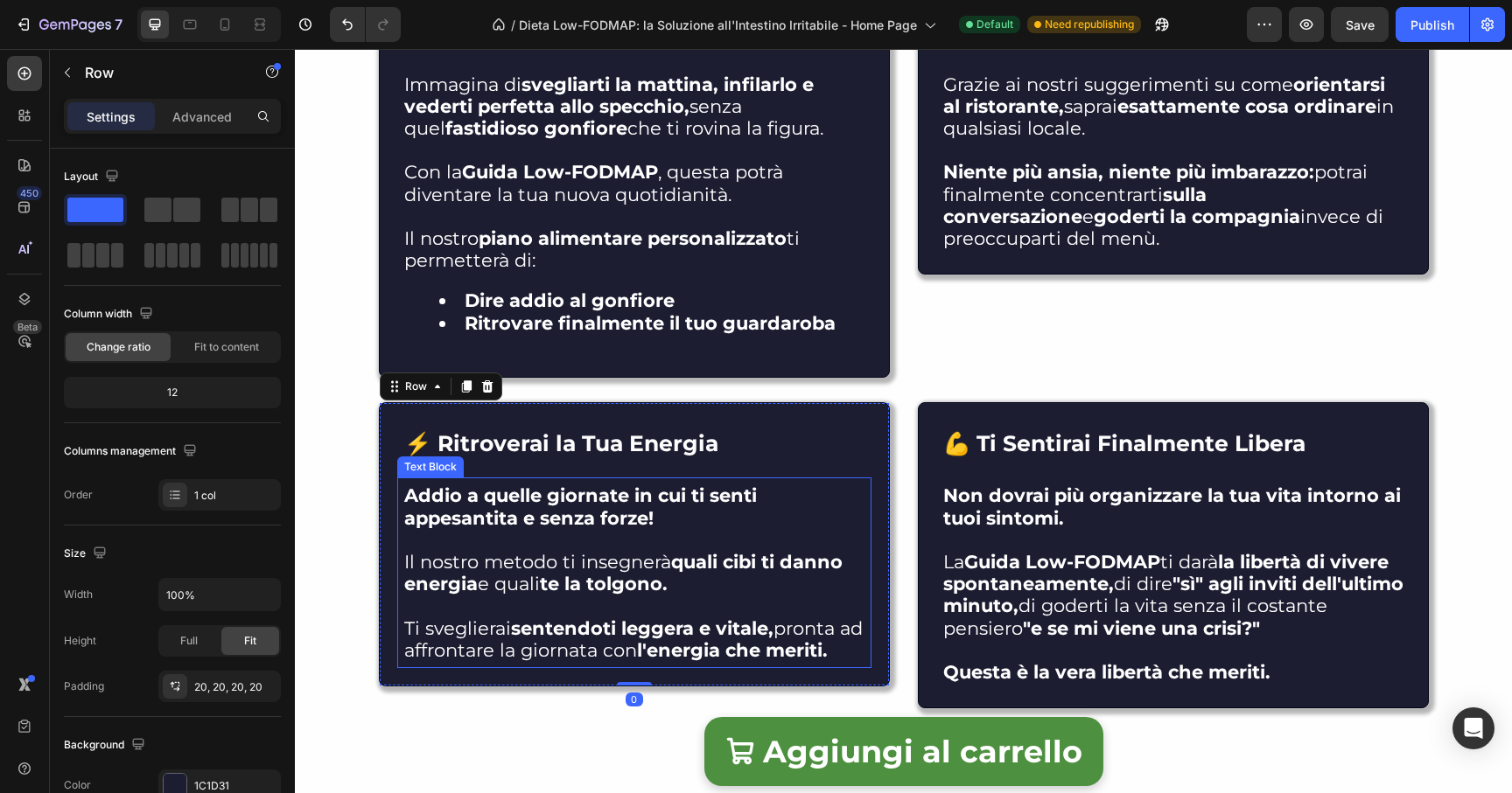
click at [404, 569] on p "Il nostro metodo ti insegnerà quali cibi ti danno energia e quali te la tolgono." at bounding box center [634, 572] width 460 height 44
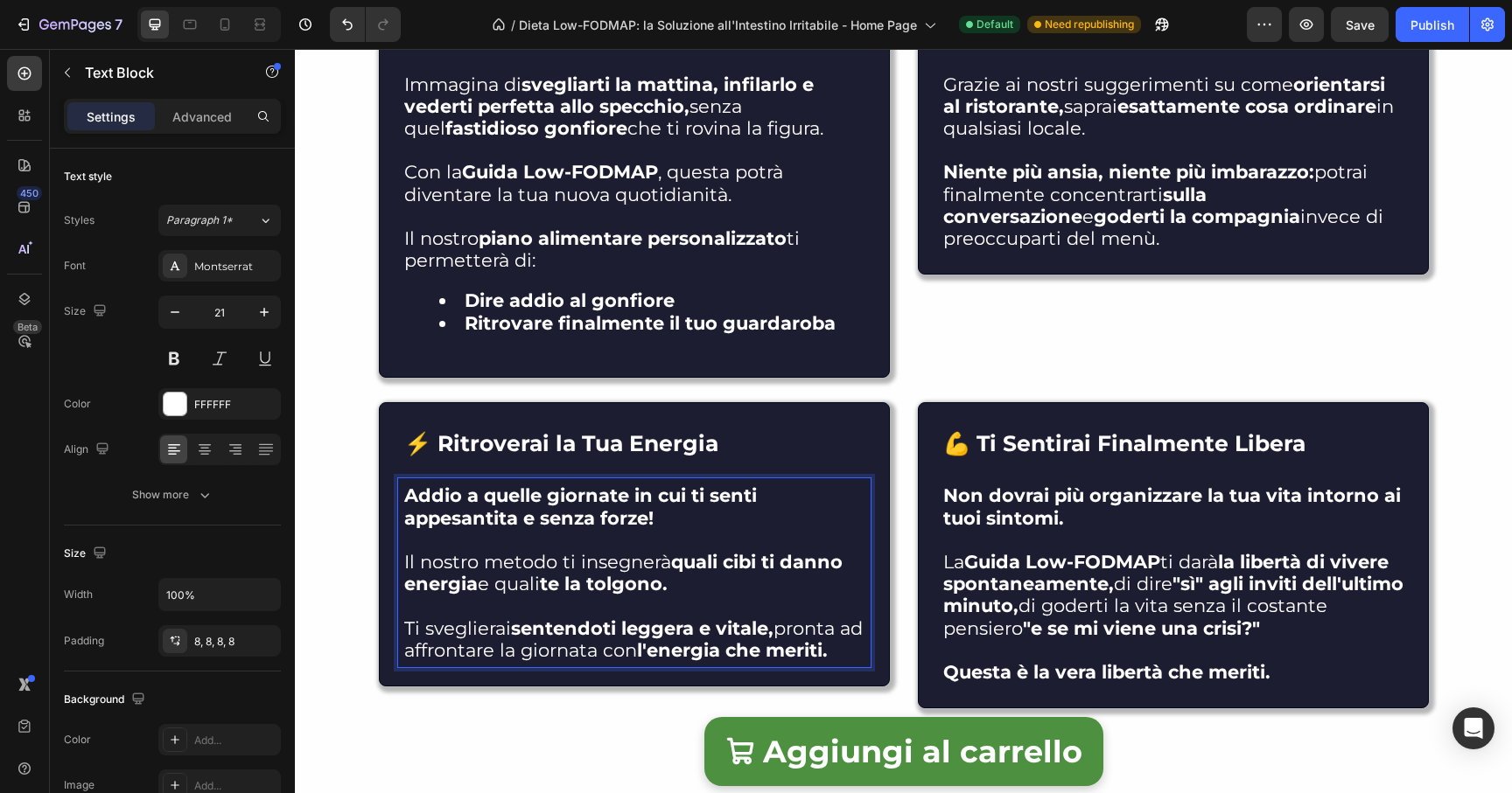
click at [404, 569] on p "Il nostro metodo ti insegnerà quali cibi ti danno energia e quali te la tolgono." at bounding box center [634, 572] width 460 height 44
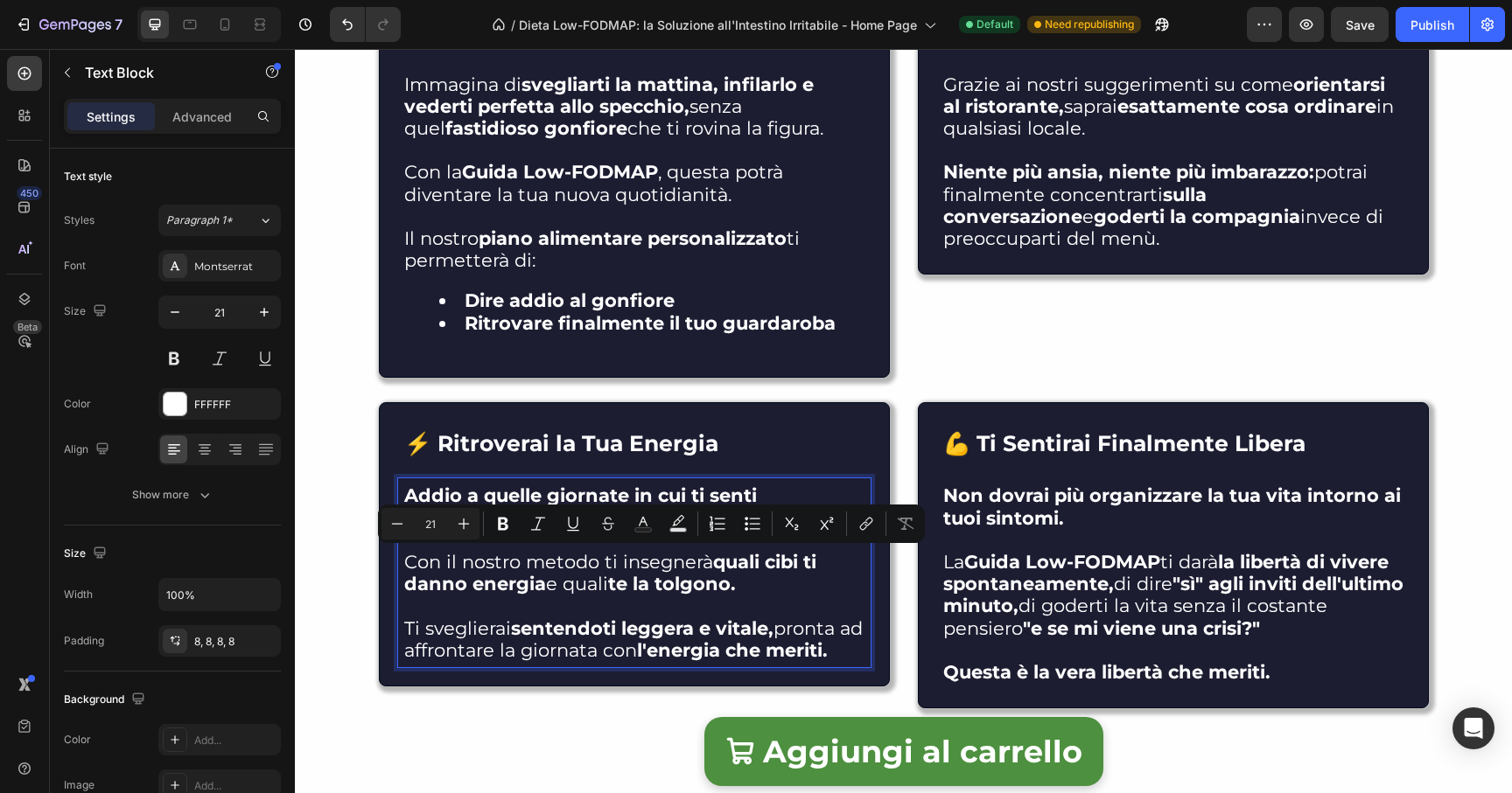
drag, startPoint x: 706, startPoint y: 566, endPoint x: 593, endPoint y: 566, distance: 113.0
click at [593, 566] on p "Con il nostro metodo ti insegnerà quali cibi ti danno energia e quali te la tol…" at bounding box center [634, 572] width 460 height 44
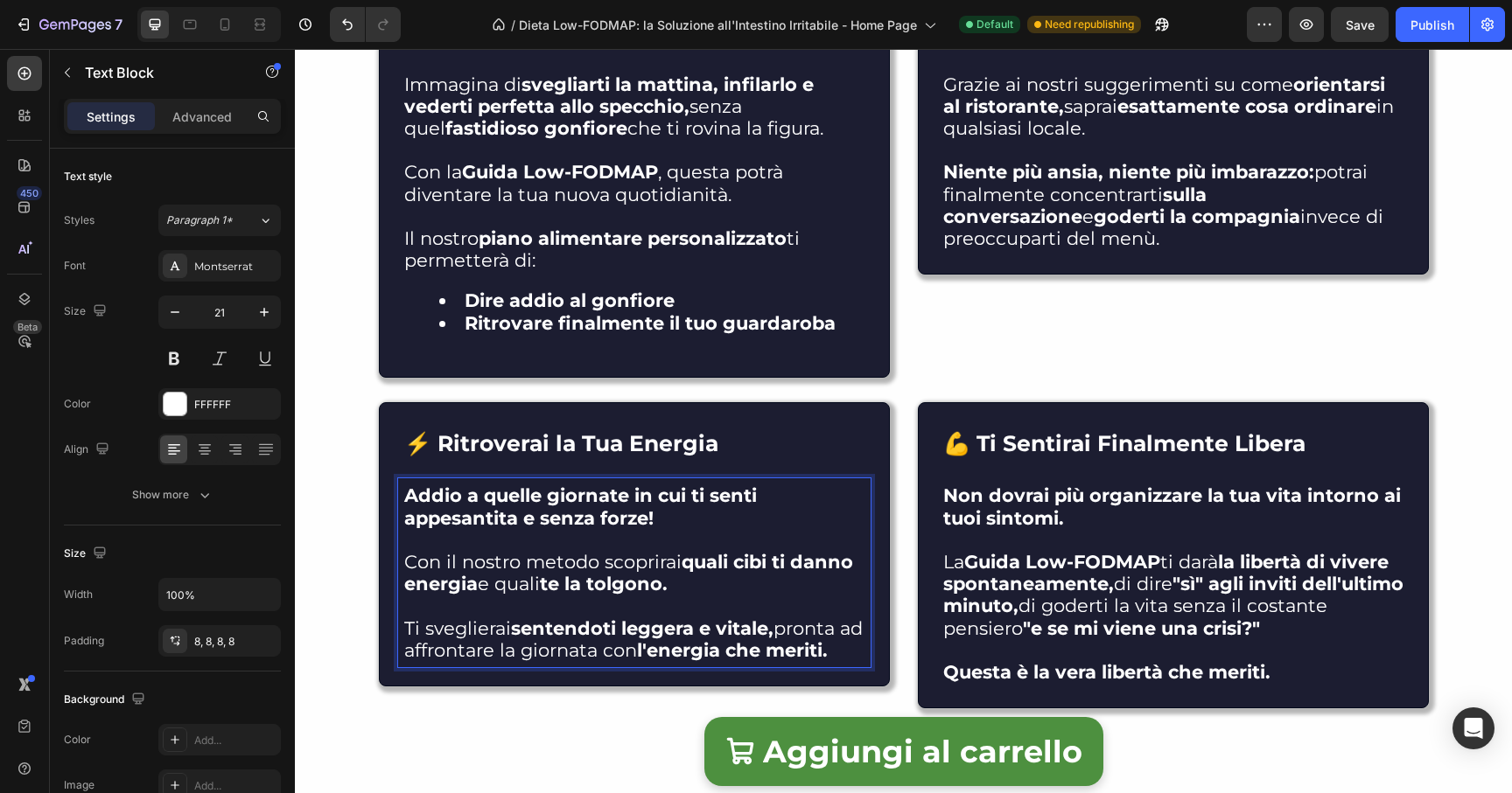
click at [836, 576] on p "Con il nostro metodo scoprirai quali cibi ti danno energia e quali te la tolgon…" at bounding box center [634, 572] width 460 height 44
click at [845, 564] on strong "quali cibi ti danno energia" at bounding box center [629, 572] width 449 height 44
drag, startPoint x: 699, startPoint y: 590, endPoint x: 623, endPoint y: 592, distance: 76.0
click at [623, 592] on p "Con il nostro metodo scoprirai quali cibi ti donano energia e quali te la tolgo…" at bounding box center [634, 572] width 460 height 44
click at [682, 587] on p "Con il nostro metodo scoprirai quali cibi ti donano energia e quali invece ti r…" at bounding box center [634, 572] width 460 height 44
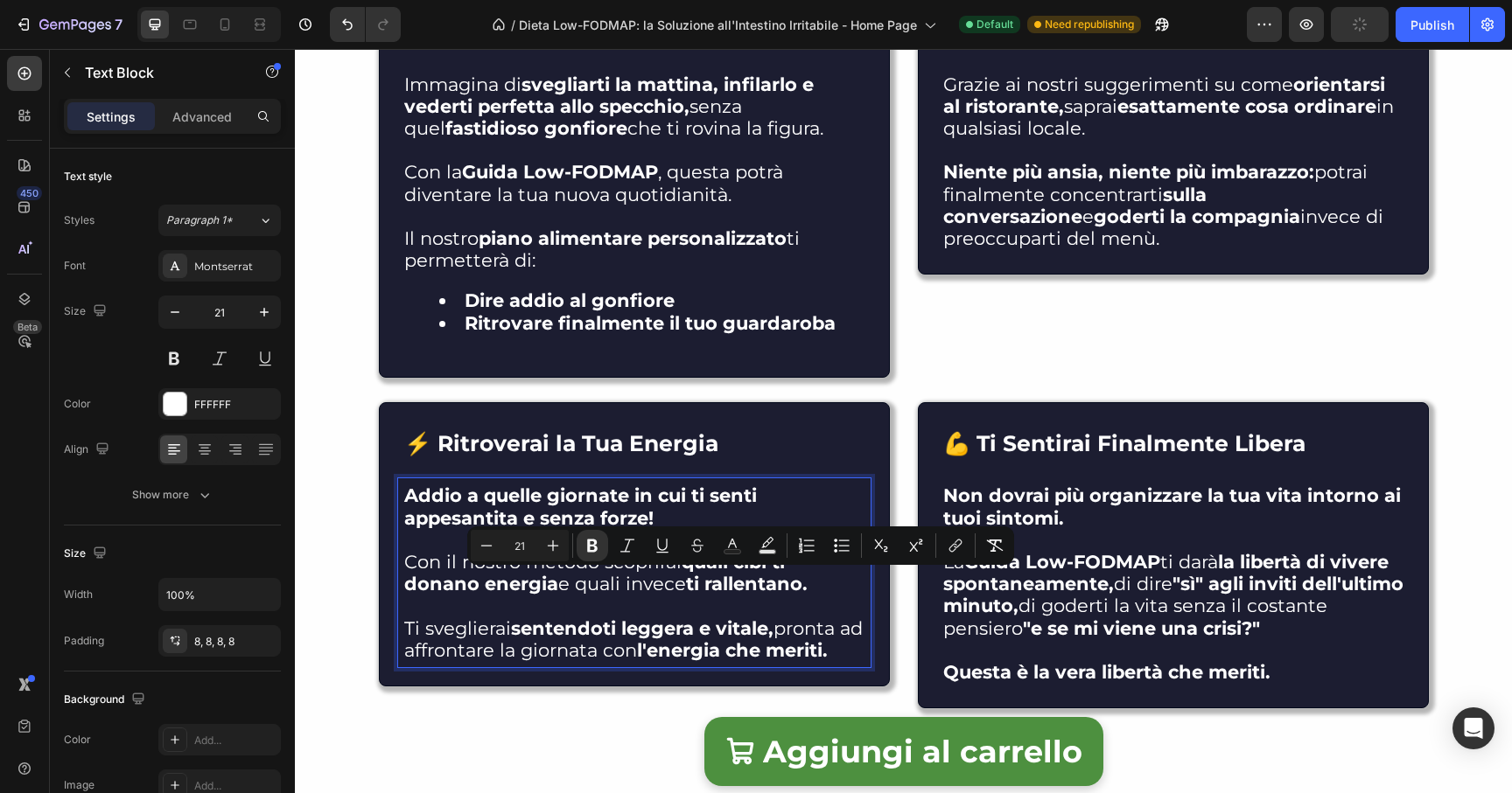
click at [668, 613] on p "Rich Text Editor. Editing area: main" at bounding box center [634, 605] width 460 height 22
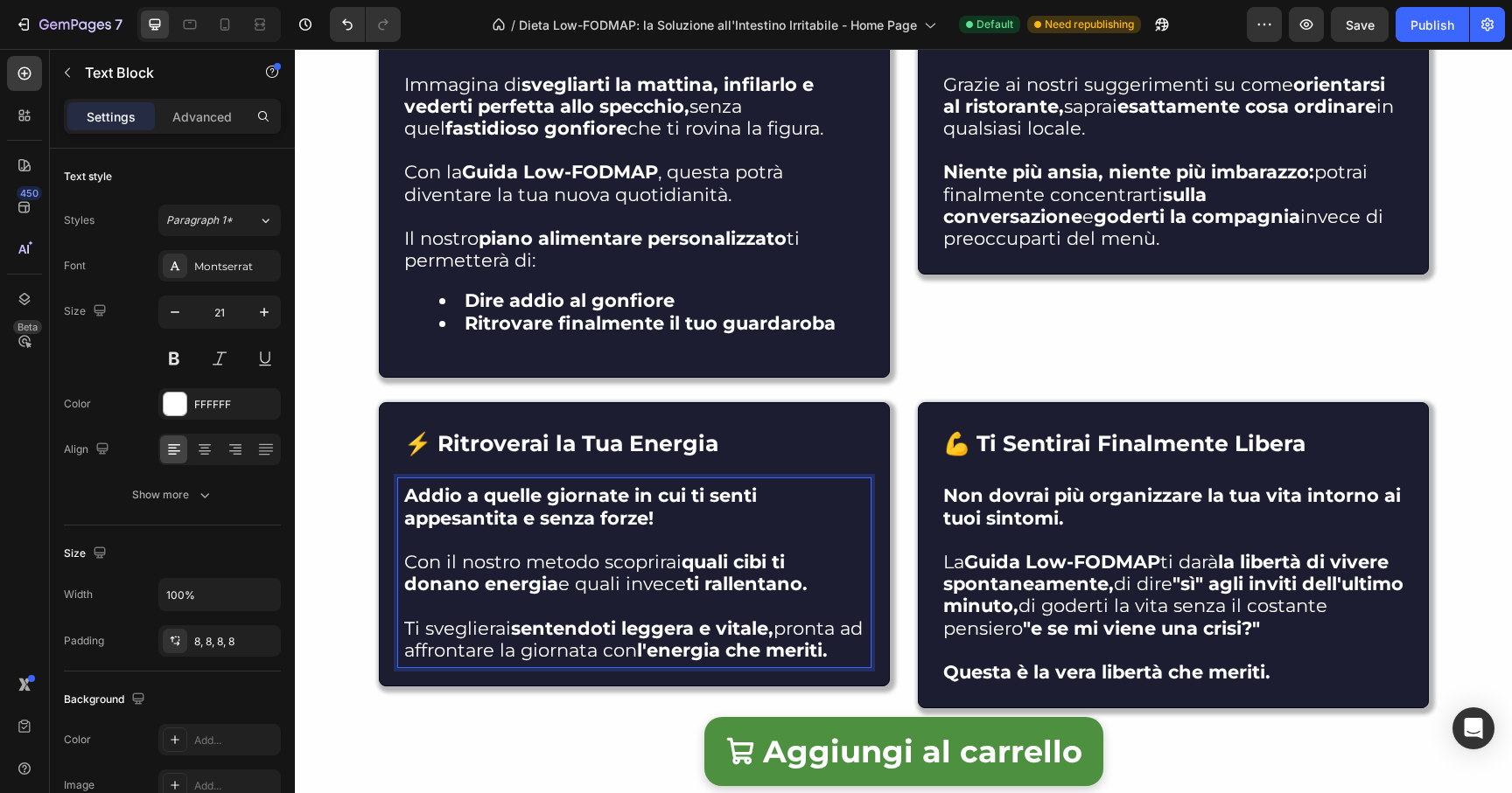
click at [645, 624] on strong "sentendoti leggera e vitale," at bounding box center [642, 627] width 263 height 22
click at [611, 634] on strong "sentendoti leggera e vitale," at bounding box center [642, 627] width 263 height 22
click at [617, 633] on strong "sentendoti leggera e vitale," at bounding box center [642, 627] width 263 height 22
drag, startPoint x: 646, startPoint y: 633, endPoint x: 654, endPoint y: 639, distance: 10.0
click at [651, 637] on strong "leggera e vitale," at bounding box center [587, 627] width 153 height 22
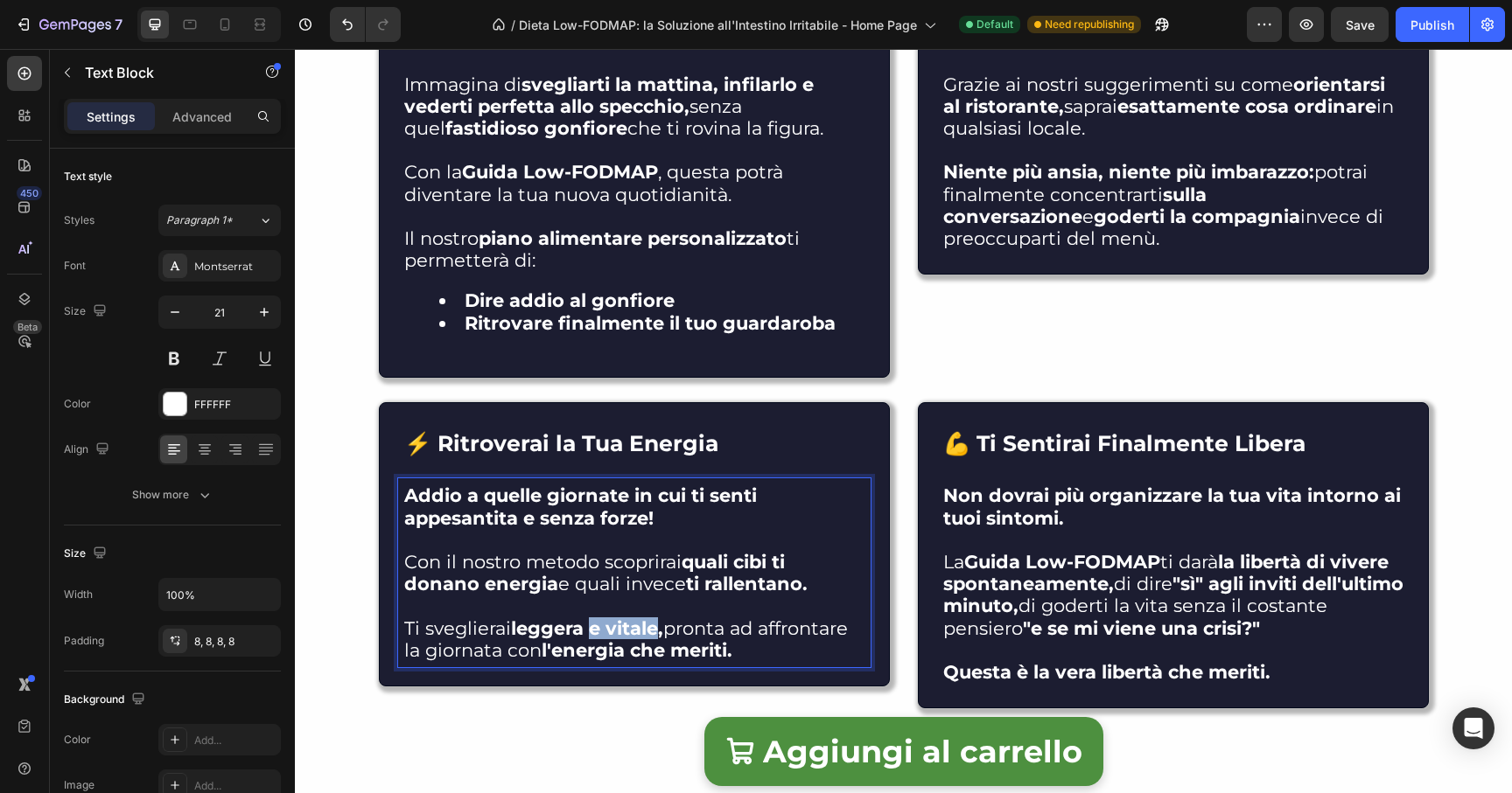
drag, startPoint x: 654, startPoint y: 639, endPoint x: 589, endPoint y: 634, distance: 65.2
click at [589, 634] on p "Ti sveglierai leggera e vitale, pronta ad affrontare la giornata con l'energia …" at bounding box center [634, 639] width 460 height 44
click at [828, 634] on p "Ti sveglierai leggera piena di vitalità e pronta ad affrontare la giornata con …" at bounding box center [634, 639] width 460 height 44
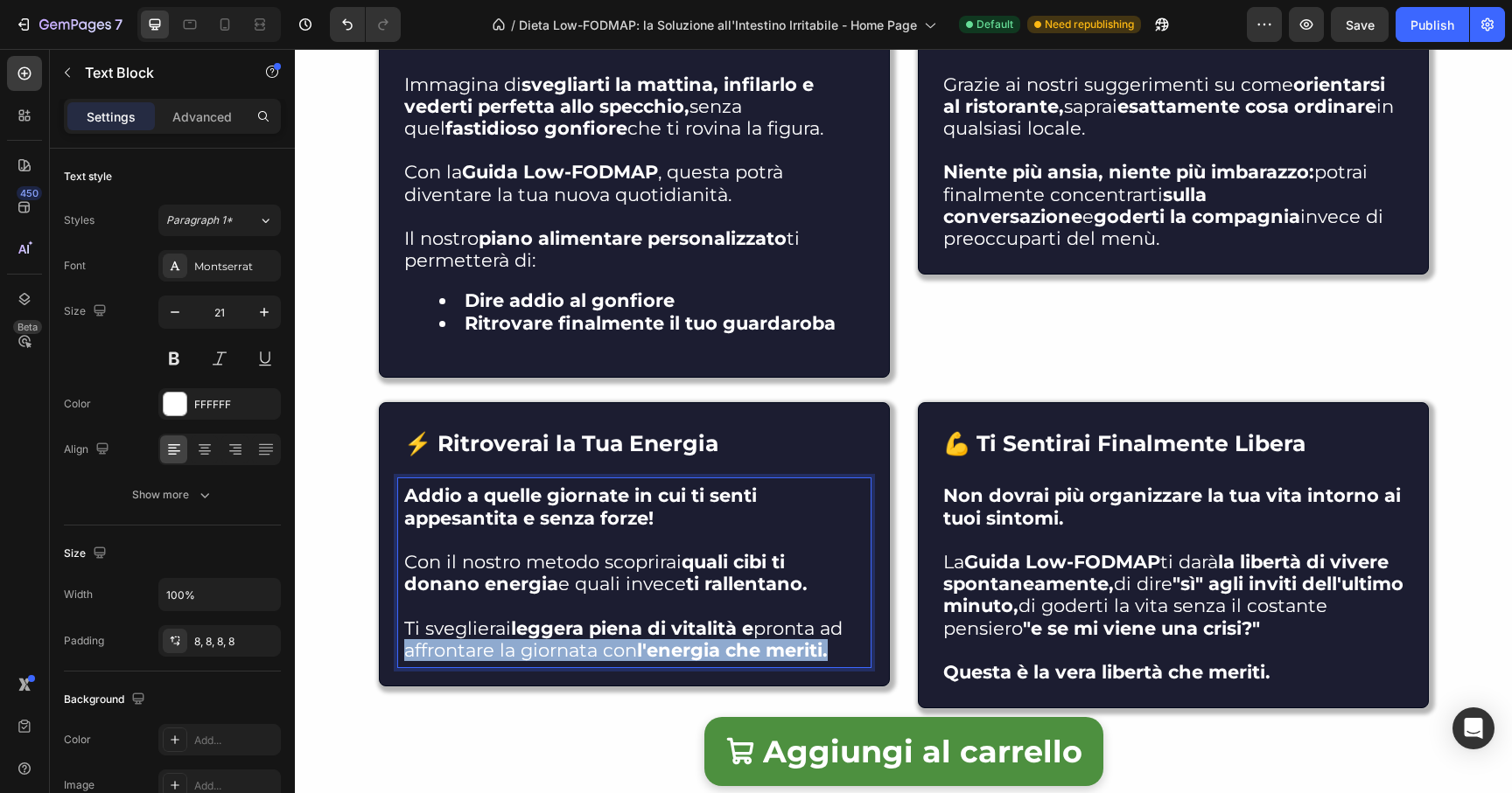
click at [842, 654] on p "Ti sveglierai leggera piena di vitalità e pronta ad affrontare la giornata con …" at bounding box center [634, 639] width 460 height 44
click at [458, 654] on p "Ti sveglierai leggera piena di vitalità e pronta a vivere ogni giornata al mass…" at bounding box center [634, 639] width 460 height 44
click at [681, 531] on p "Rich Text Editor. Editing area: main" at bounding box center [634, 540] width 460 height 22
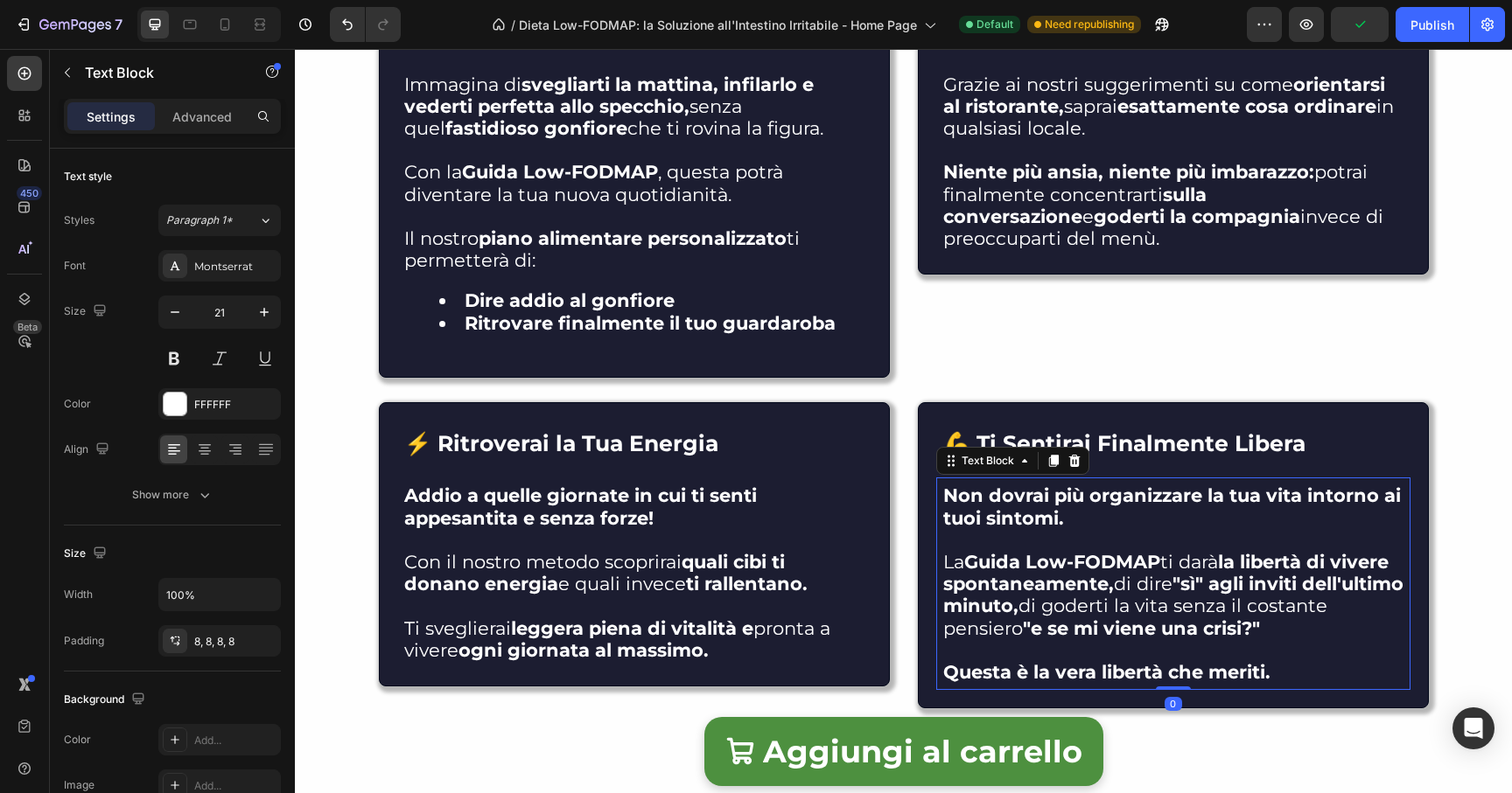
click at [964, 529] on p at bounding box center [1173, 540] width 460 height 22
click at [966, 521] on strong "Non dovrai più organizzare la tua vita intorno ai tuoi sintomi." at bounding box center [1171, 506] width 458 height 44
drag, startPoint x: 979, startPoint y: 526, endPoint x: 929, endPoint y: 521, distance: 50.2
click at [937, 521] on div "Non dovrai più organizzare la tua vita intorno ai tuoi sintomi. La Guida Low-FO…" at bounding box center [1173, 584] width 474 height 212
click at [1219, 570] on p "La Guida Low-FODMAP ti darà la libertà di vivere spontaneamente, di dire "sì" a…" at bounding box center [1173, 595] width 460 height 88
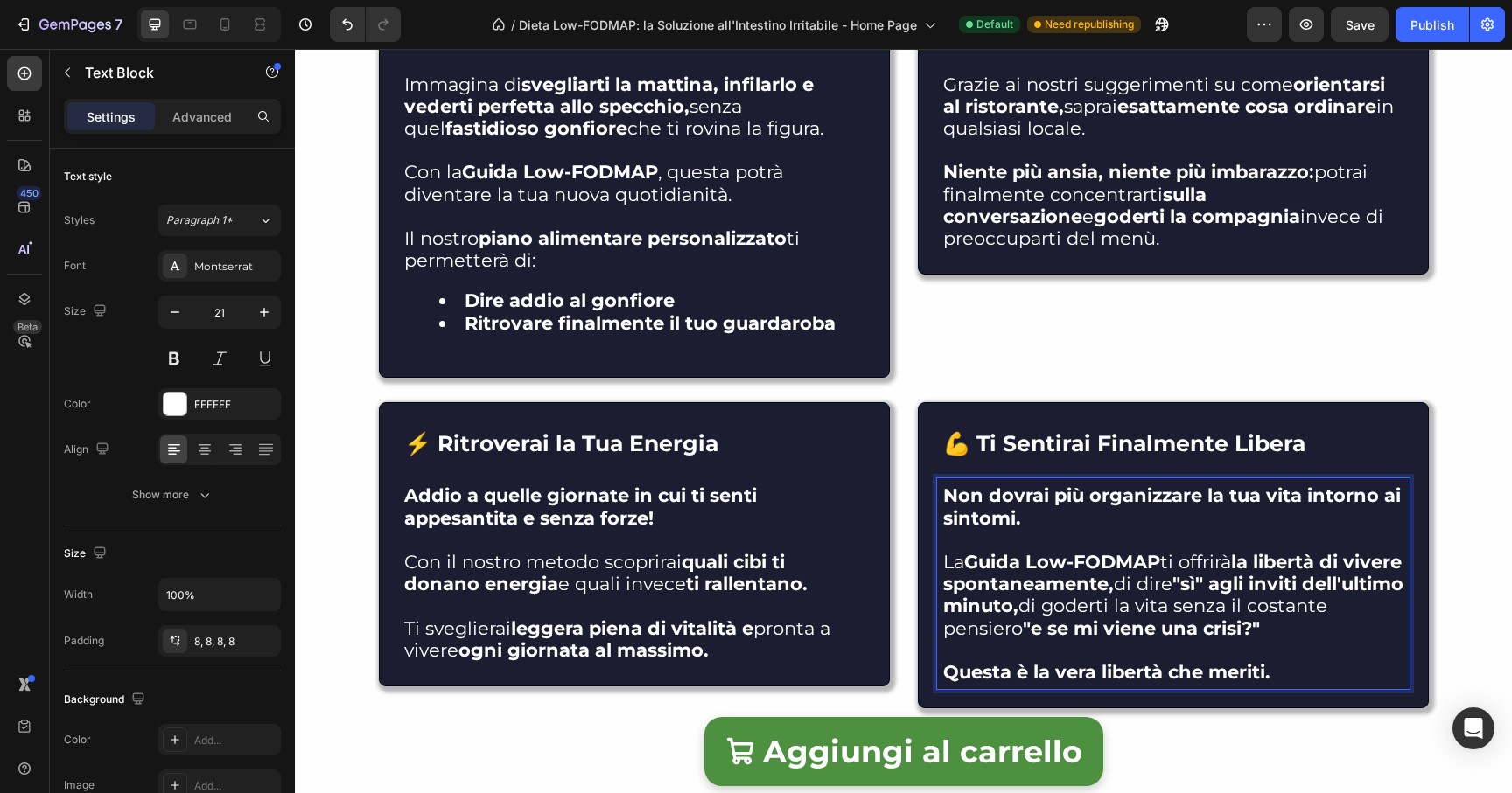
click at [1188, 584] on p "La Guida Low-FODMAP ti offrirà la libertà di vivere spontaneamente, di dire "sì…" at bounding box center [1173, 595] width 460 height 88
click at [1151, 607] on p "La Guida Low-FODMAP ti offrirà la libertà di vivere spontaneamente: dire "sì" a…" at bounding box center [1173, 595] width 460 height 88
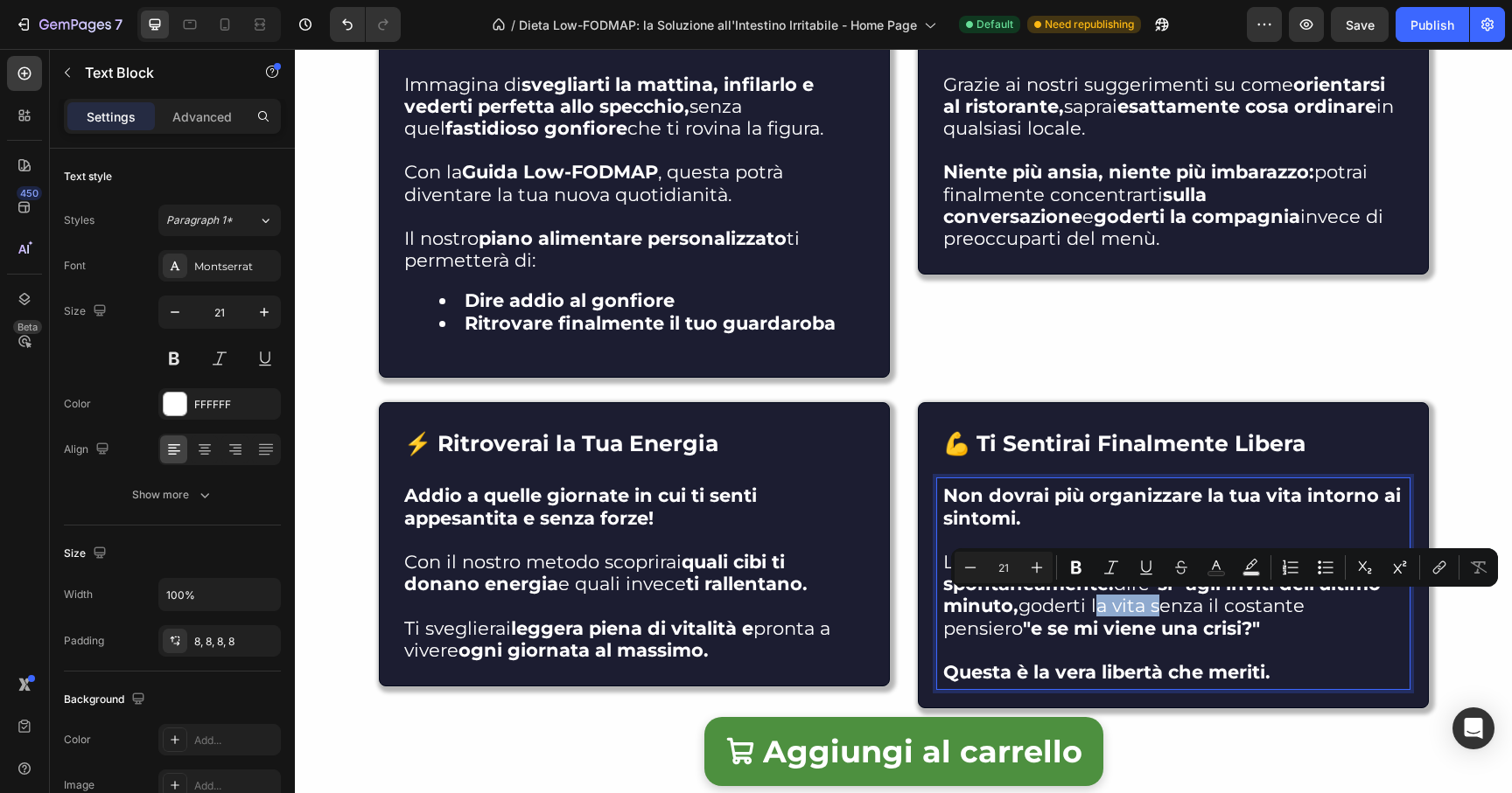
drag, startPoint x: 1252, startPoint y: 610, endPoint x: 1194, endPoint y: 605, distance: 58.2
click at [1194, 605] on p "La Guida Low-FODMAP ti offrirà la libertà di vivere spontaneamente: dire "sì" a…" at bounding box center [1173, 595] width 460 height 88
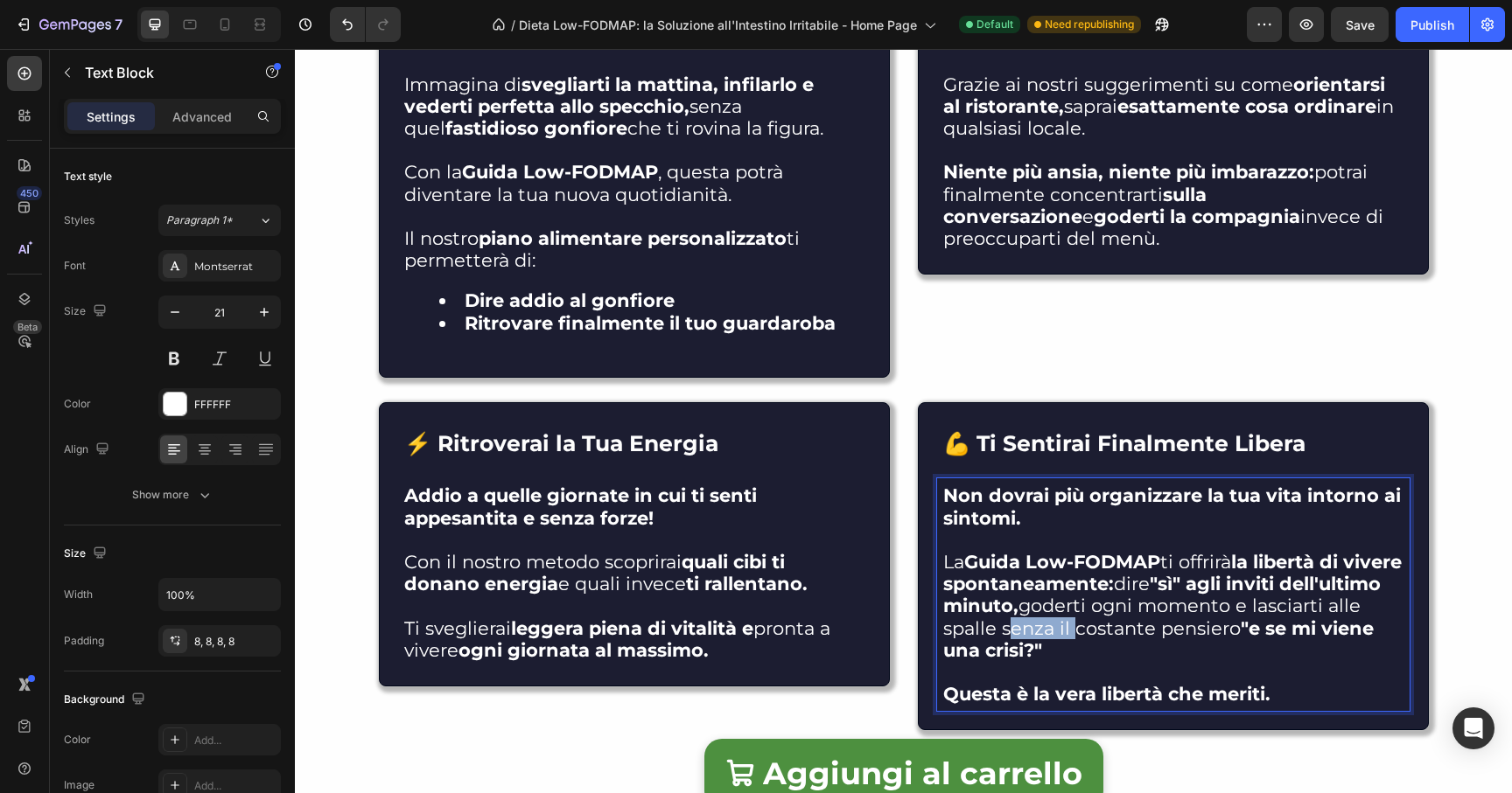
drag, startPoint x: 1174, startPoint y: 634, endPoint x: 1108, endPoint y: 636, distance: 66.0
click at [1108, 636] on p "La Guida Low-FODMAP ti offrirà la libertà di vivere spontaneamente: dire "sì" a…" at bounding box center [1173, 606] width 460 height 110
drag, startPoint x: 1185, startPoint y: 635, endPoint x: 1111, endPoint y: 632, distance: 74.1
click at [1111, 632] on p "La Guida Low-FODMAP ti offrirà la libertà di vivere spontaneamente: dire "sì" a…" at bounding box center [1173, 606] width 460 height 110
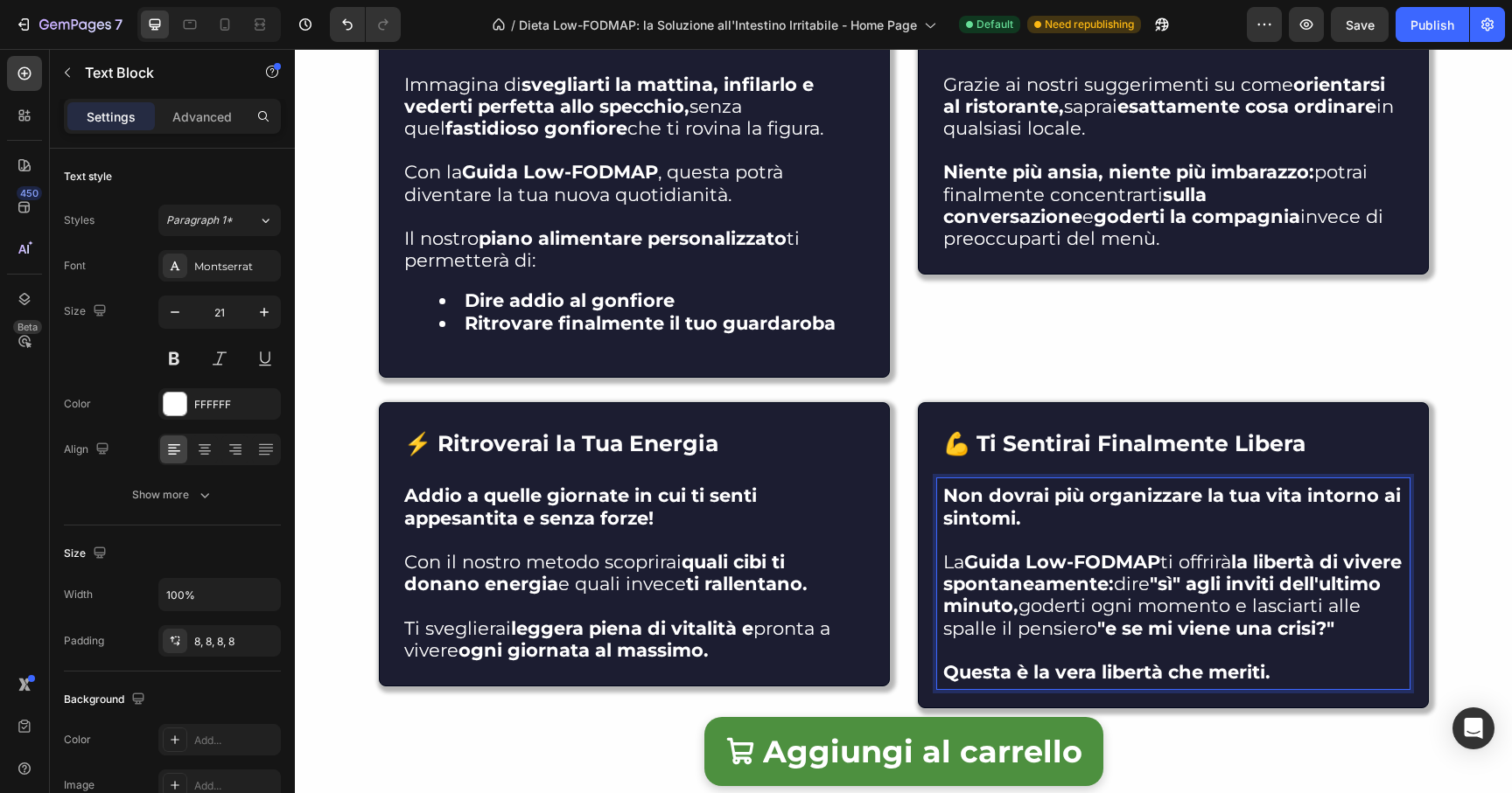
click at [1197, 628] on p "La Guida Low-FODMAP ti offrirà la libertà di vivere spontaneamente: dire "sì" a…" at bounding box center [1173, 595] width 460 height 88
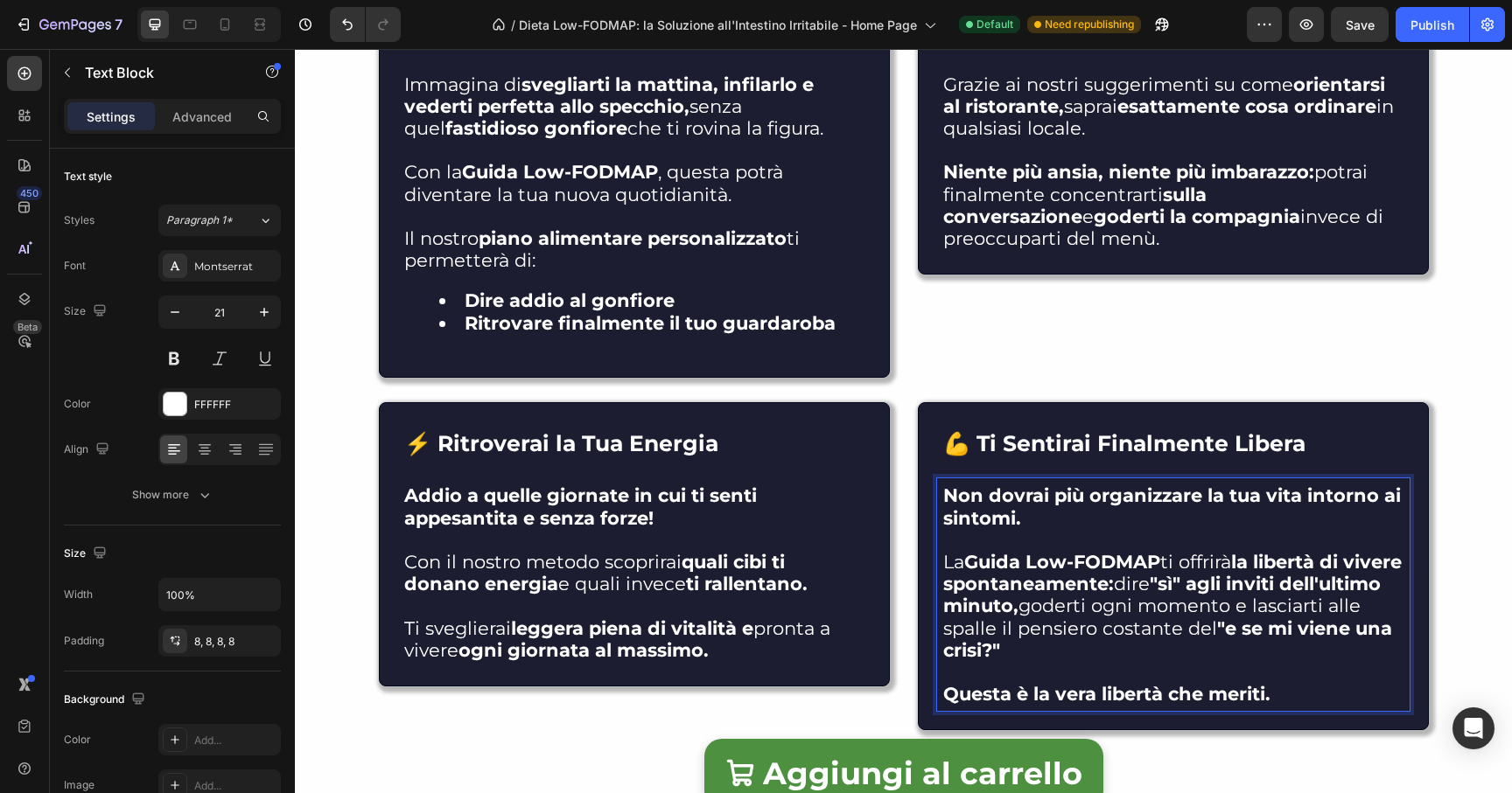
click at [1267, 671] on p "Rich Text Editor. Editing area: main" at bounding box center [1173, 671] width 460 height 22
click at [1254, 656] on p "La Guida Low-FODMAP ti offrirà la libertà di vivere spontaneamente: dire "sì" a…" at bounding box center [1173, 606] width 460 height 110
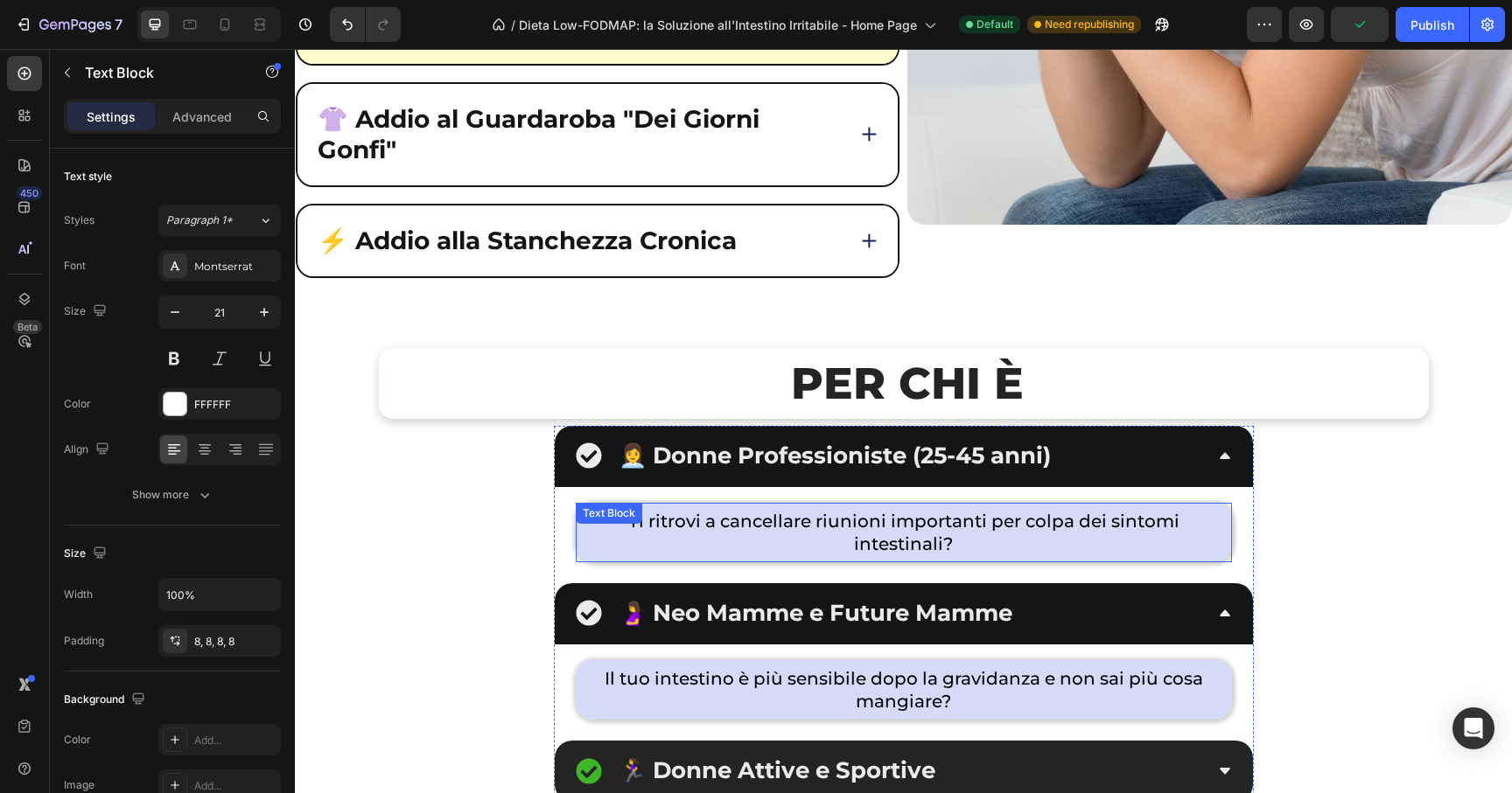
scroll to position [12199, 0]
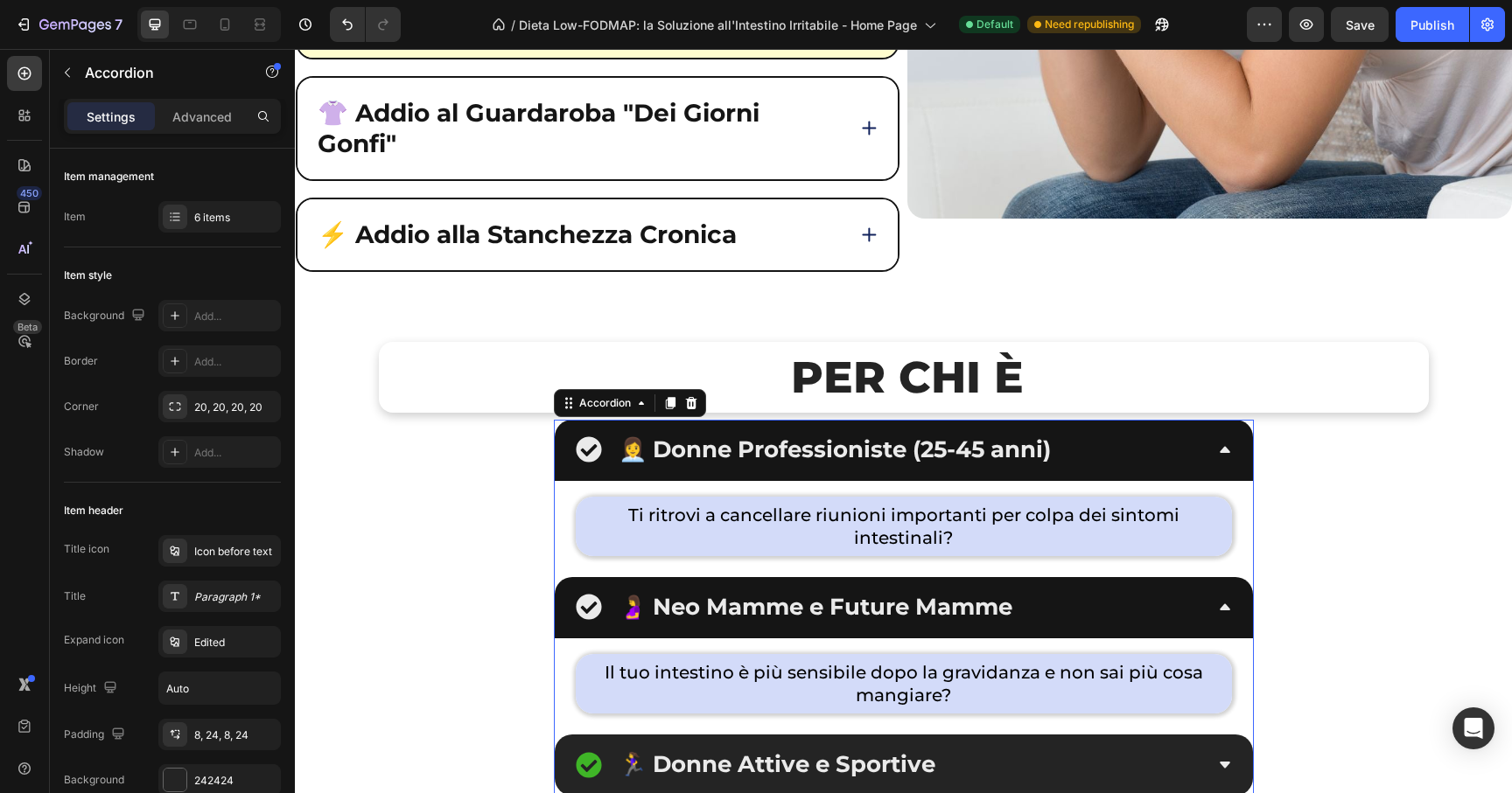
click at [907, 454] on span "👩‍💼 Donne Professioniste (25-45 anni)" at bounding box center [835, 450] width 432 height 28
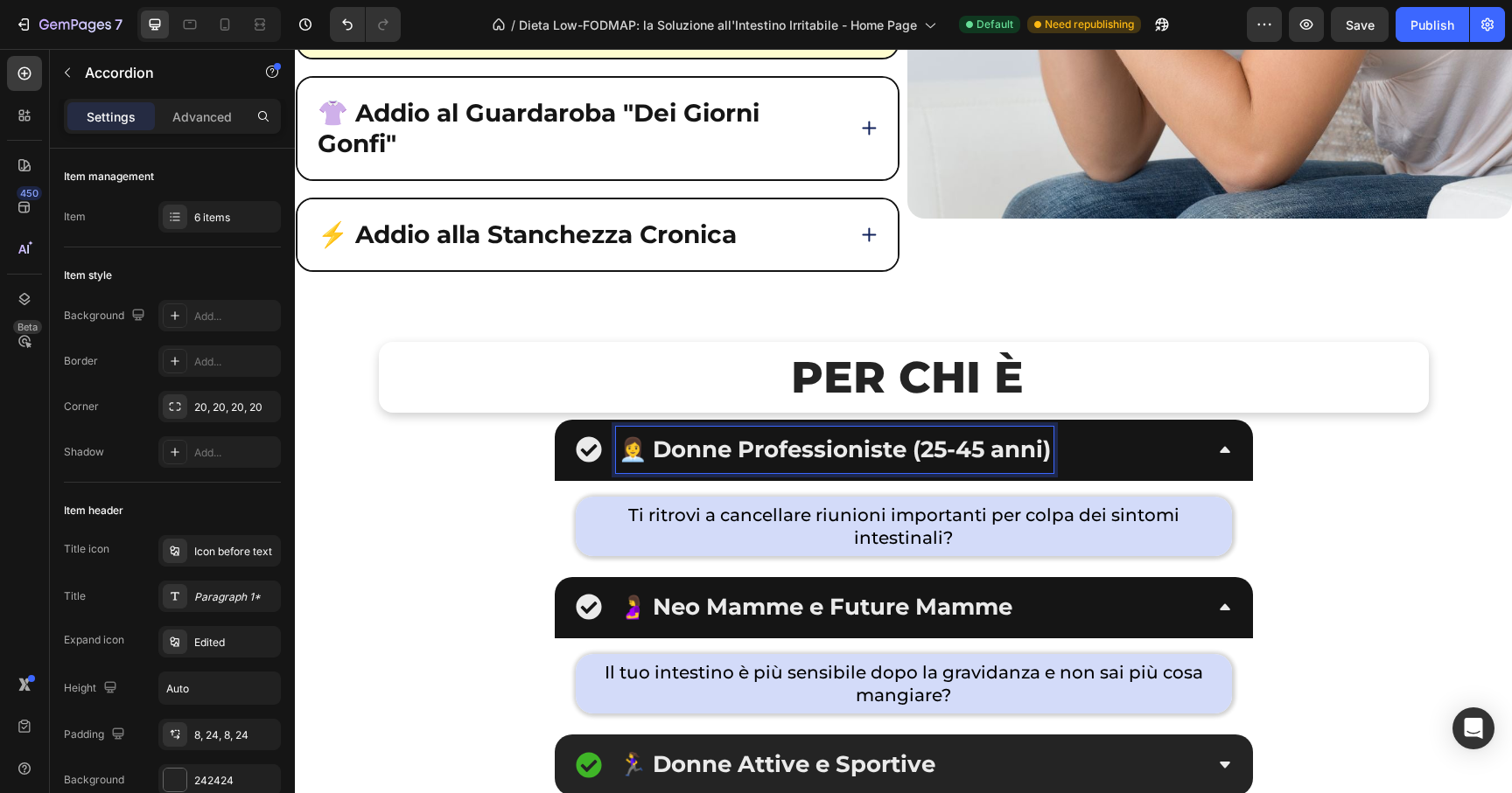
click at [963, 452] on span "👩‍💼 Donne Professioniste (25-45 anni)" at bounding box center [835, 450] width 432 height 28
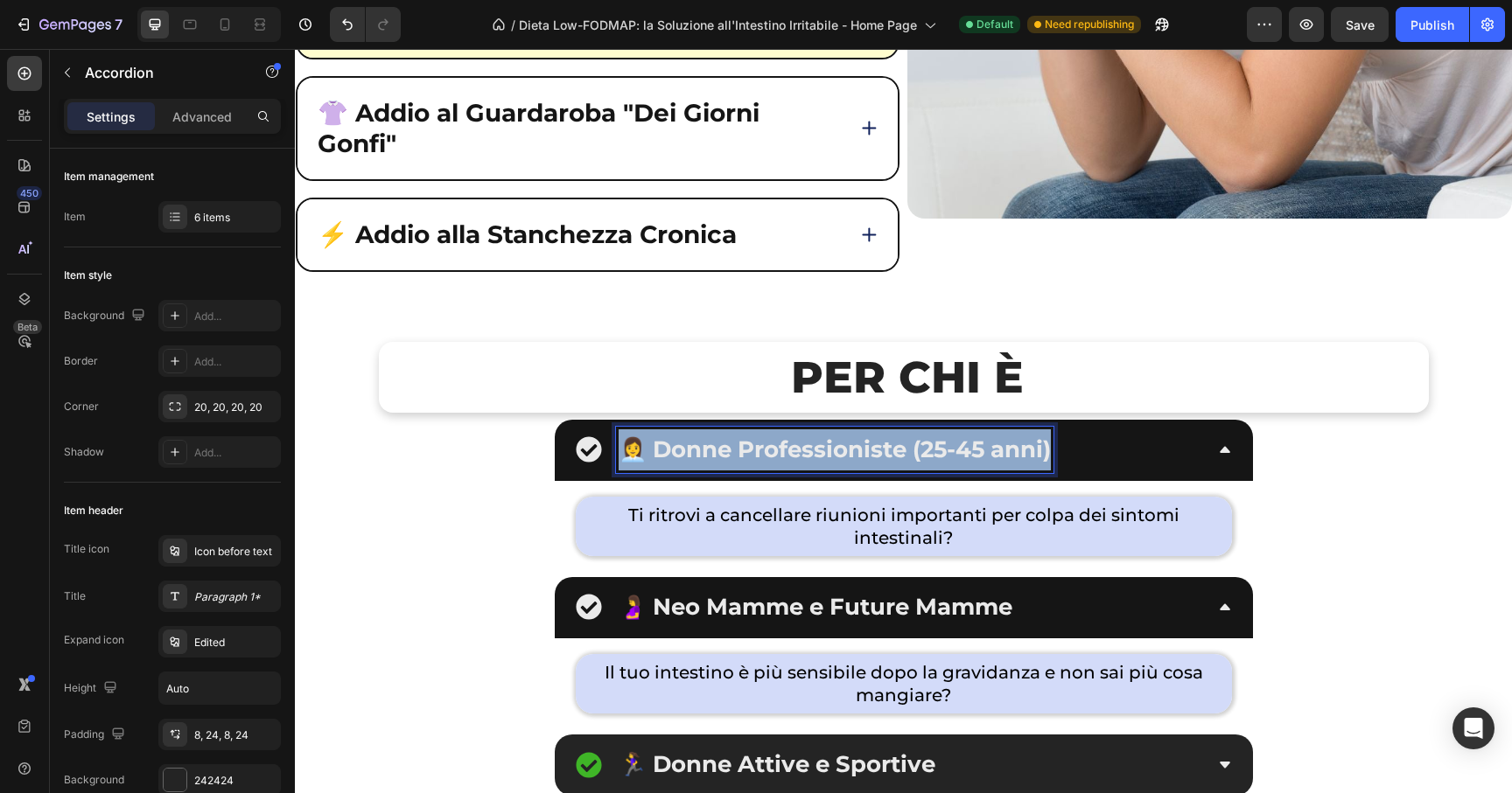
click at [963, 452] on span "👩‍💼 Donne Professioniste (25-45 anni)" at bounding box center [835, 450] width 432 height 28
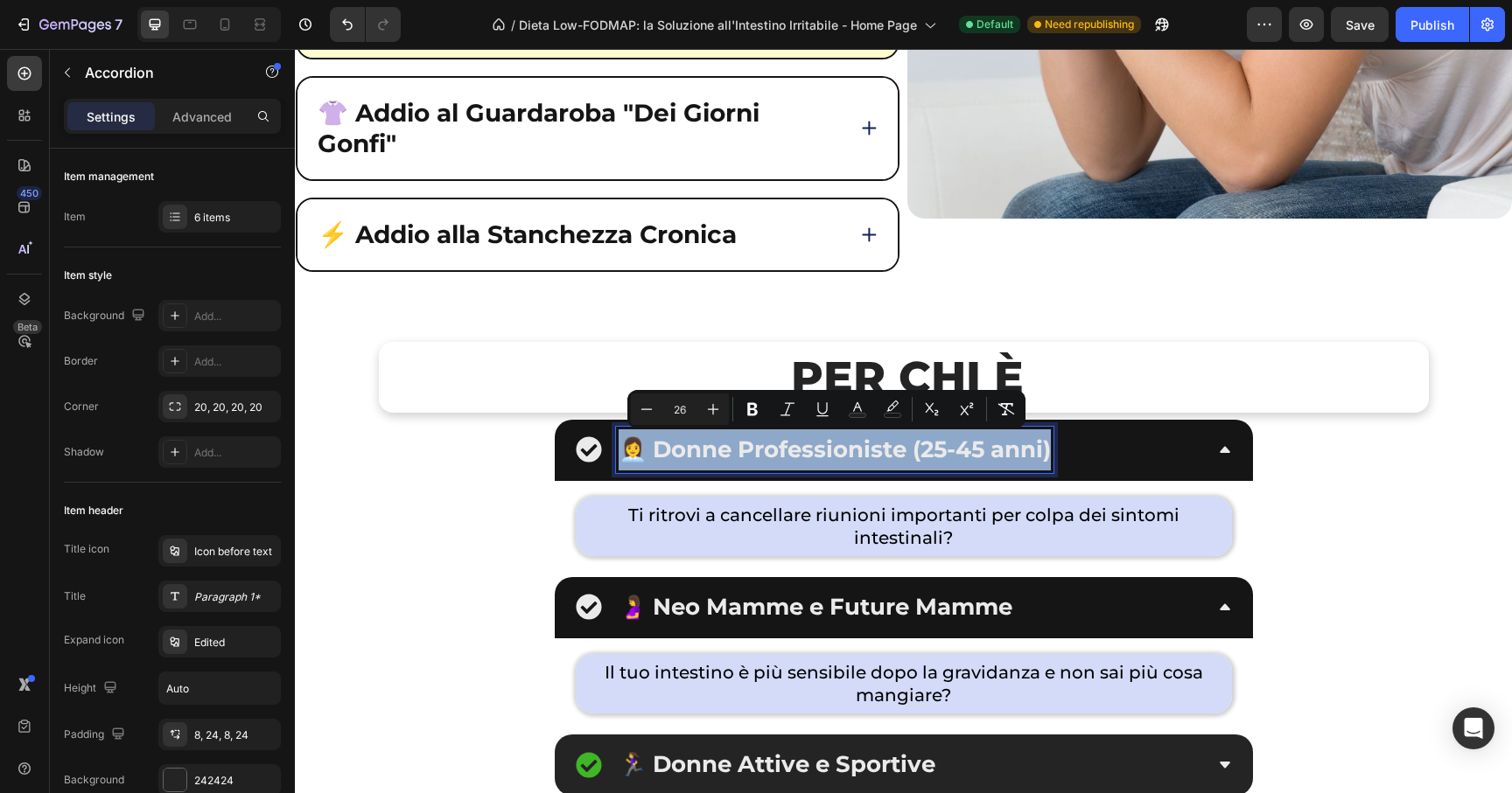
click at [652, 441] on span "👩‍💼 Donne Professioniste (25-45 anni)" at bounding box center [835, 450] width 432 height 28
click at [641, 446] on span "👩‍💼 Donne Professioniste (25-45 anni)" at bounding box center [835, 450] width 432 height 28
drag, startPoint x: 667, startPoint y: 457, endPoint x: 1076, endPoint y: 456, distance: 409.0
click at [1076, 456] on div "👩‍💼 Donne Professioniste (25-45 anni)" at bounding box center [889, 450] width 628 height 47
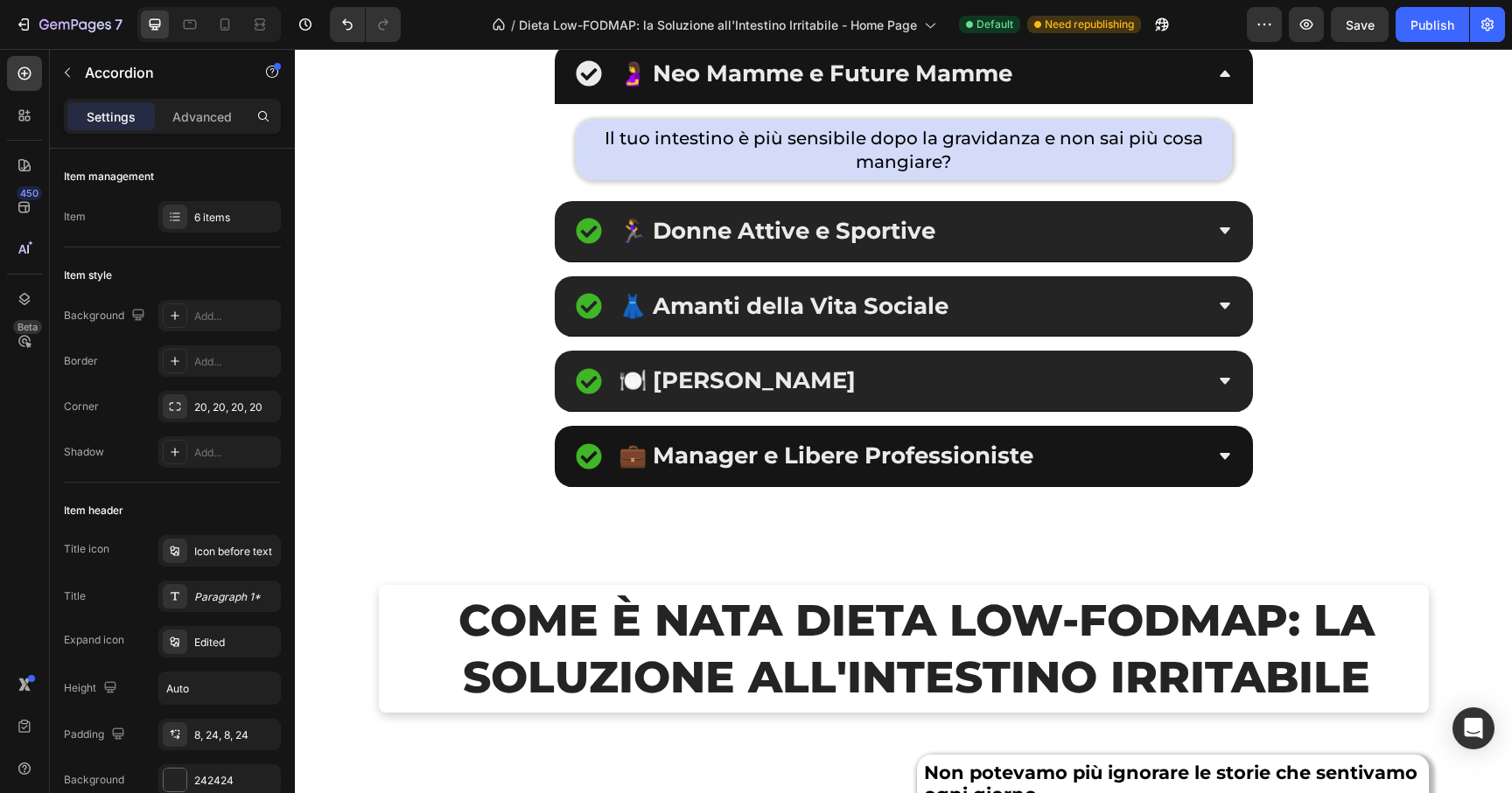
scroll to position [12795, 0]
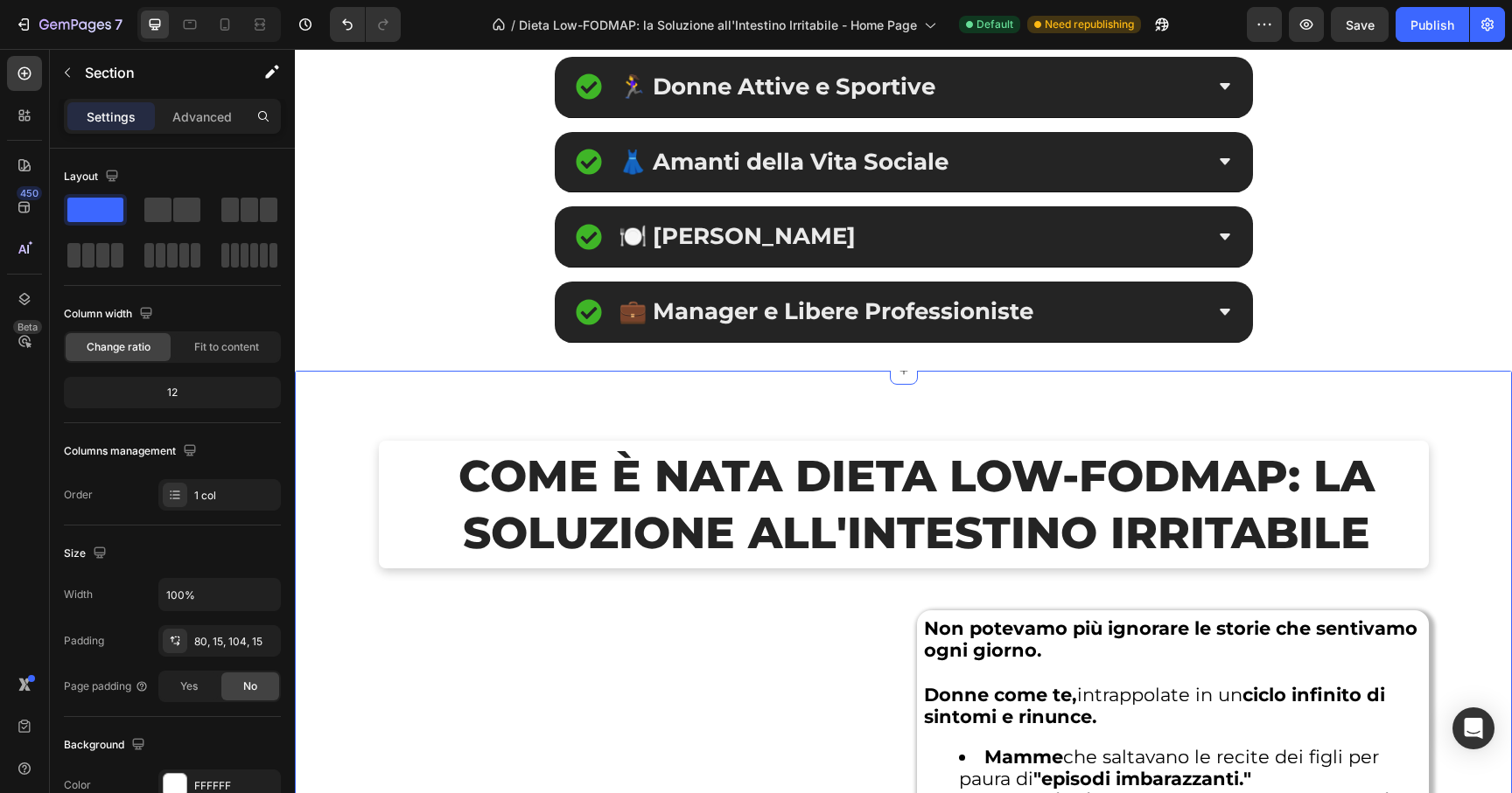
click at [755, 515] on h2 "COME è NATA Dieta Low-FODMAP: la Soluzione all'Intestino Irritabile" at bounding box center [917, 504] width 1024 height 128
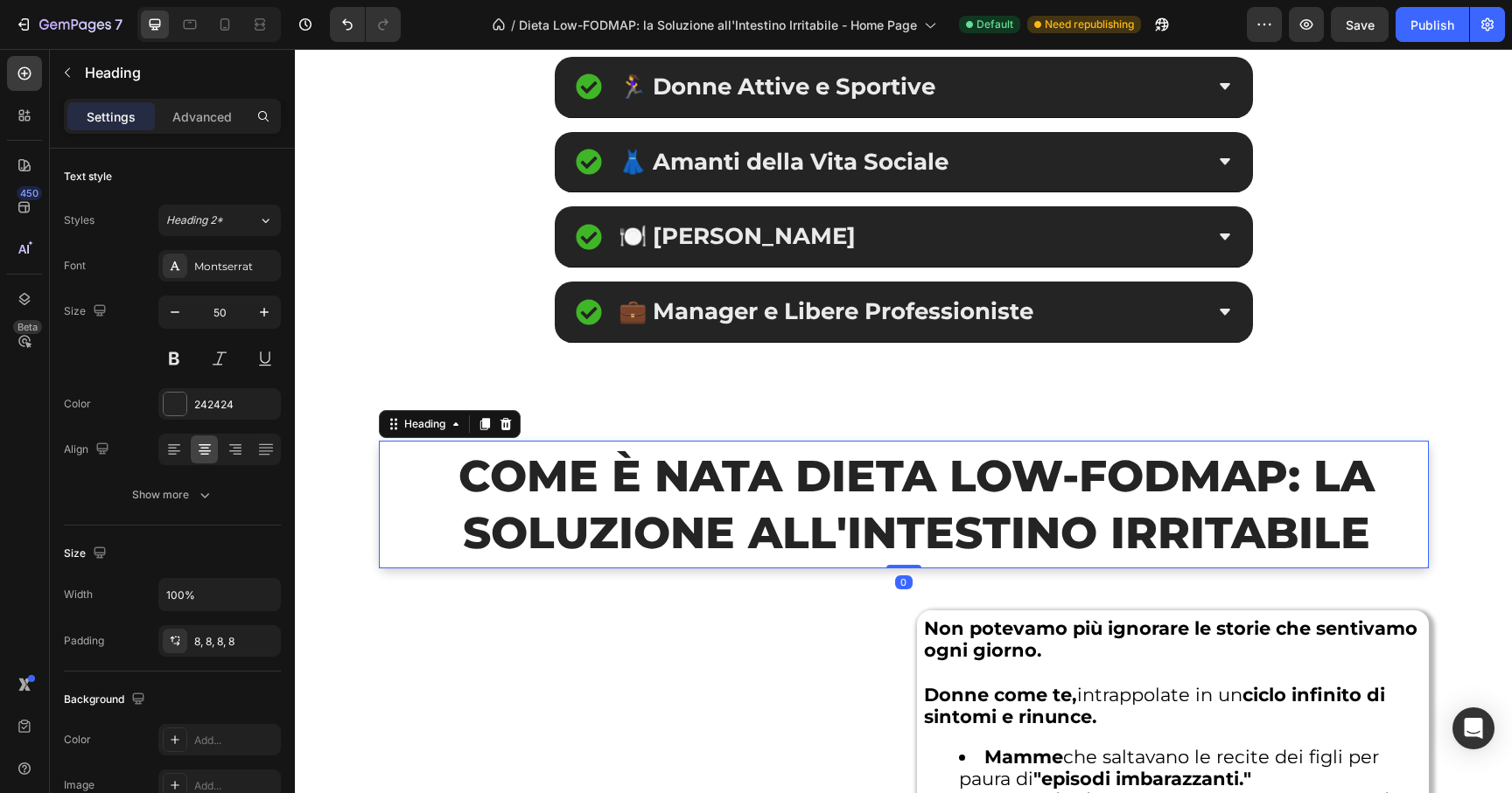
click at [783, 478] on h2 "COME è NATA Dieta Low-FODMAP: la Soluzione all'Intestino Irritabile" at bounding box center [917, 504] width 1024 height 128
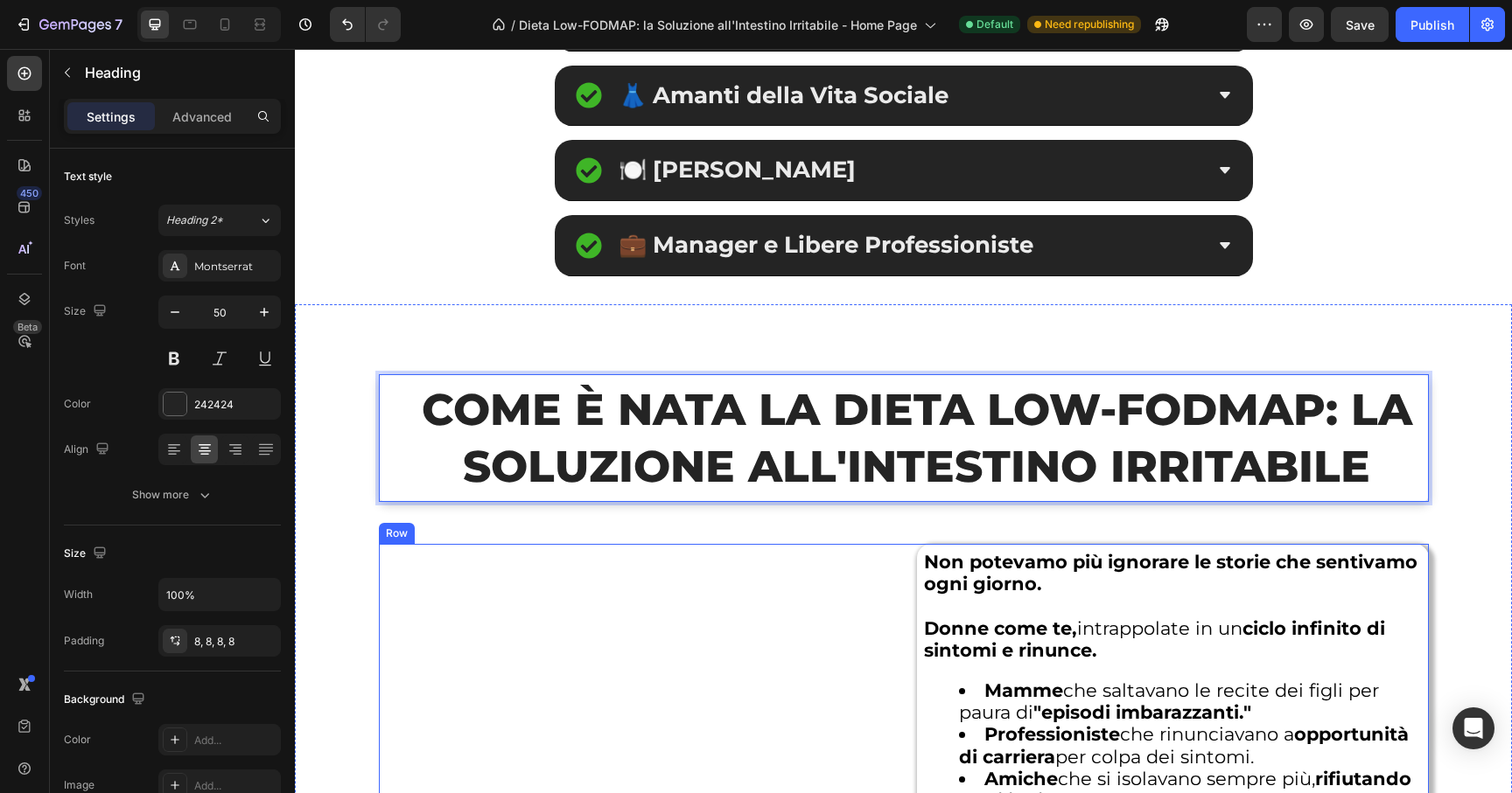
scroll to position [13334, 0]
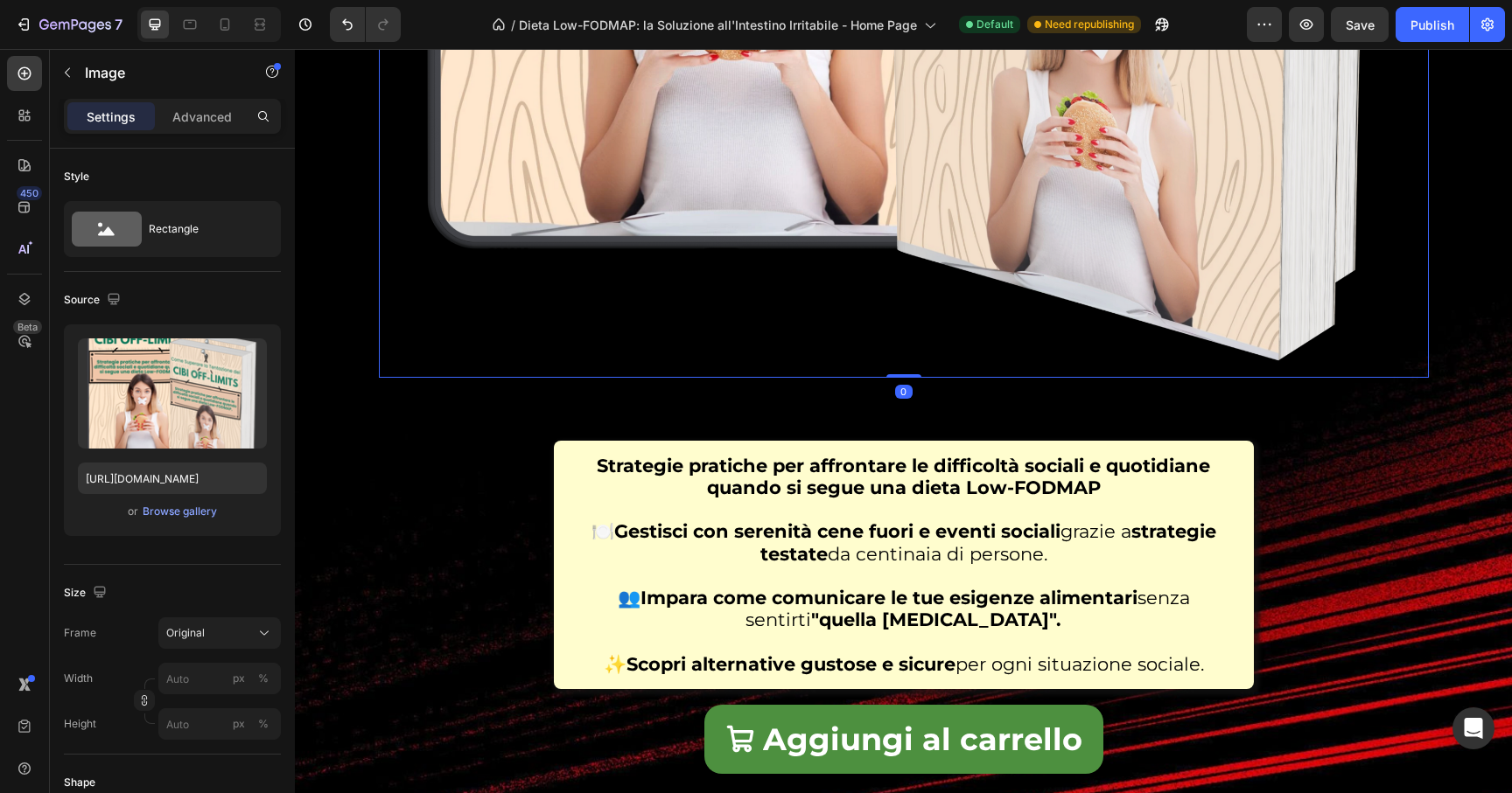
scroll to position [16436, 0]
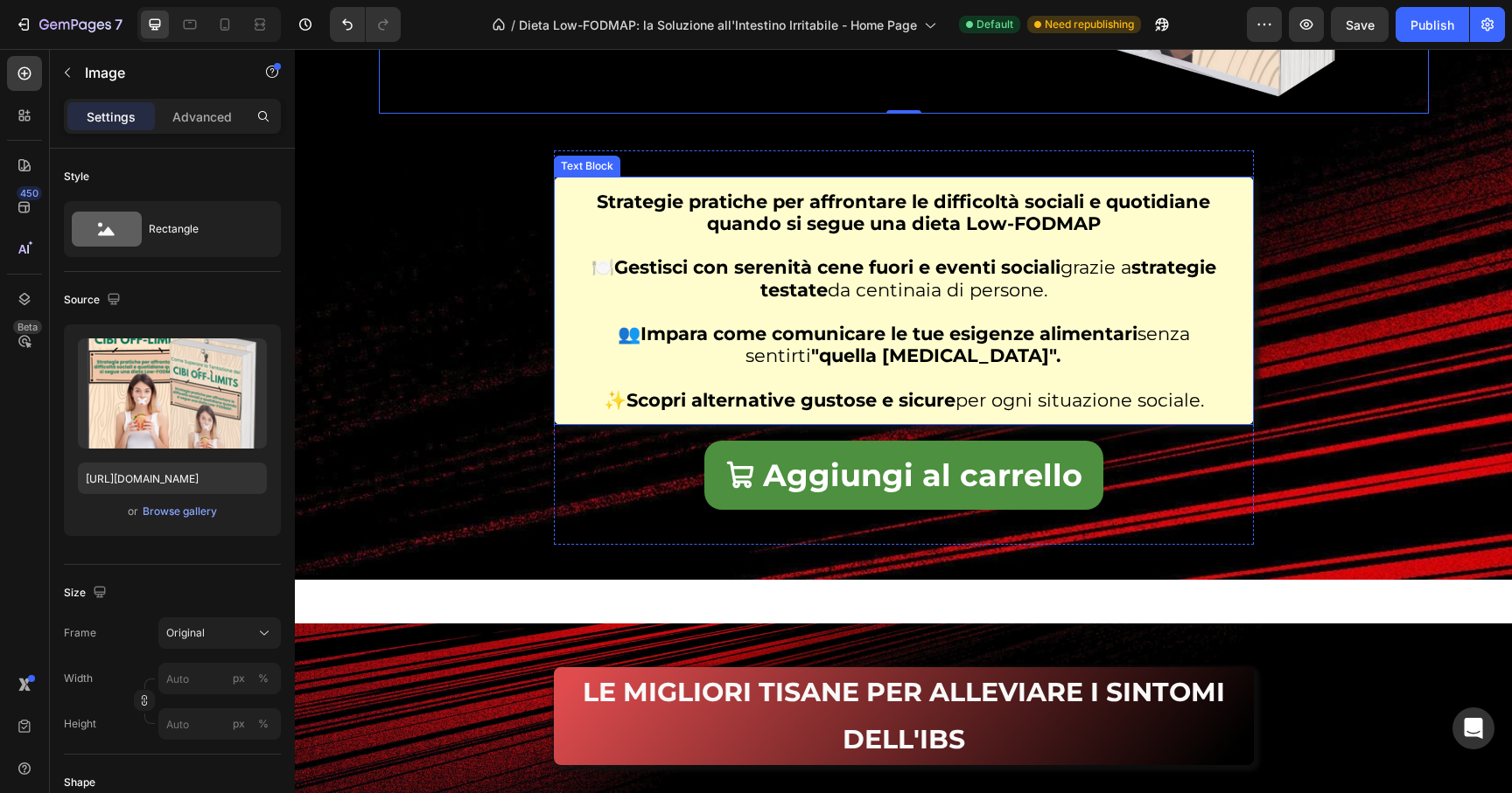
click at [907, 274] on strong "Gestisci con serenità cene fuori e eventi sociali" at bounding box center [836, 267] width 446 height 22
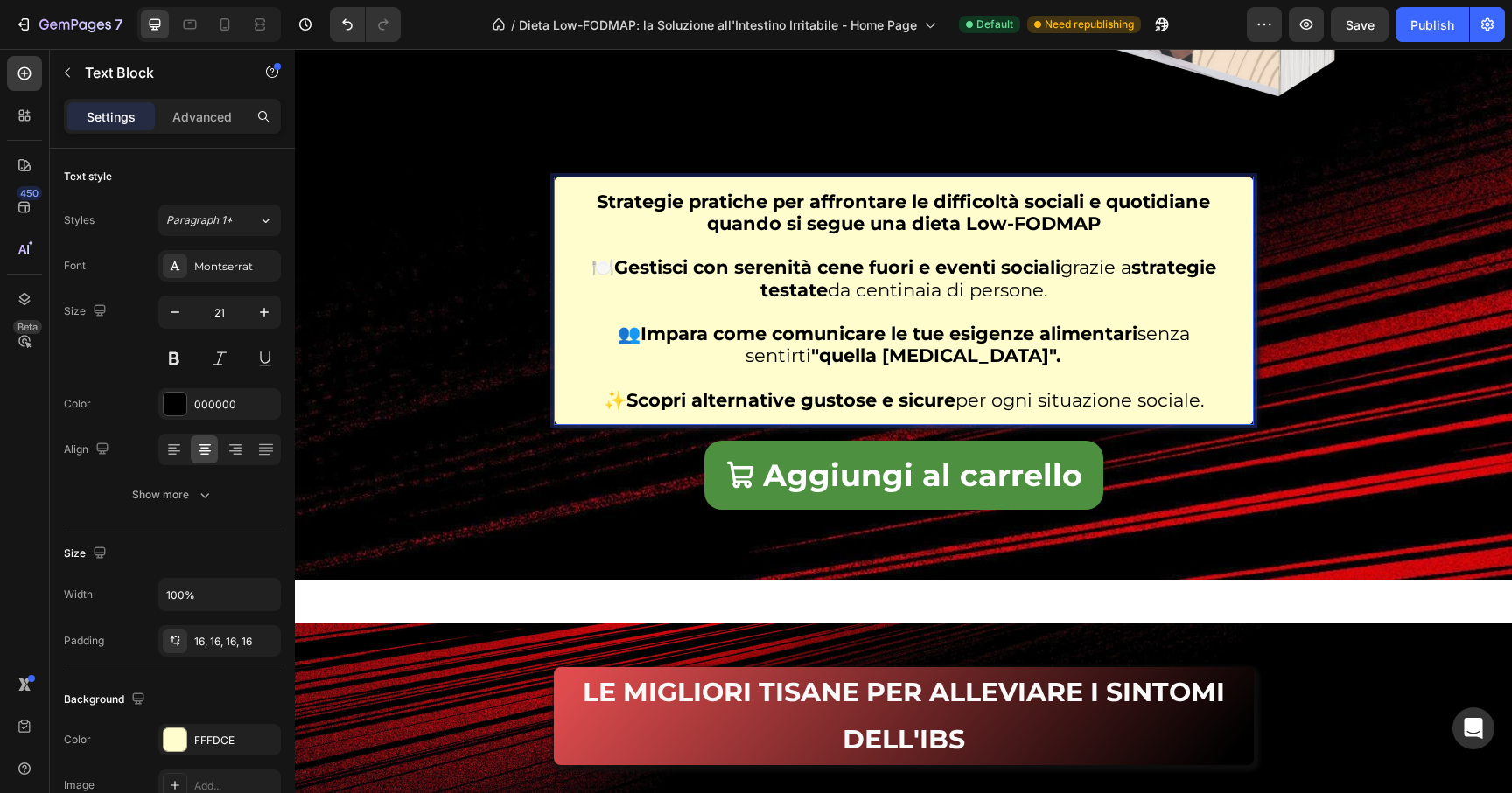
click at [916, 266] on strong "Gestisci con serenità cene fuori e eventi sociali" at bounding box center [836, 267] width 446 height 22
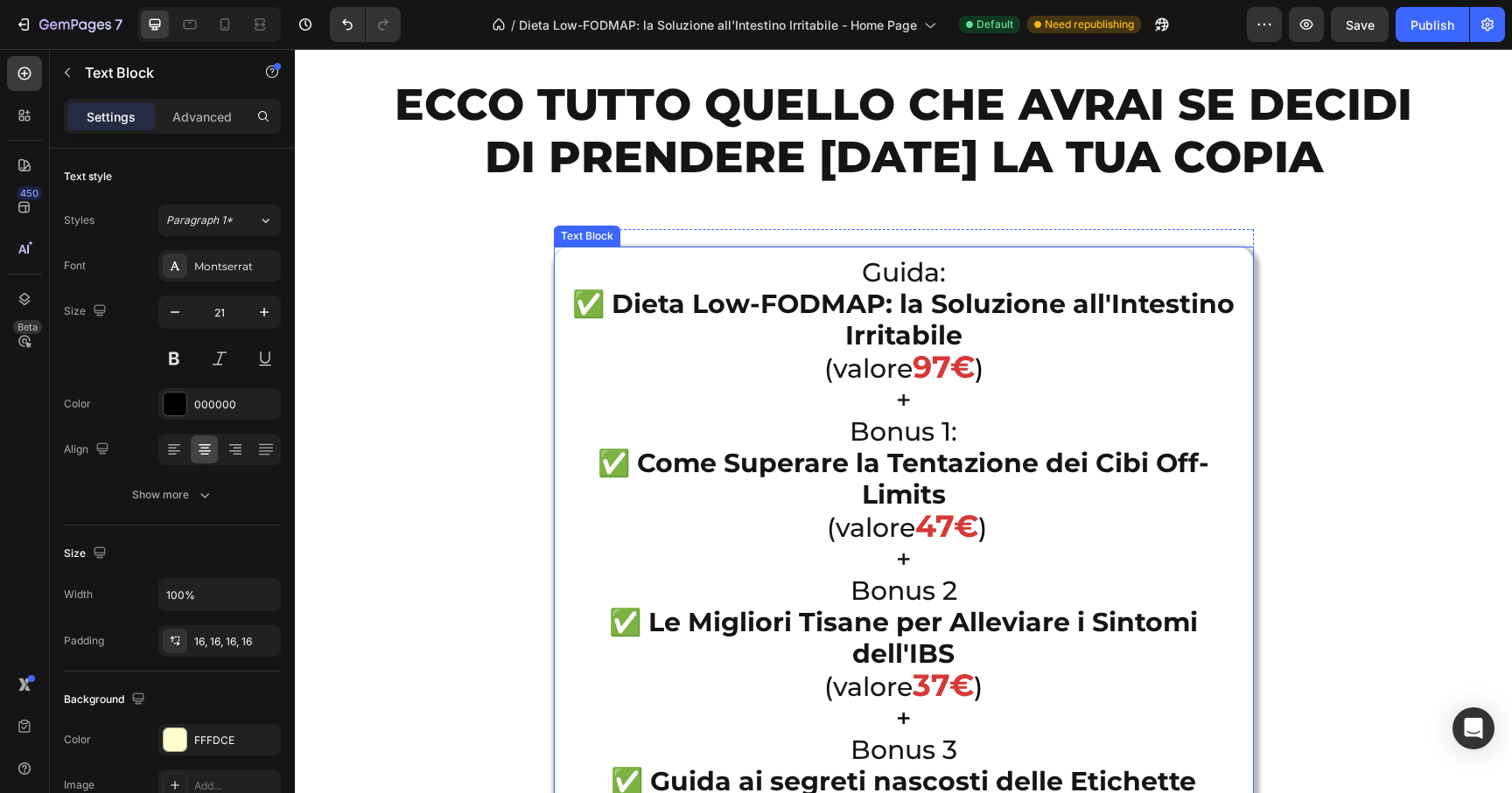
scroll to position [22011, 0]
click at [1076, 499] on p "✅ Come Superare la Tentazione dei Cibi Off-Limits" at bounding box center [904, 478] width 679 height 63
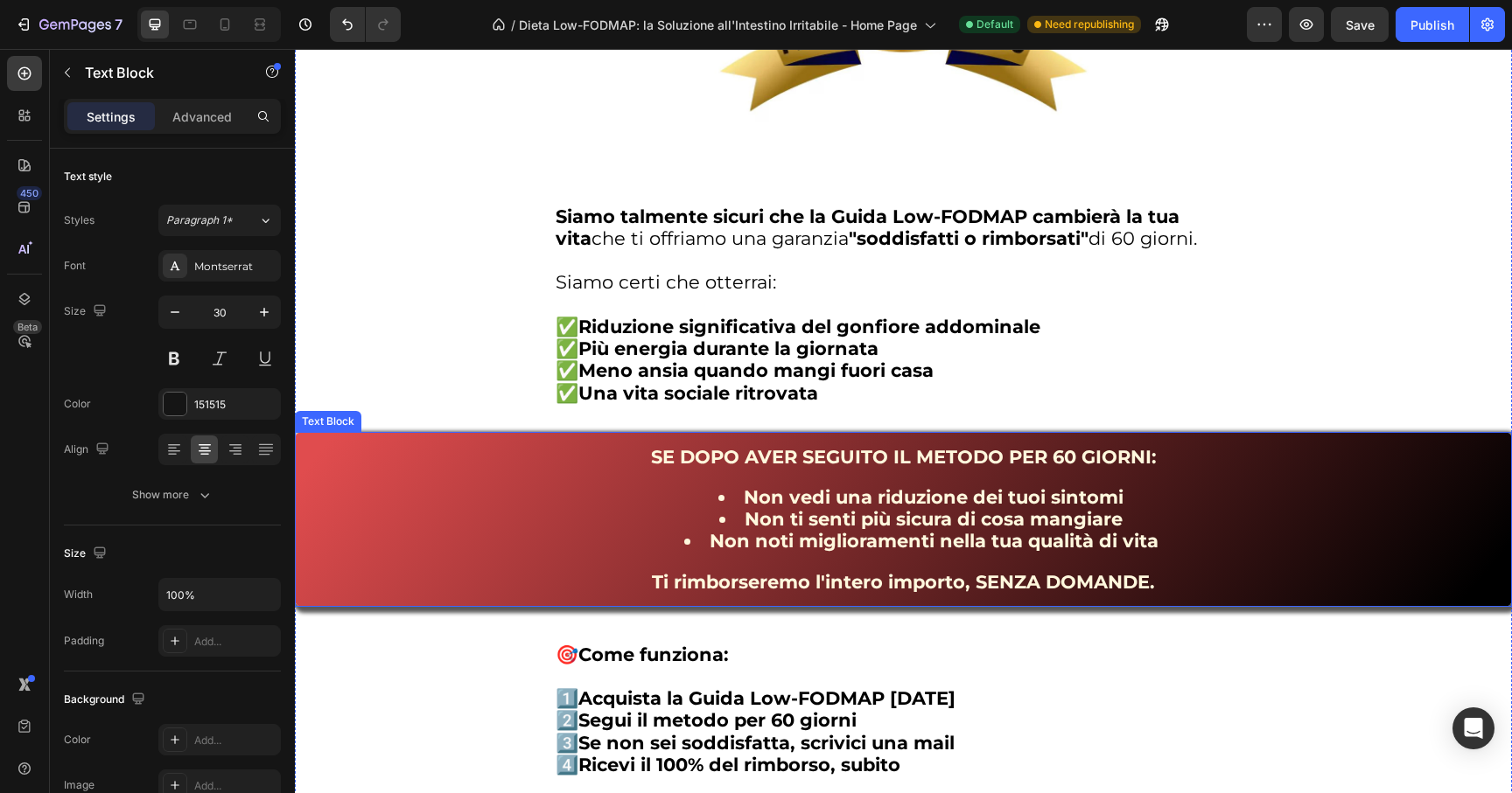
scroll to position [20797, 0]
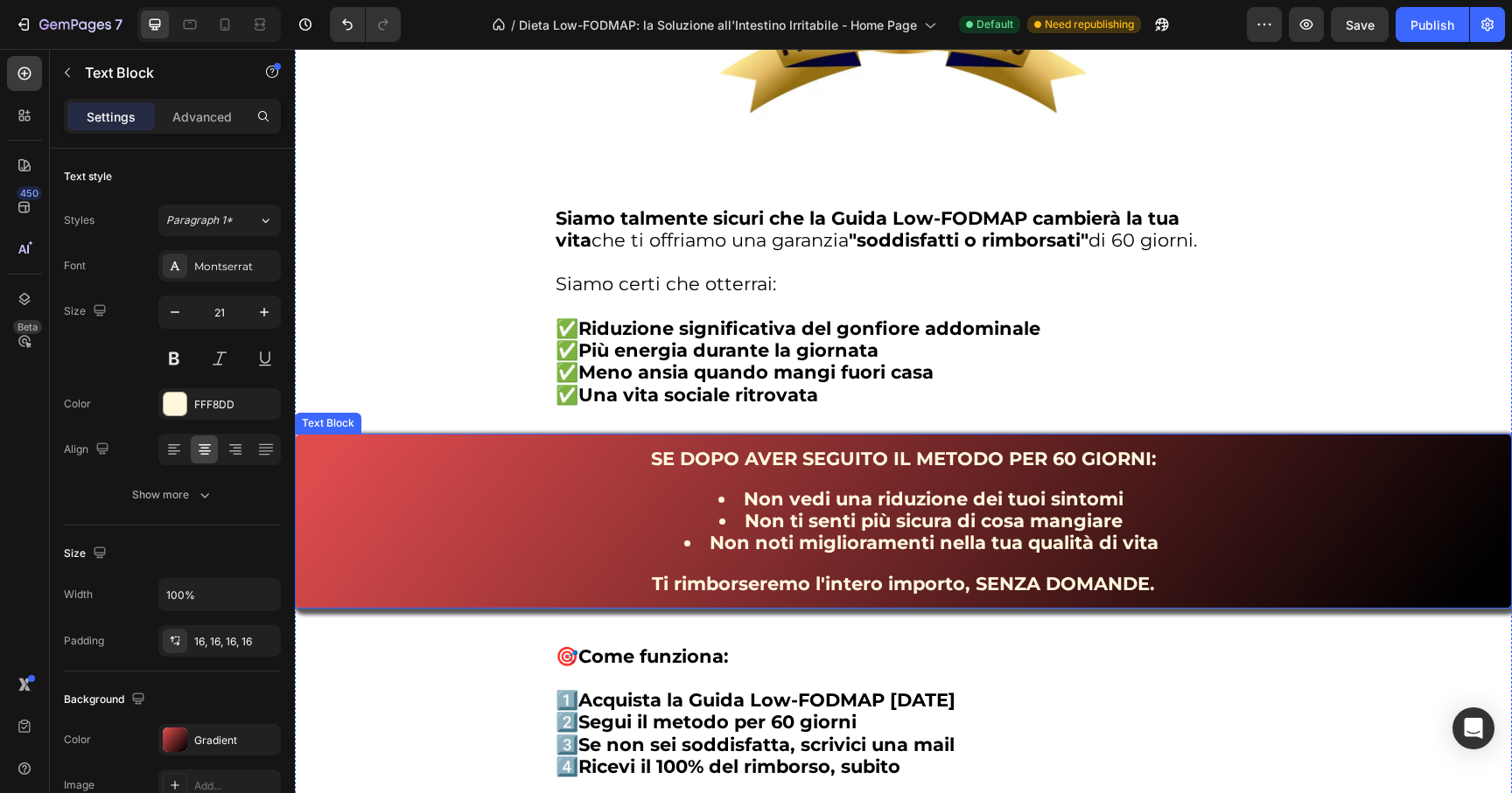
click at [923, 507] on strong "Non vedi una riduzione dei tuoi sintomi" at bounding box center [934, 498] width 380 height 22
click at [1086, 510] on strong "Non ti senti più sicura di cosa mangiare" at bounding box center [934, 520] width 378 height 22
click at [821, 503] on strong "Non vedi una riduzione dei tuoi sintomi" at bounding box center [934, 498] width 380 height 22
click at [969, 526] on strong "Non ti senti più sicura di cosa mangiare" at bounding box center [934, 520] width 378 height 22
click at [776, 545] on strong "Non noti miglioramenti nella tua qualità di vita" at bounding box center [934, 542] width 449 height 22
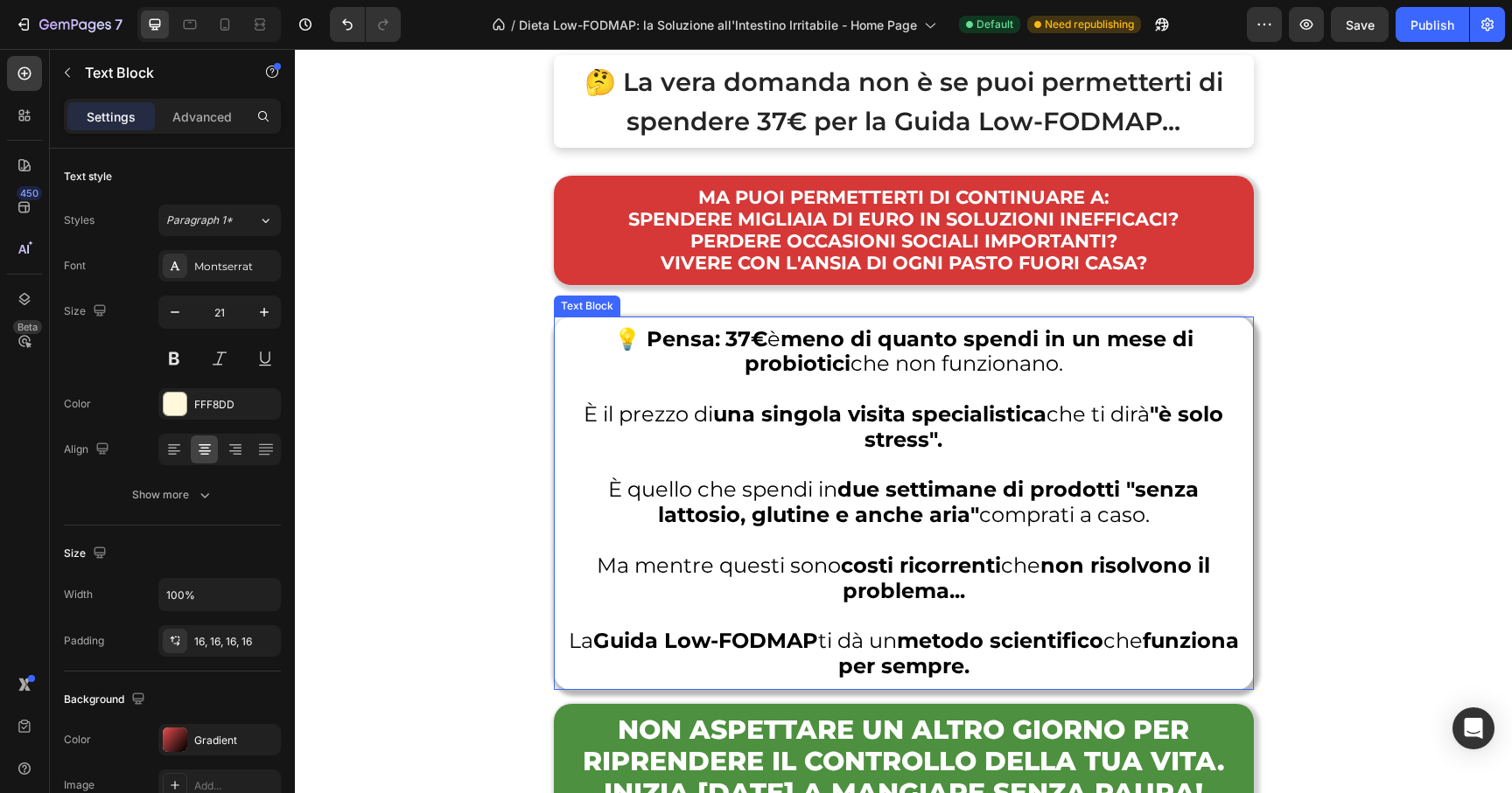
scroll to position [24361, 0]
click at [786, 507] on strong "due settimane di prodotti "senza lattosio, glutine e anche aria"" at bounding box center [928, 501] width 542 height 50
click at [718, 500] on strong "due settimane di prodotti "senza lattosio, glutine e anche aria"" at bounding box center [928, 501] width 542 height 50
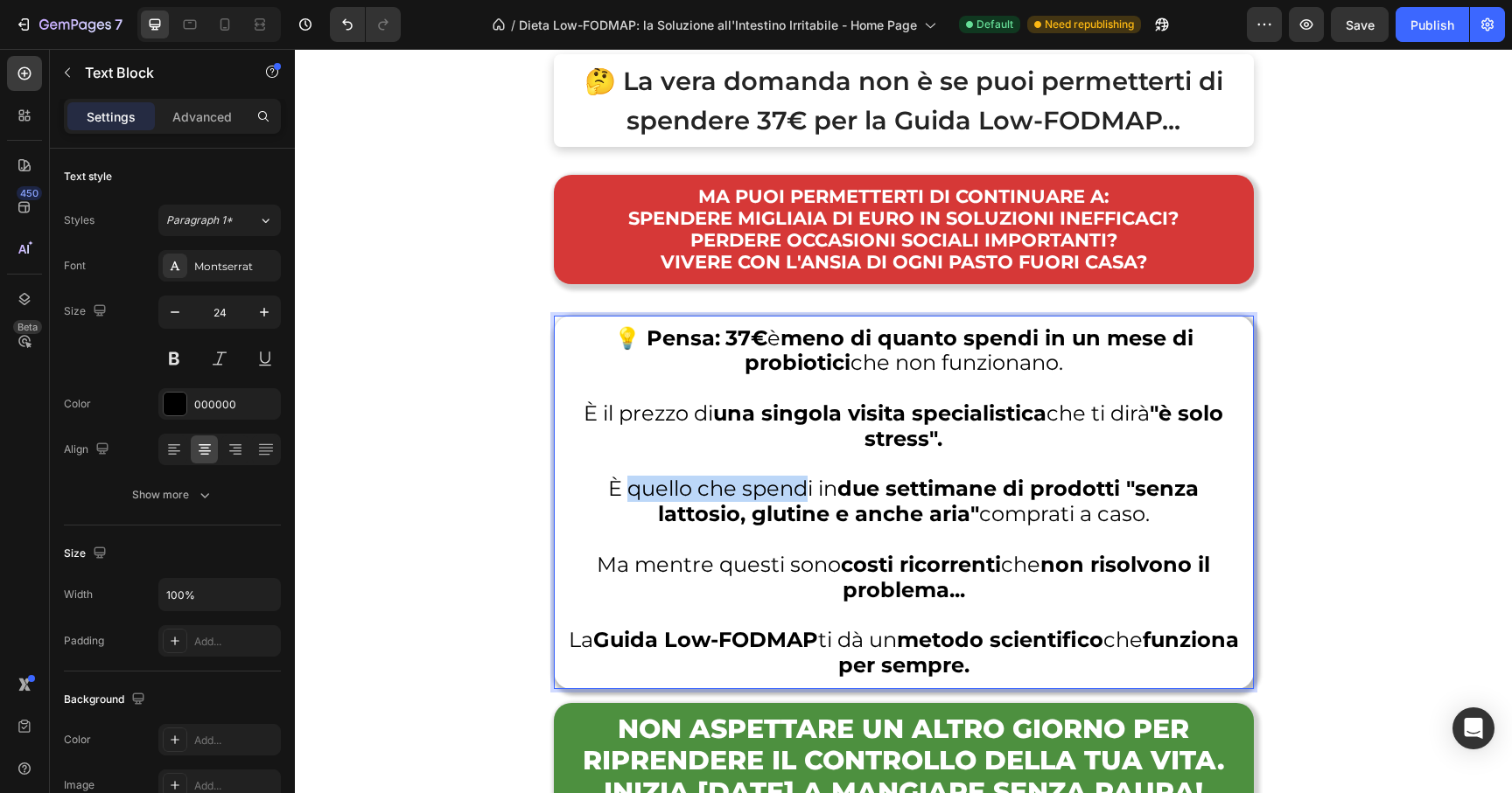
drag, startPoint x: 800, startPoint y: 489, endPoint x: 622, endPoint y: 498, distance: 178.2
click at [622, 498] on p "È quello che spendi in due settimane di prodotti "senza lattosio, glutine e anc…" at bounding box center [904, 502] width 679 height 50
click at [1141, 541] on p "Rich Text Editor. Editing area: main" at bounding box center [904, 540] width 679 height 25
drag, startPoint x: 1144, startPoint y: 522, endPoint x: 831, endPoint y: 516, distance: 313.1
click at [831, 516] on p "È quanto spenderesti in due settimane di prodotti "senza lattosio, glutine e an…" at bounding box center [904, 502] width 679 height 50
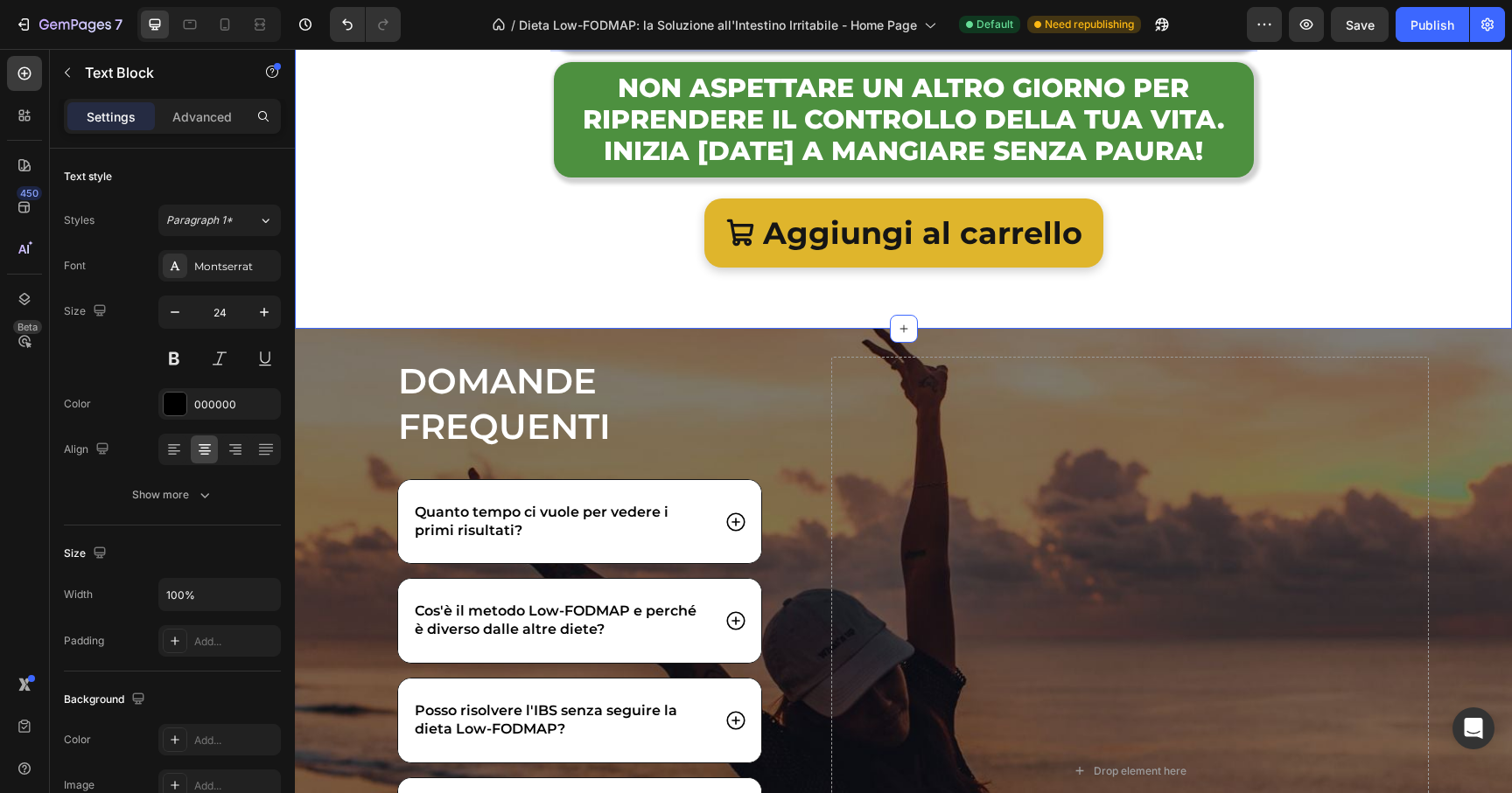
scroll to position [25250, 0]
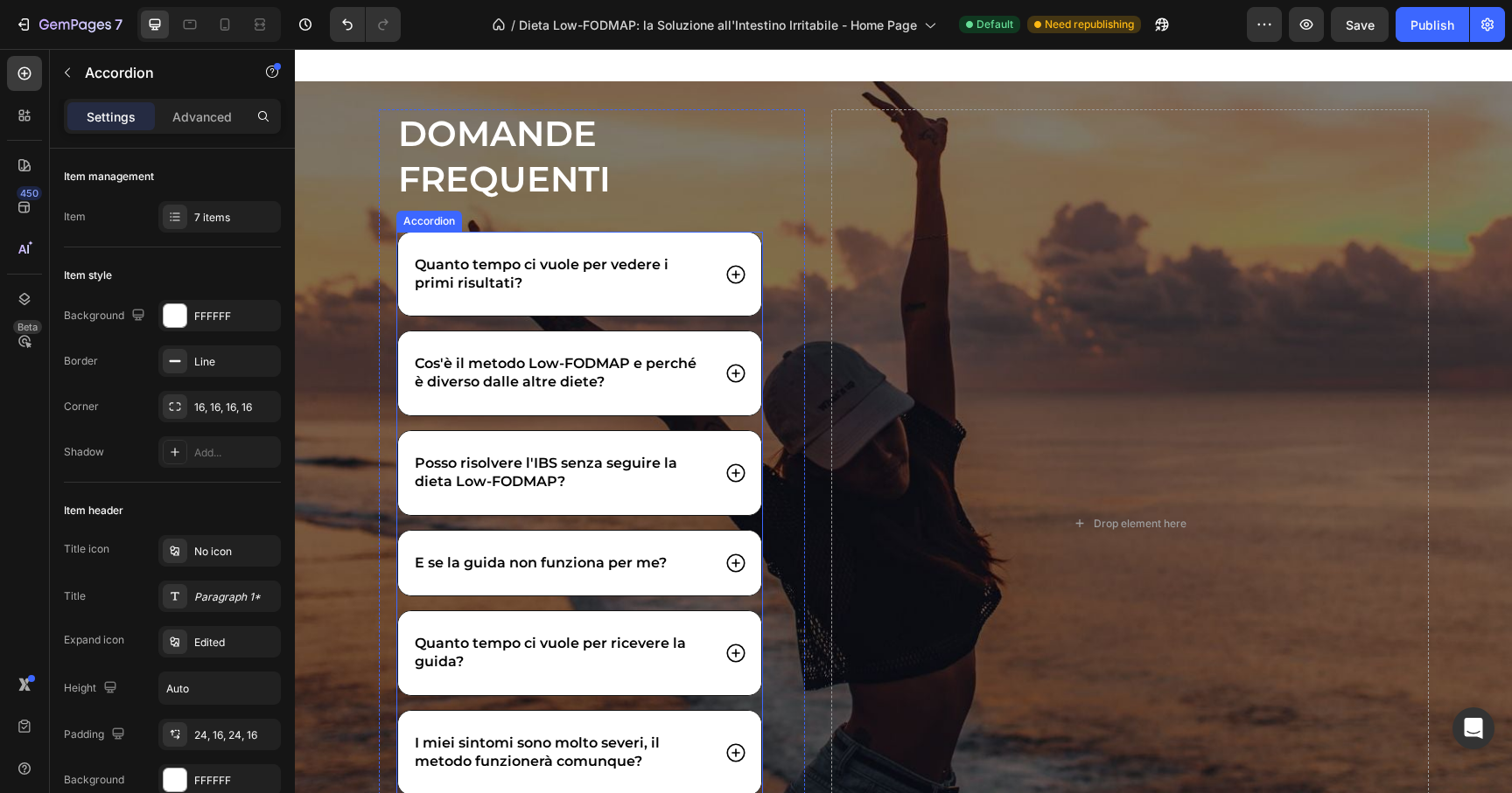
click at [724, 466] on icon at bounding box center [735, 473] width 22 height 22
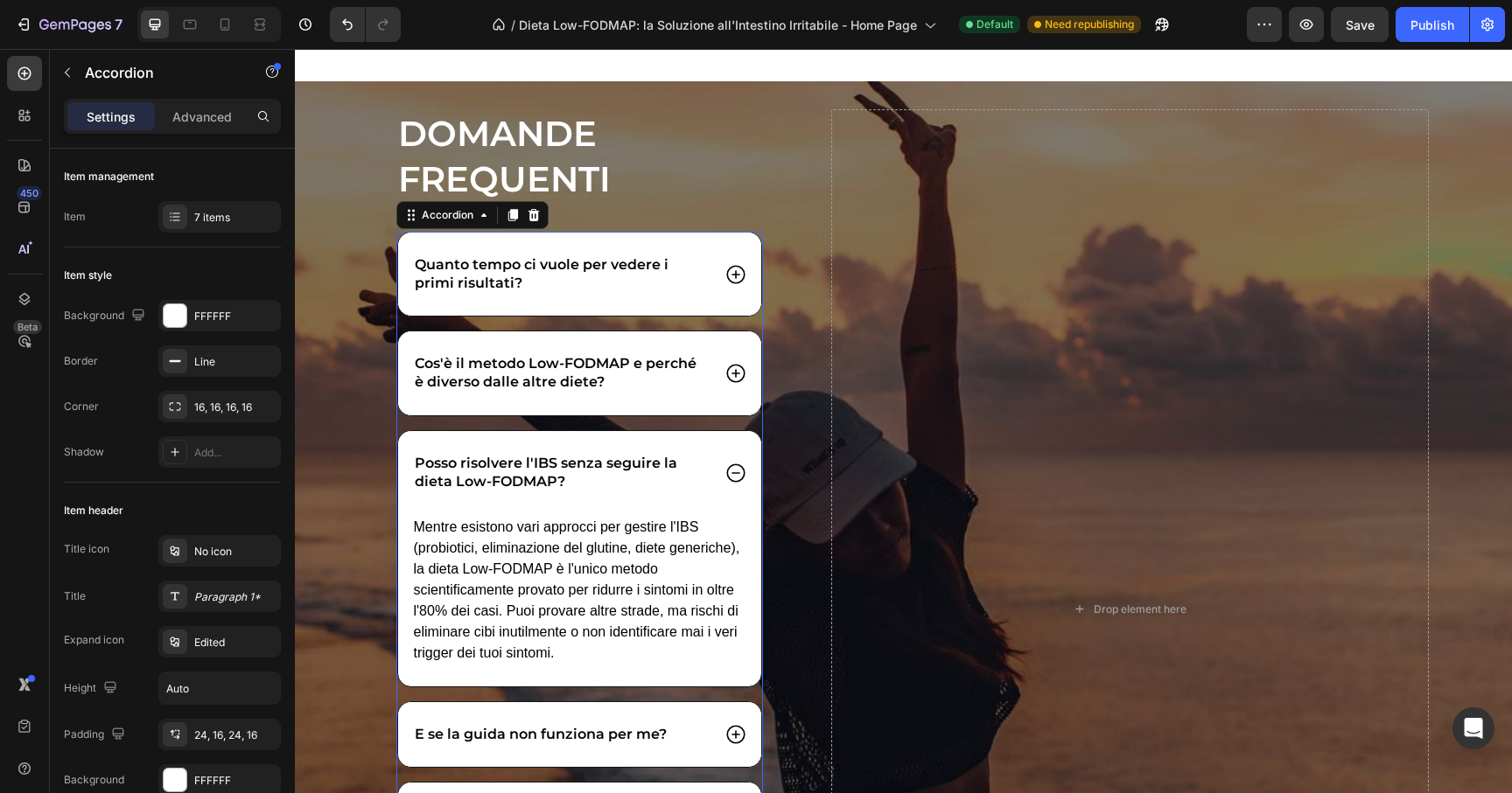
click at [724, 466] on icon at bounding box center [735, 473] width 22 height 22
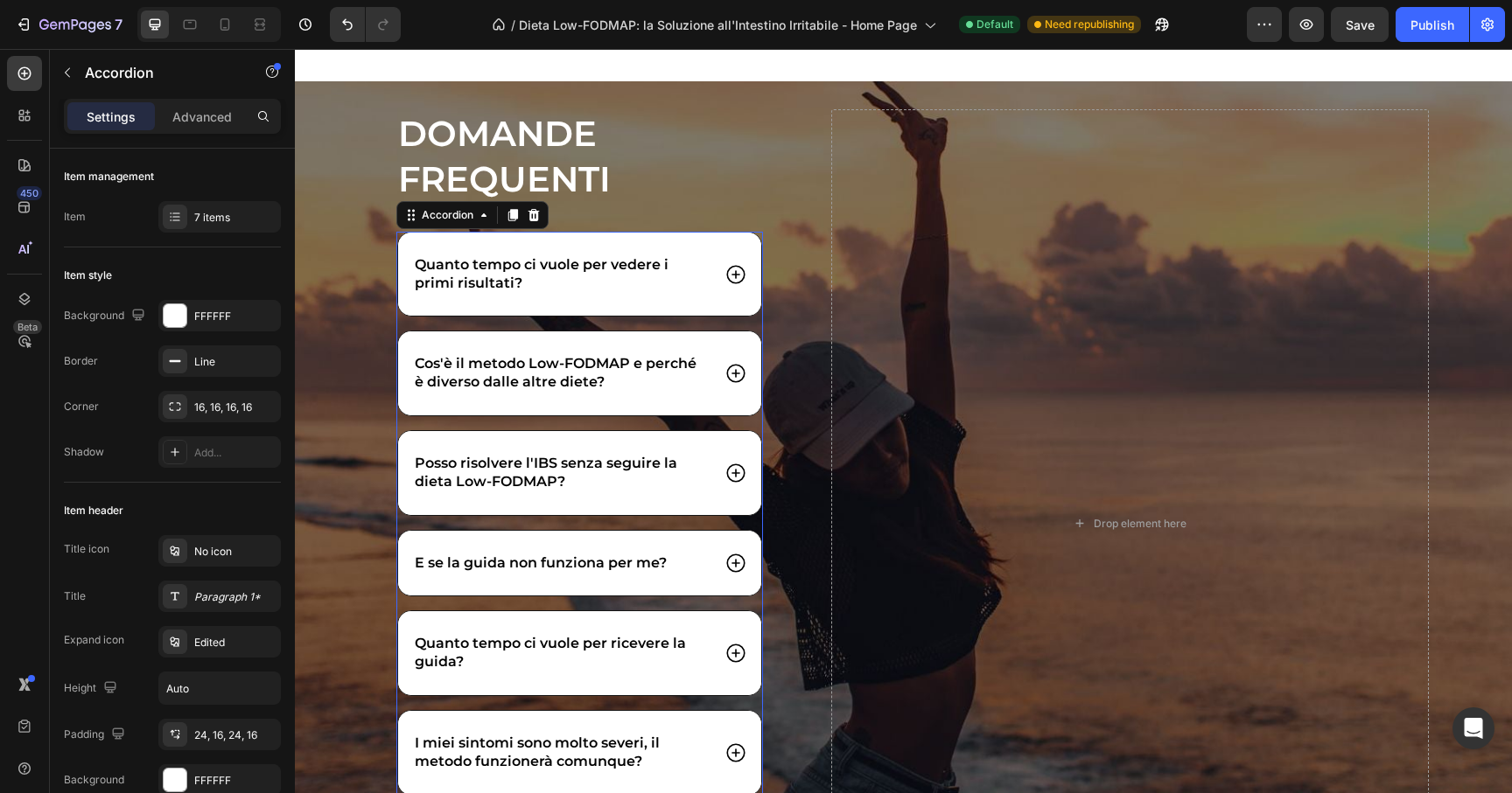
click at [738, 585] on div "E se la guida non funziona per me?" at bounding box center [579, 564] width 364 height 65
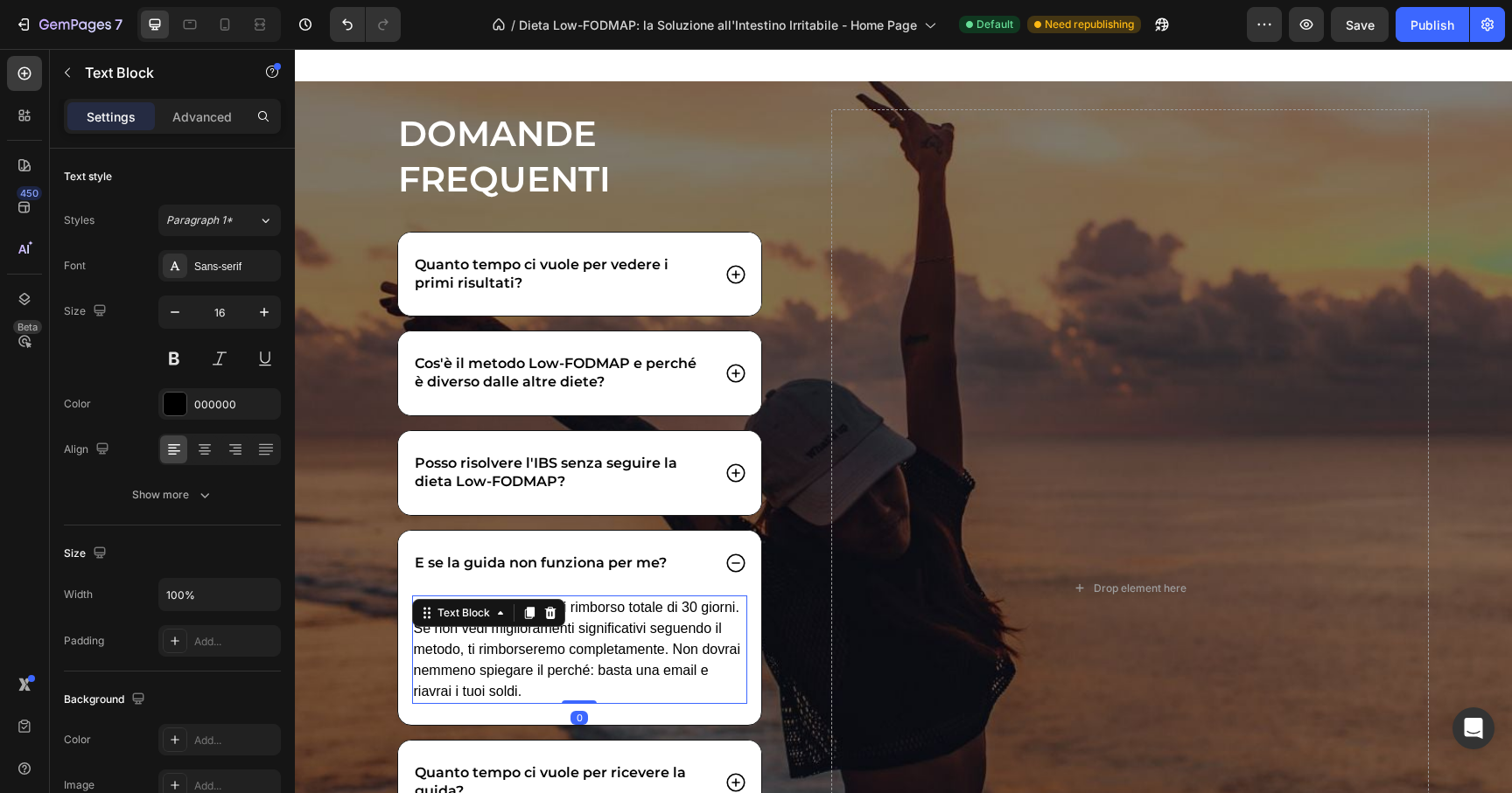
click at [605, 614] on p "Offriamo una garanzia di rimborso totale di 30 giorni. Se non vedi migliorament…" at bounding box center [579, 650] width 332 height 105
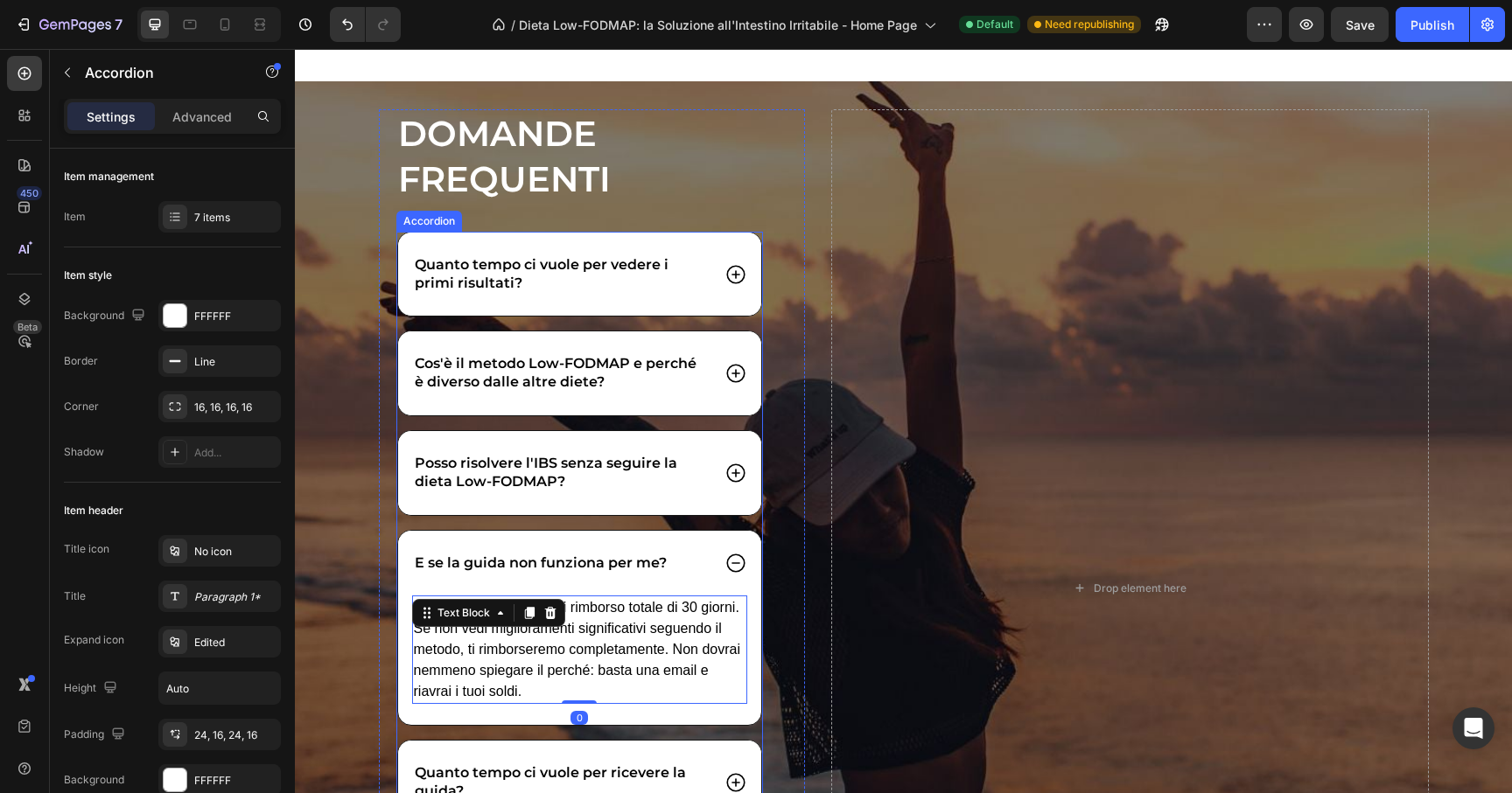
click at [703, 587] on div "E se la guida non funziona per me?" at bounding box center [579, 564] width 364 height 65
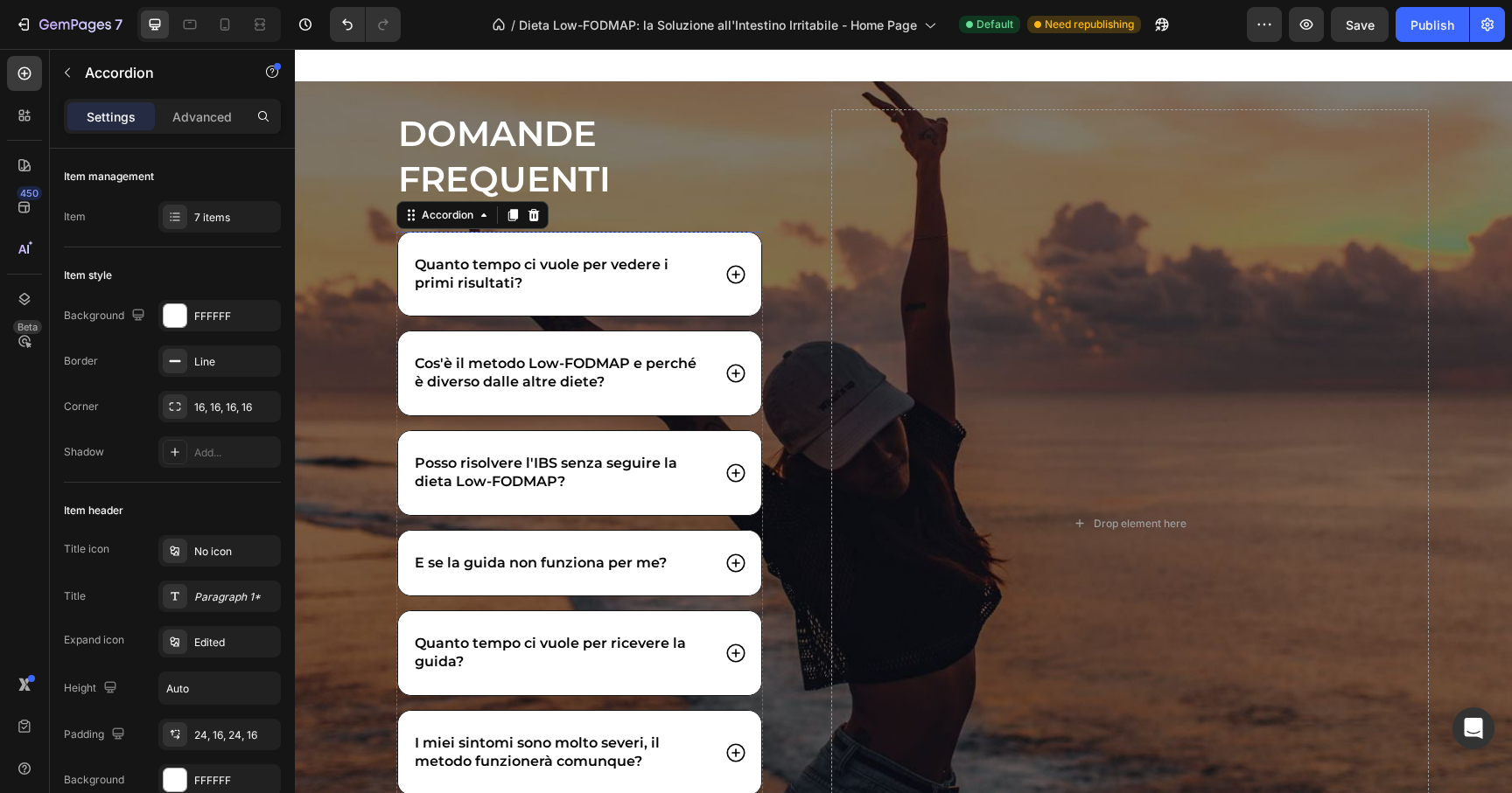
click at [680, 611] on div "Quanto tempo ci vuole per vedere i primi risultati? Cos'è il metodo Low-FODMAP …" at bounding box center [580, 555] width 368 height 645
click at [734, 570] on icon at bounding box center [735, 563] width 22 height 22
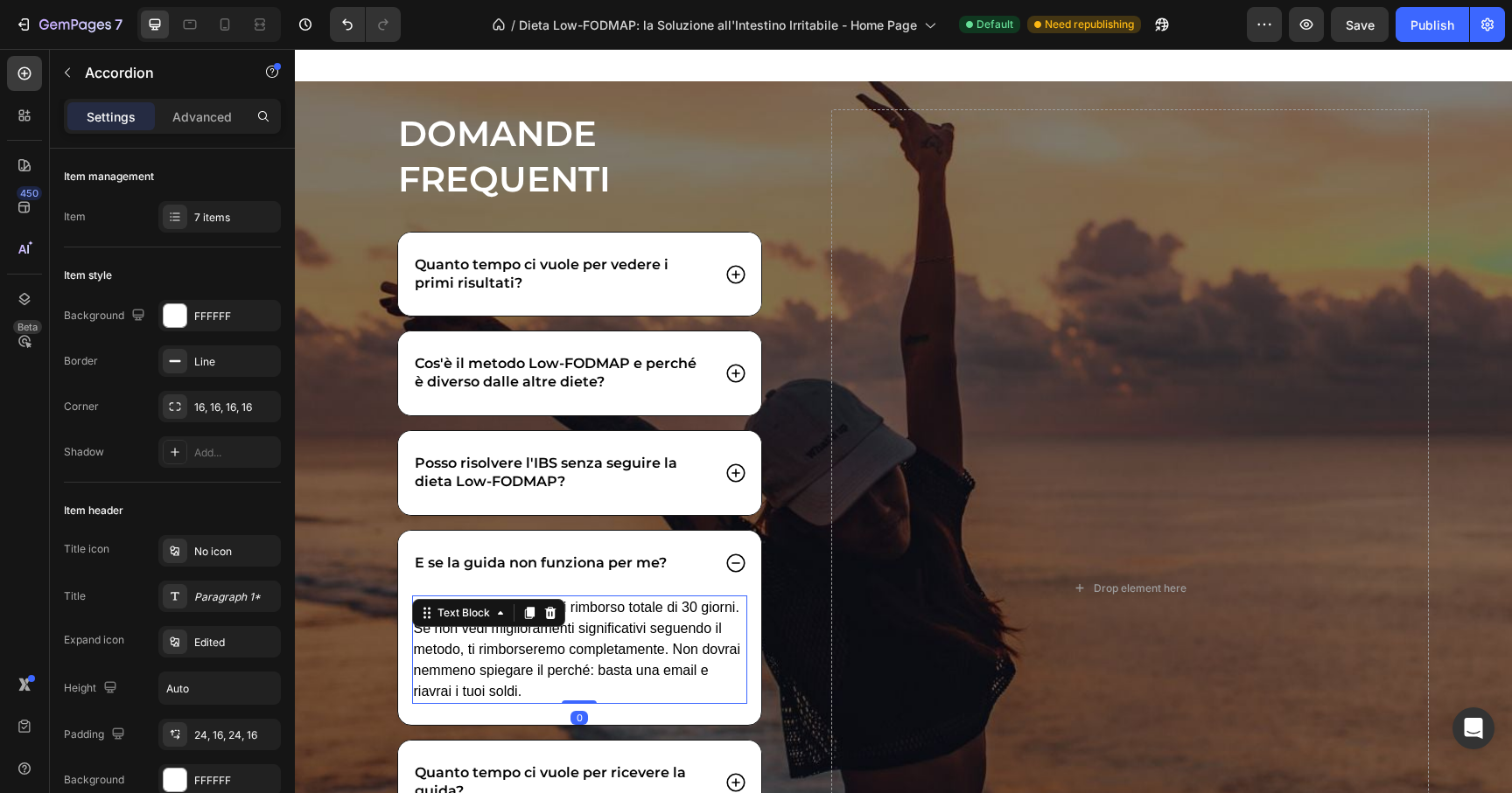
click at [675, 610] on p "Offriamo una garanzia di rimborso totale di 30 giorni. Se non vedi migliorament…" at bounding box center [579, 650] width 332 height 105
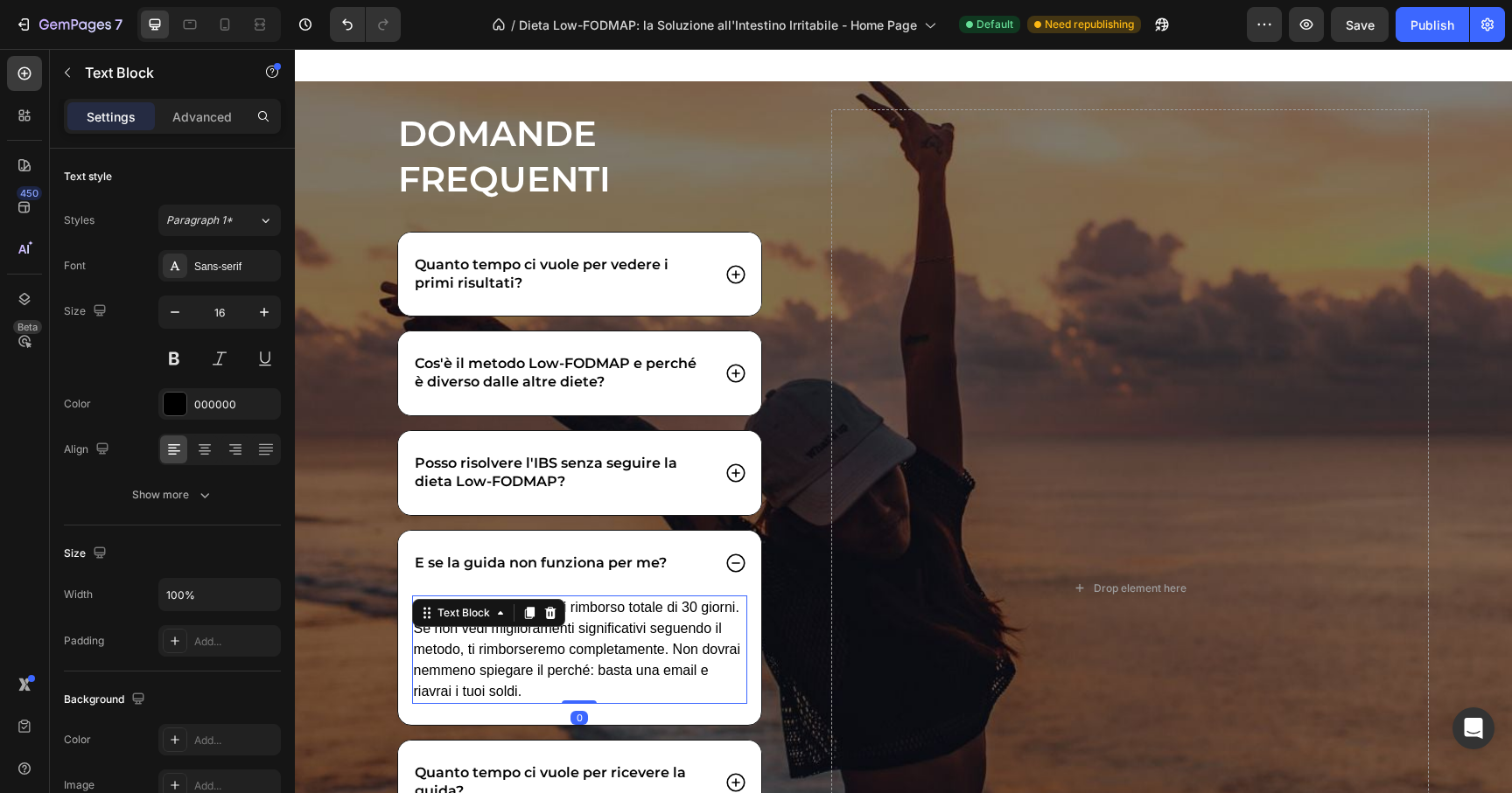
click at [679, 611] on p "Offriamo una garanzia di rimborso totale di 30 giorni. Se non vedi migliorament…" at bounding box center [579, 650] width 332 height 105
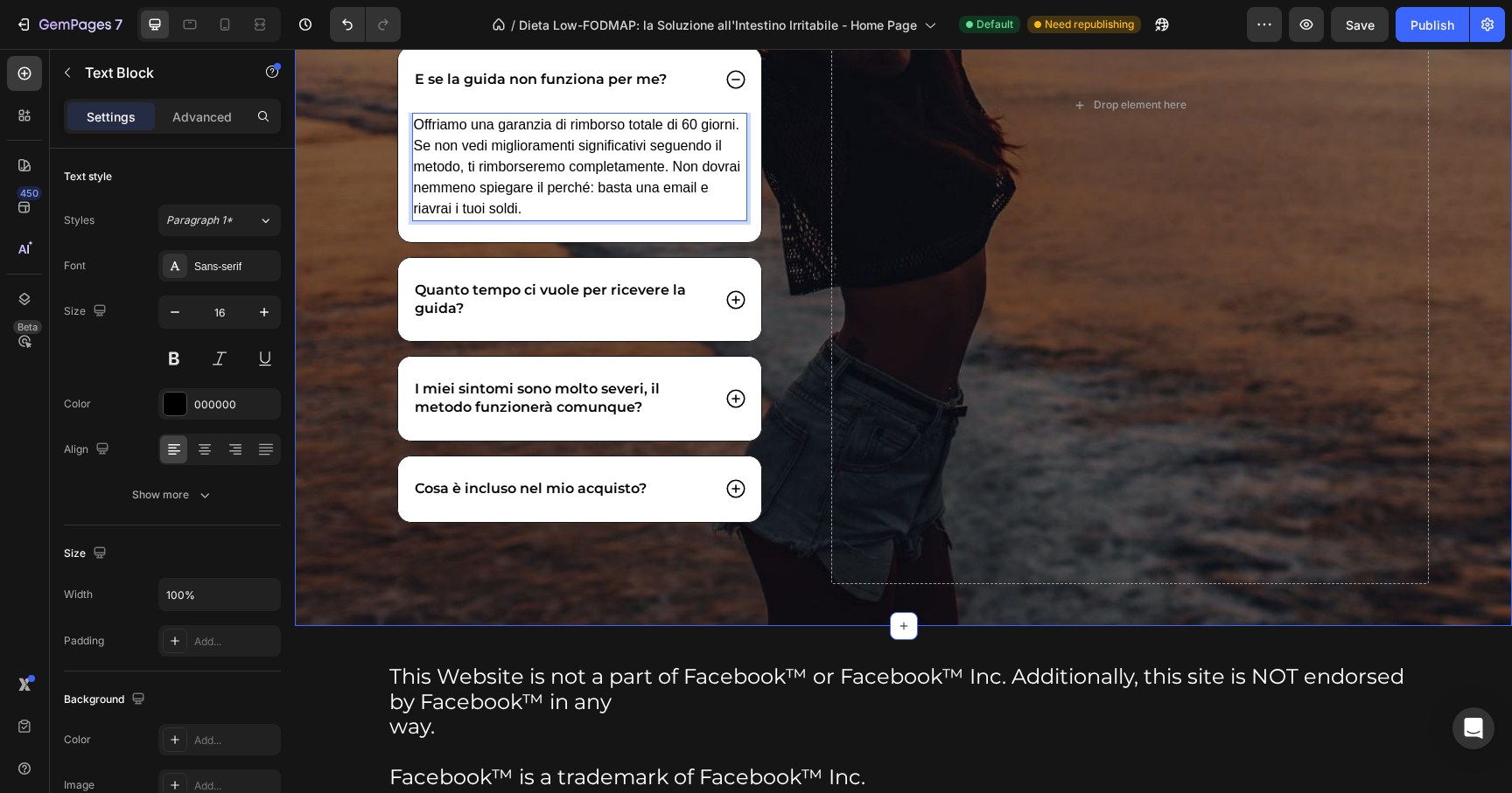
scroll to position [25817, 0]
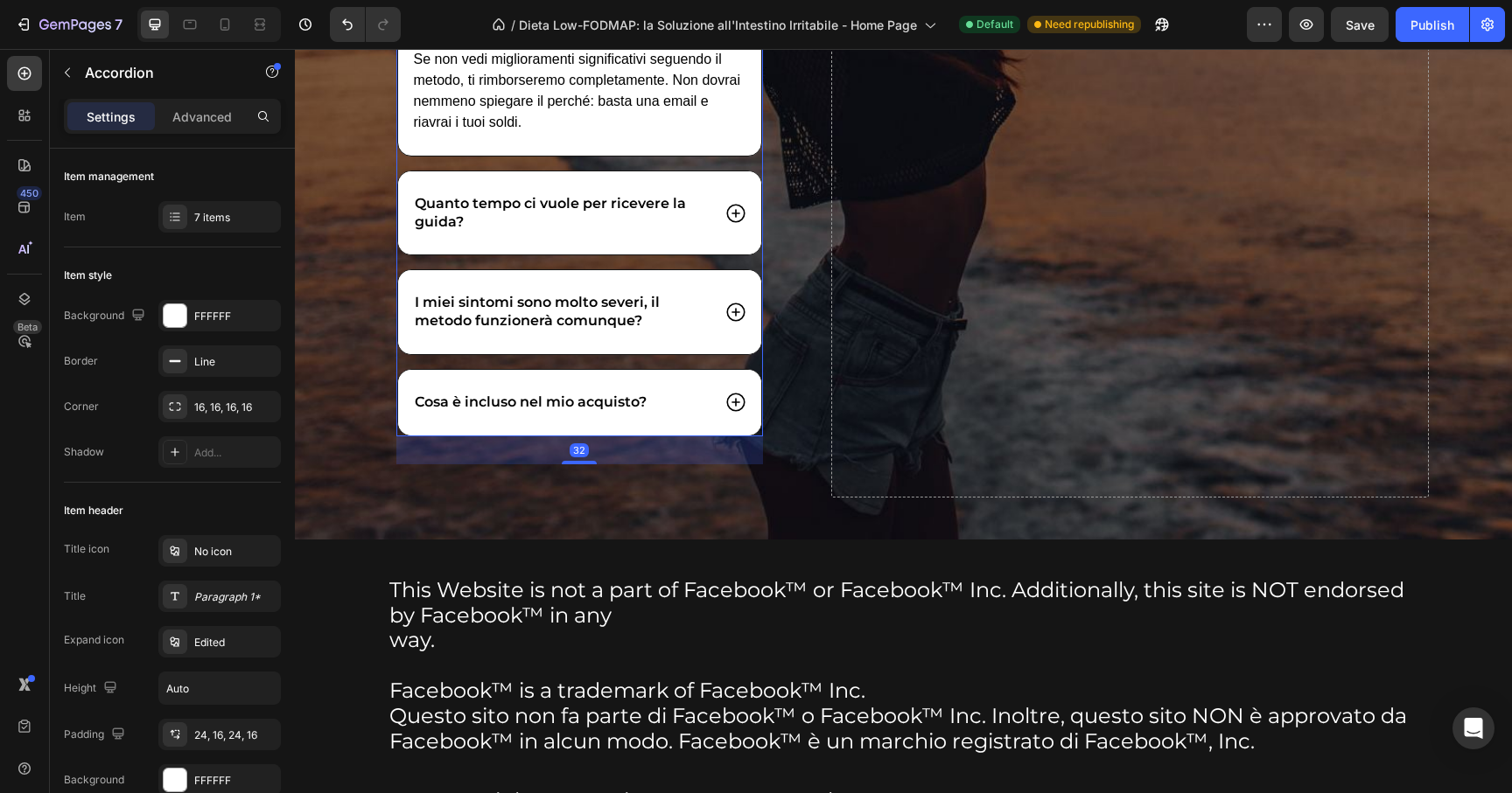
click at [724, 402] on icon at bounding box center [735, 402] width 22 height 22
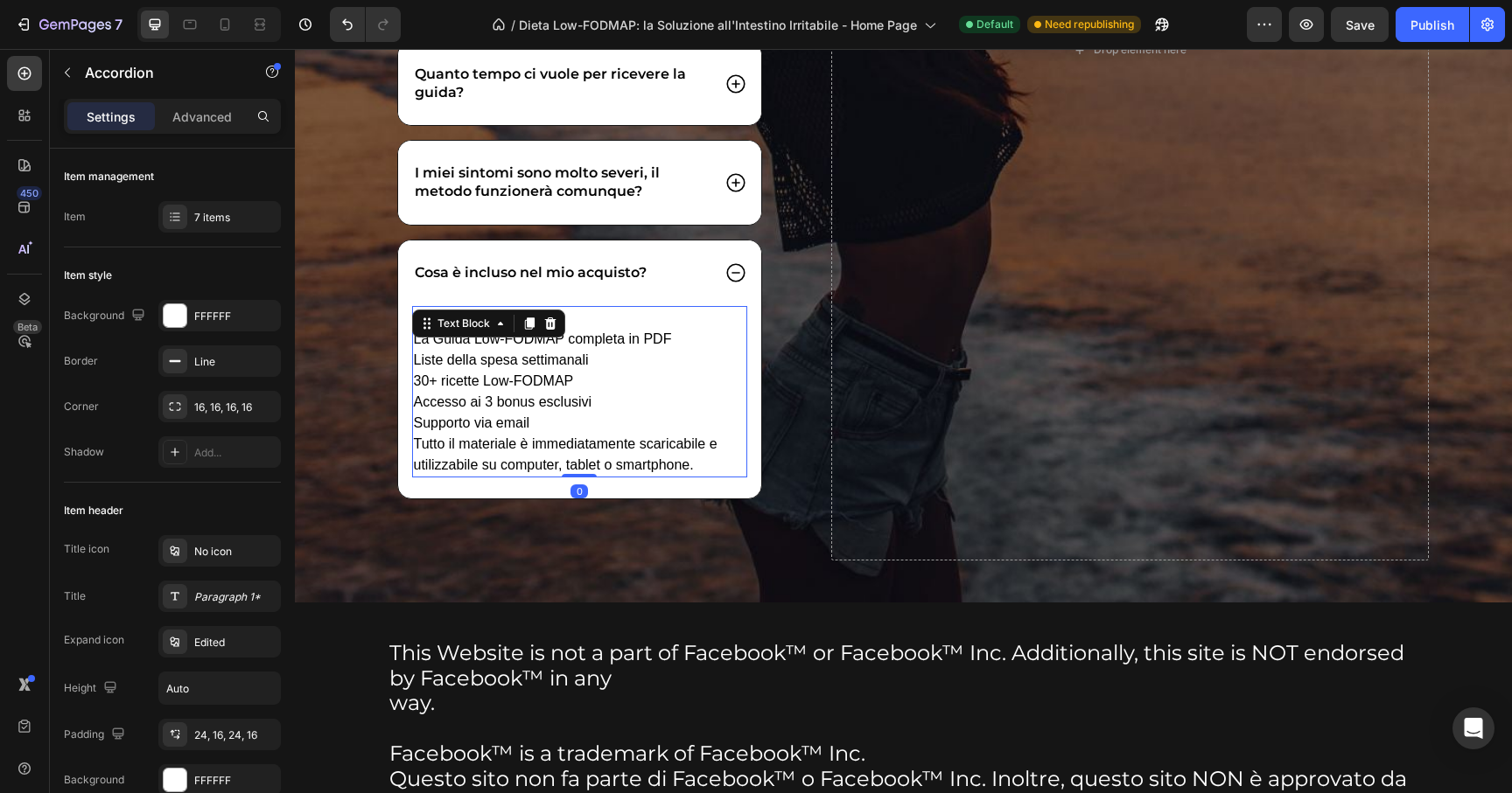
click at [559, 368] on p "La Guida Low-FODMAP completa in PDF Liste della spesa settimanali 30+ ricette L…" at bounding box center [579, 382] width 332 height 105
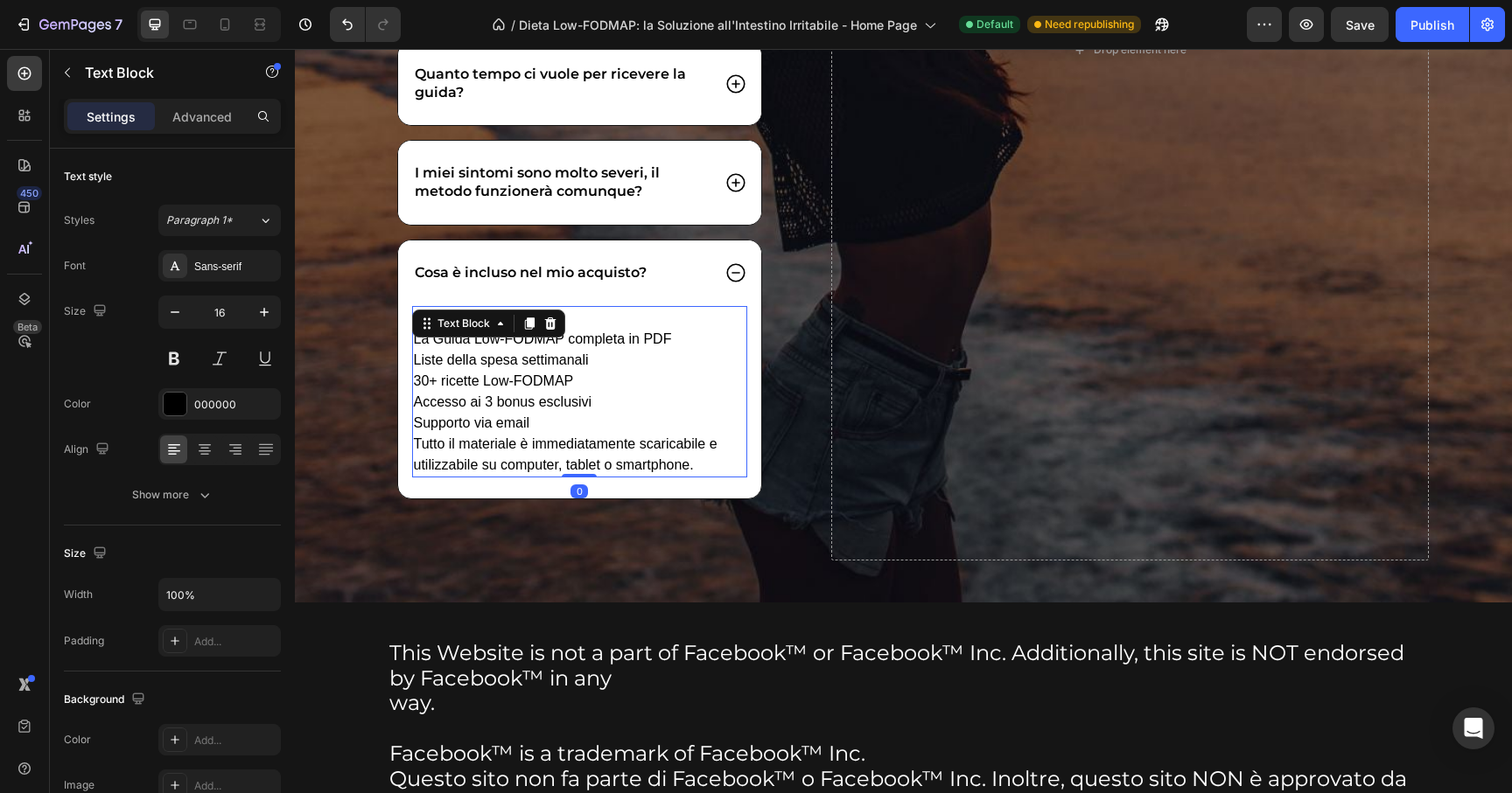
click at [414, 367] on p "La Guida Low-FODMAP completa in PDF Liste della spesa settimanali 30+ ricette L…" at bounding box center [579, 382] width 332 height 105
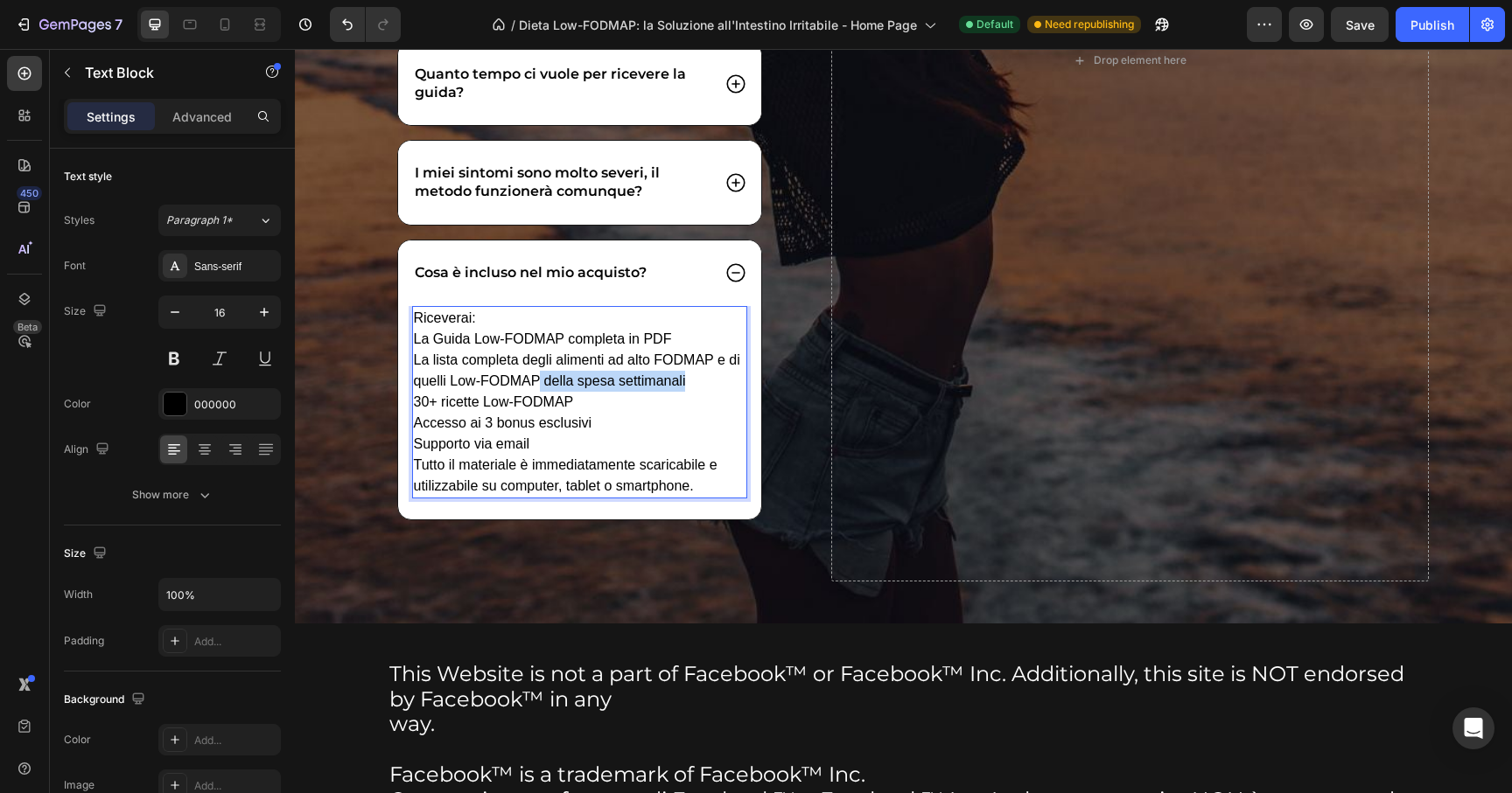
drag, startPoint x: 658, startPoint y: 375, endPoint x: 710, endPoint y: 371, distance: 52.2
click at [710, 371] on p "La Guida Low-FODMAP completa in PDF La lista completa degli alimenti ad alto FO…" at bounding box center [579, 392] width 332 height 126
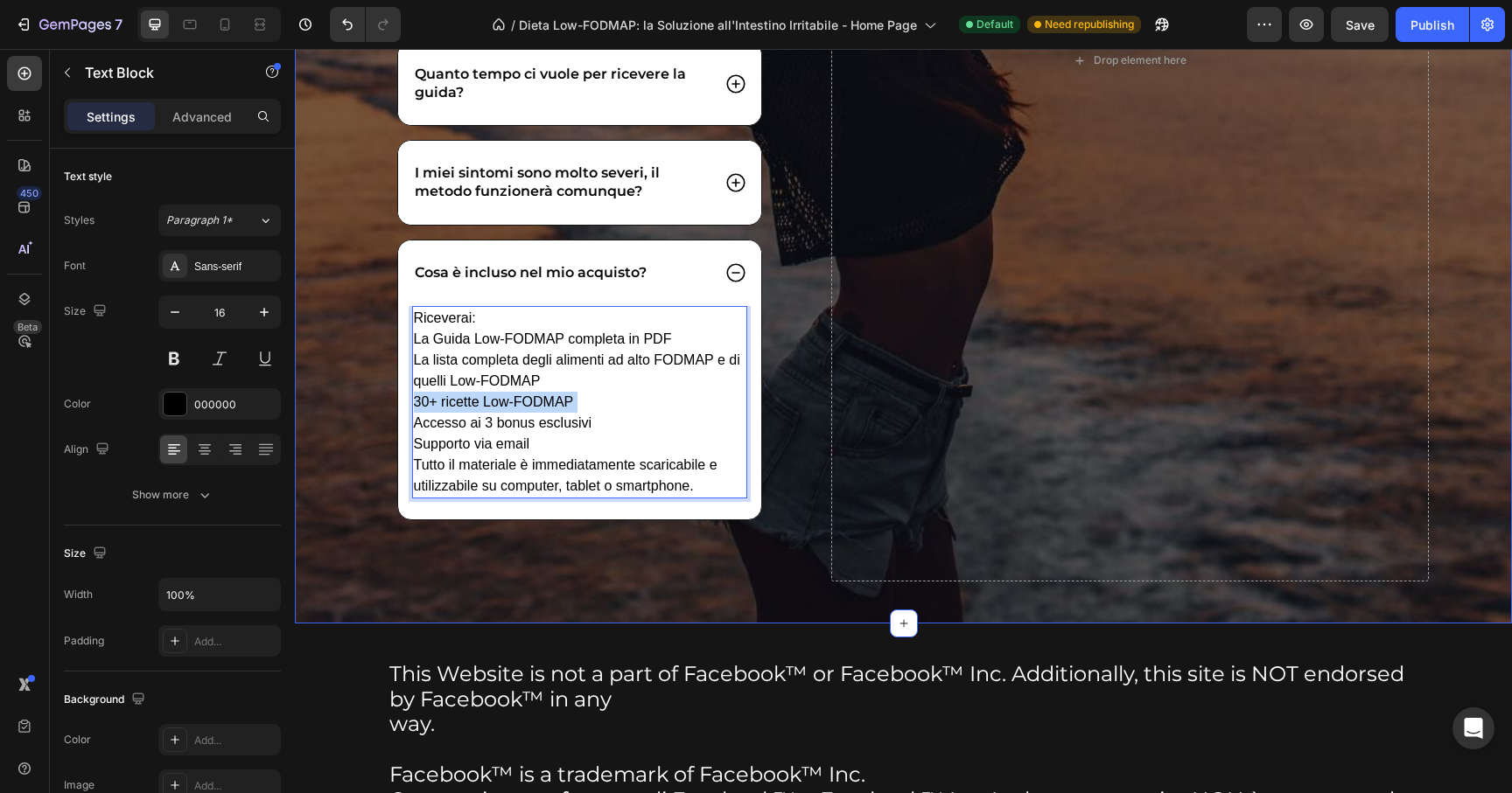
drag, startPoint x: 573, startPoint y: 401, endPoint x: 373, endPoint y: 425, distance: 201.4
click at [379, 425] on div "DOMANDE FREQUENTI Heading Quanto tempo ci vuole per vedere i primi risultati? C…" at bounding box center [592, 43] width 427 height 1009
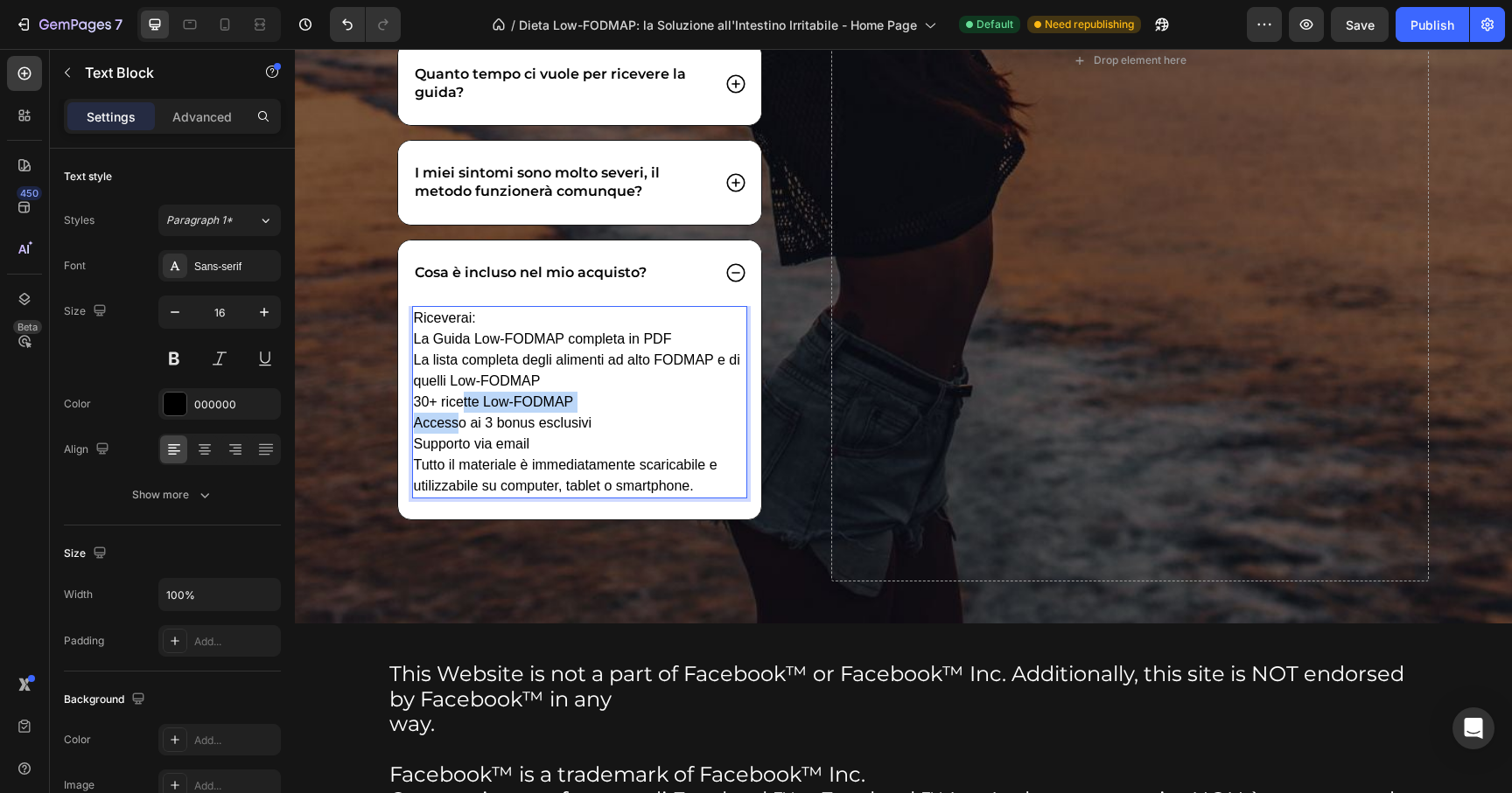
click at [457, 411] on p "La Guida Low-FODMAP completa in PDF La lista completa degli alimenti ad alto FO…" at bounding box center [579, 392] width 332 height 126
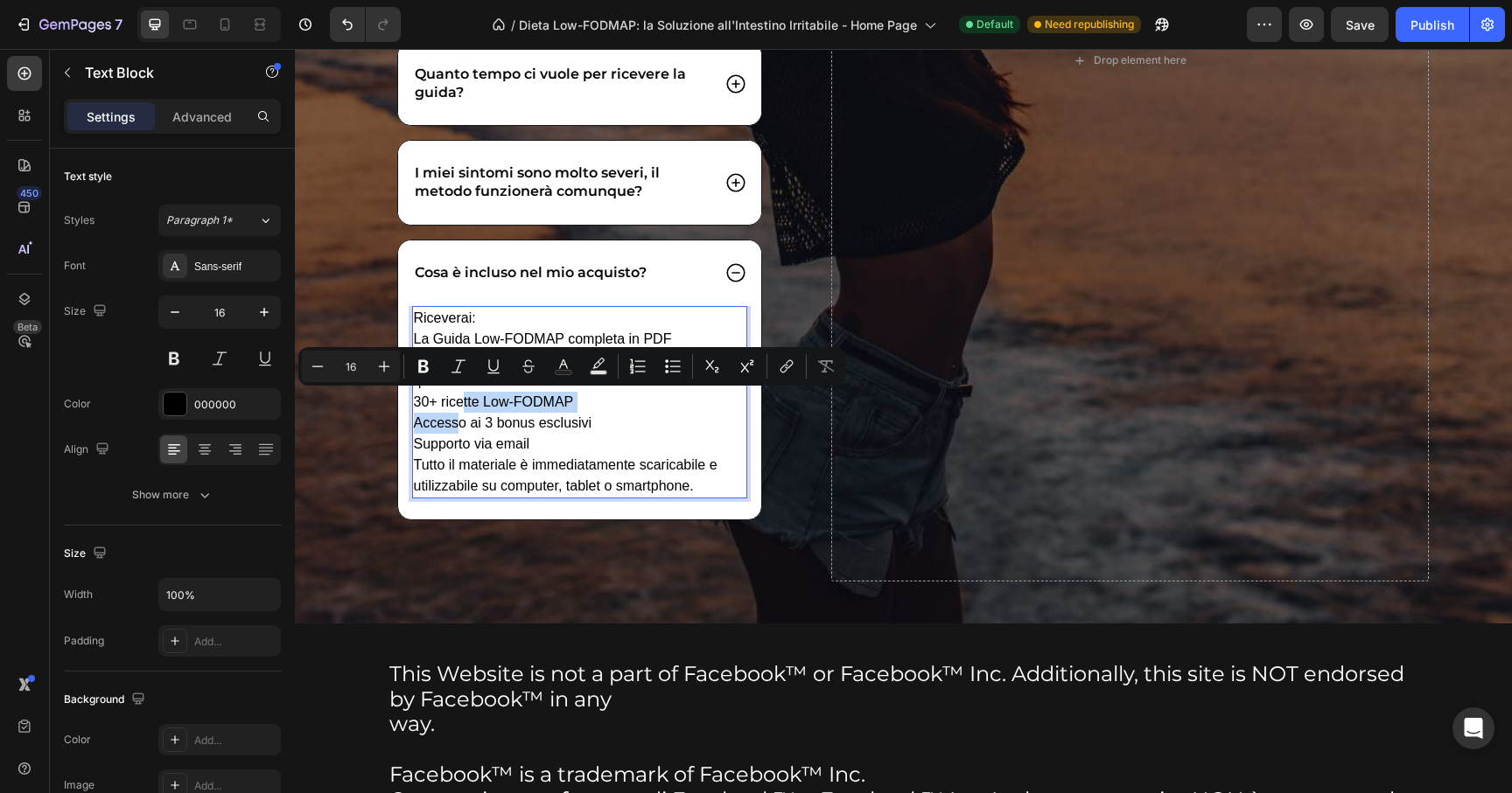
click at [477, 403] on p "La Guida Low-FODMAP completa in PDF La lista completa degli alimenti ad alto FO…" at bounding box center [579, 392] width 332 height 126
drag, startPoint x: 472, startPoint y: 408, endPoint x: 405, endPoint y: 404, distance: 67.1
click at [412, 404] on div "Riceverai: La Guida Low-FODMAP completa in PDF La lista completa degli alimenti…" at bounding box center [579, 402] width 336 height 193
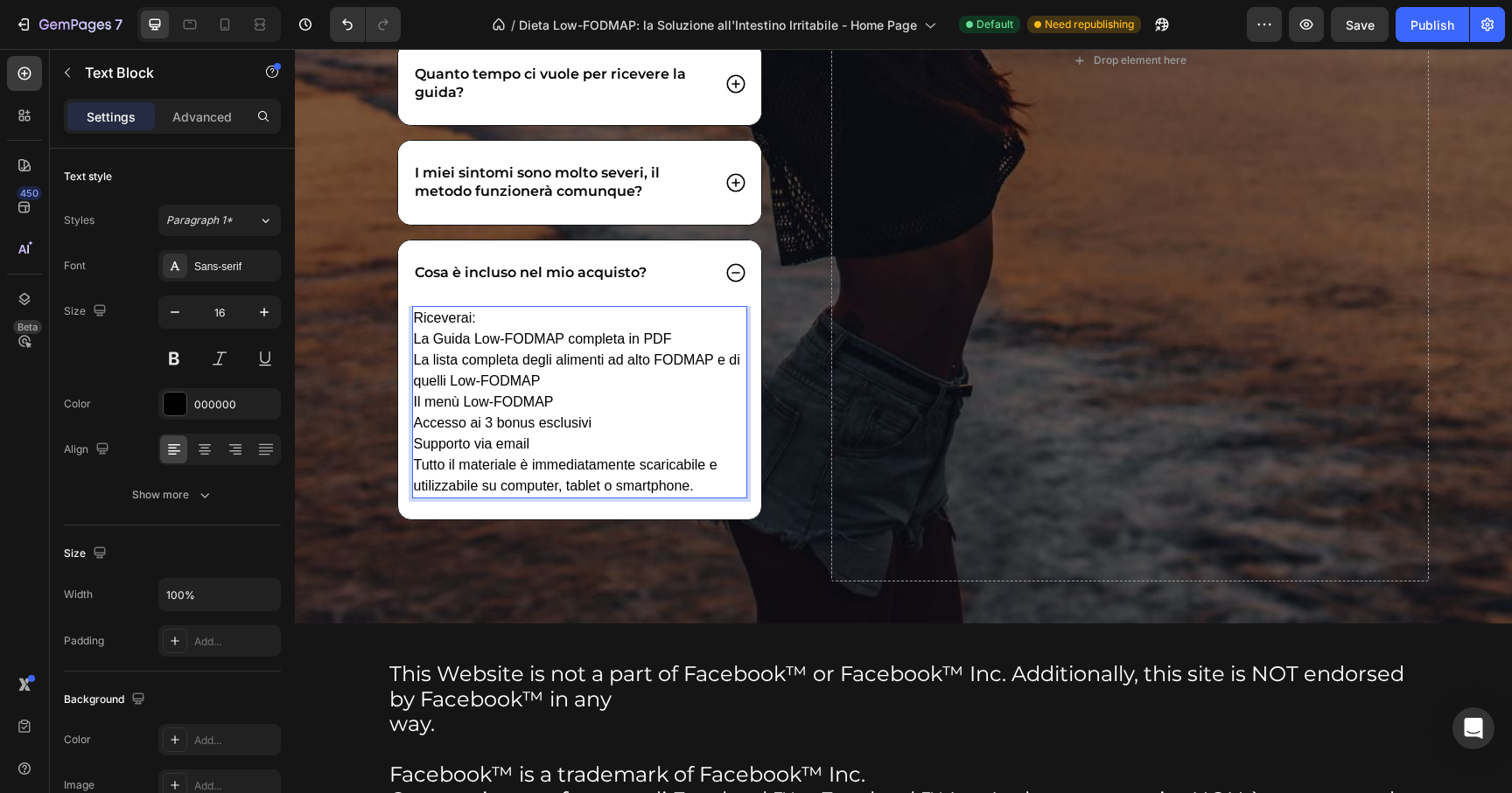
click at [561, 411] on p "La Guida Low-FODMAP completa in PDF La lista completa degli alimenti ad alto FO…" at bounding box center [579, 392] width 332 height 126
click at [602, 468] on p "Tutto il materiale è immediatamente scaricabile e utilizzabile su computer, tab…" at bounding box center [579, 475] width 332 height 42
click at [633, 469] on p "Tutto il materiale è immediatamente scaricabile e utilizzabile su computer, tab…" at bounding box center [579, 475] width 332 height 42
click at [1384, 28] on button "Save" at bounding box center [1359, 23] width 58 height 35
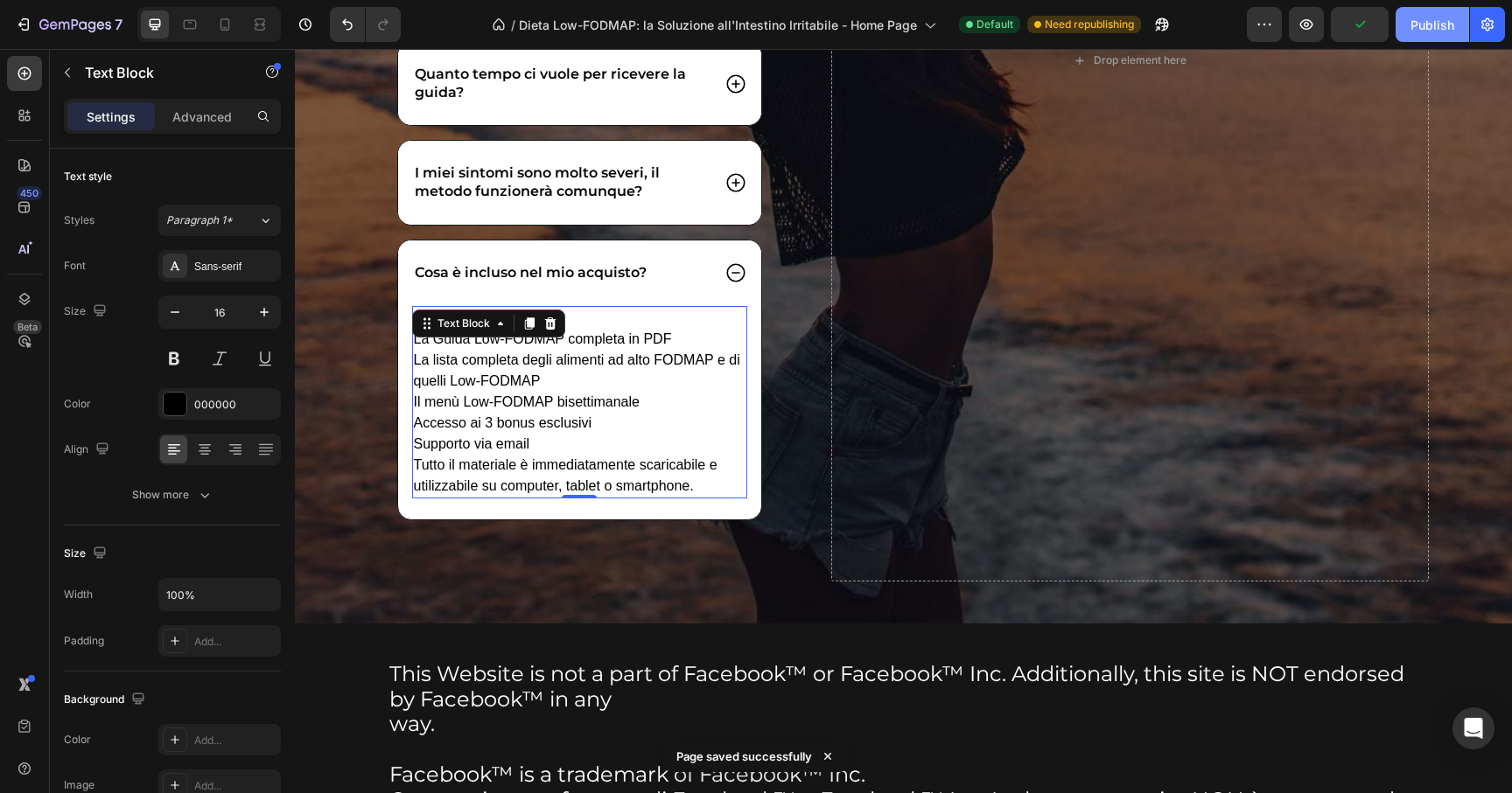
click at [1426, 22] on div "Publish" at bounding box center [1432, 25] width 44 height 19
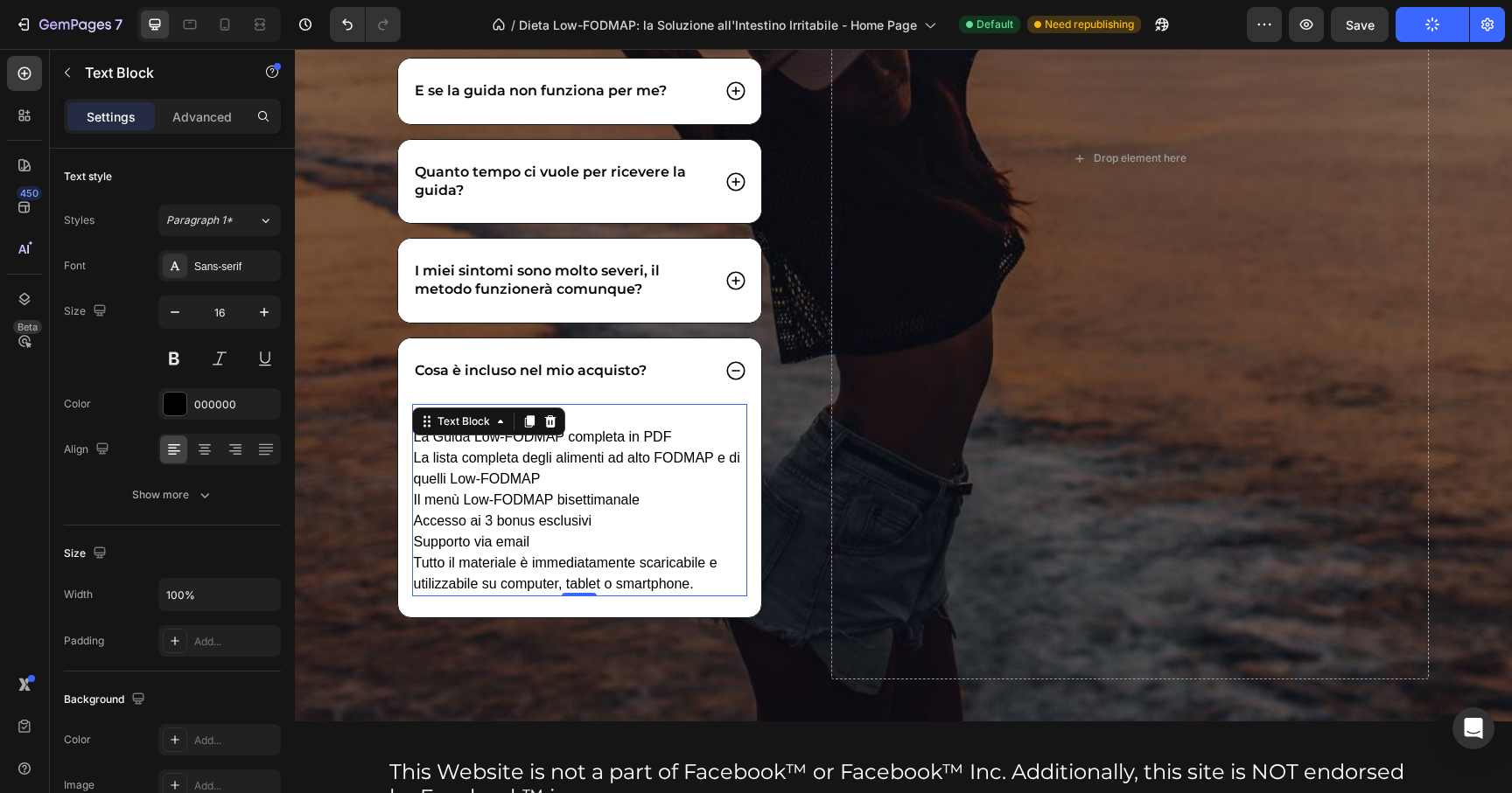
scroll to position [25708, 0]
